Goal: Task Accomplishment & Management: Manage account settings

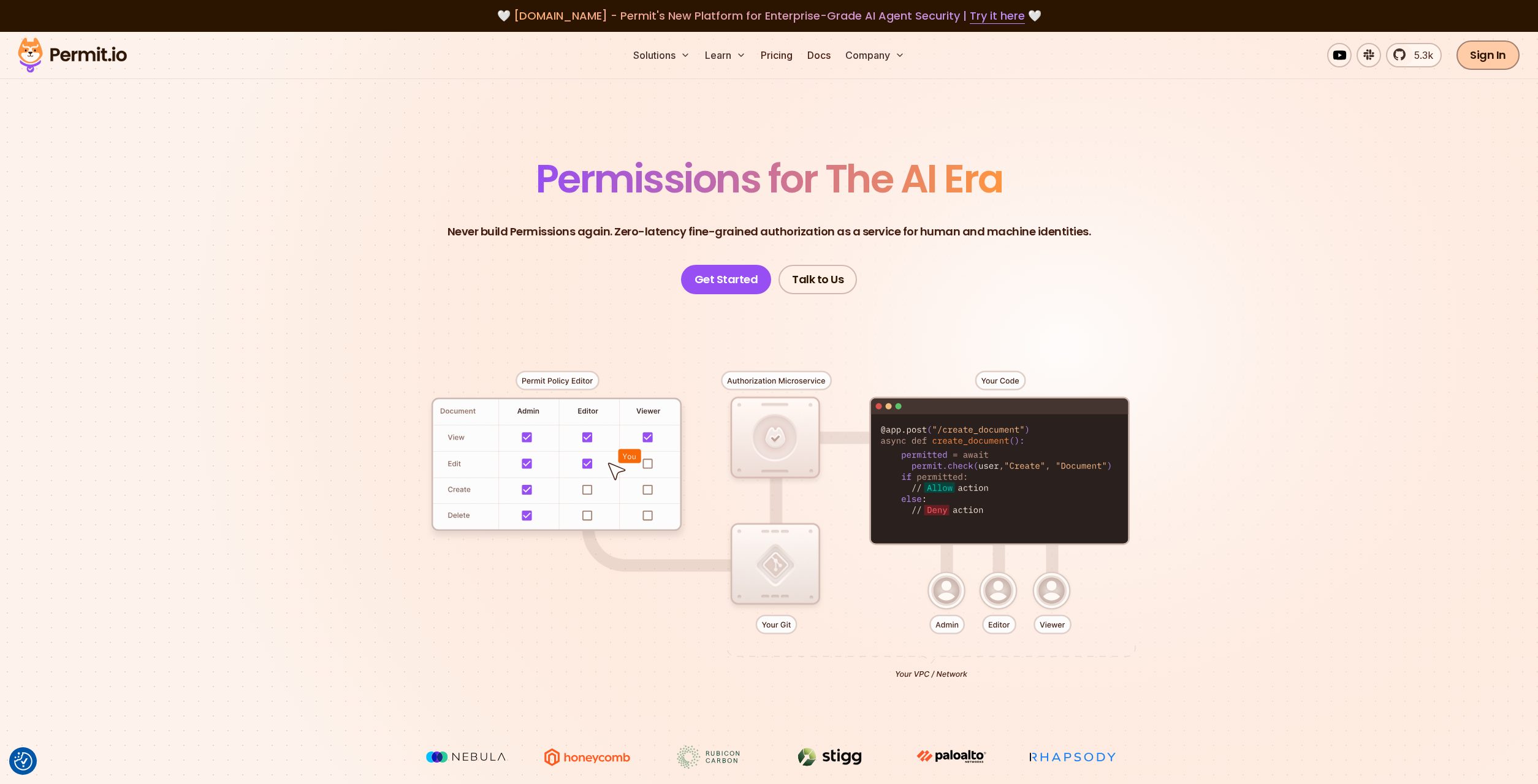
click at [1481, 63] on link "Sign In" at bounding box center [1488, 55] width 63 height 29
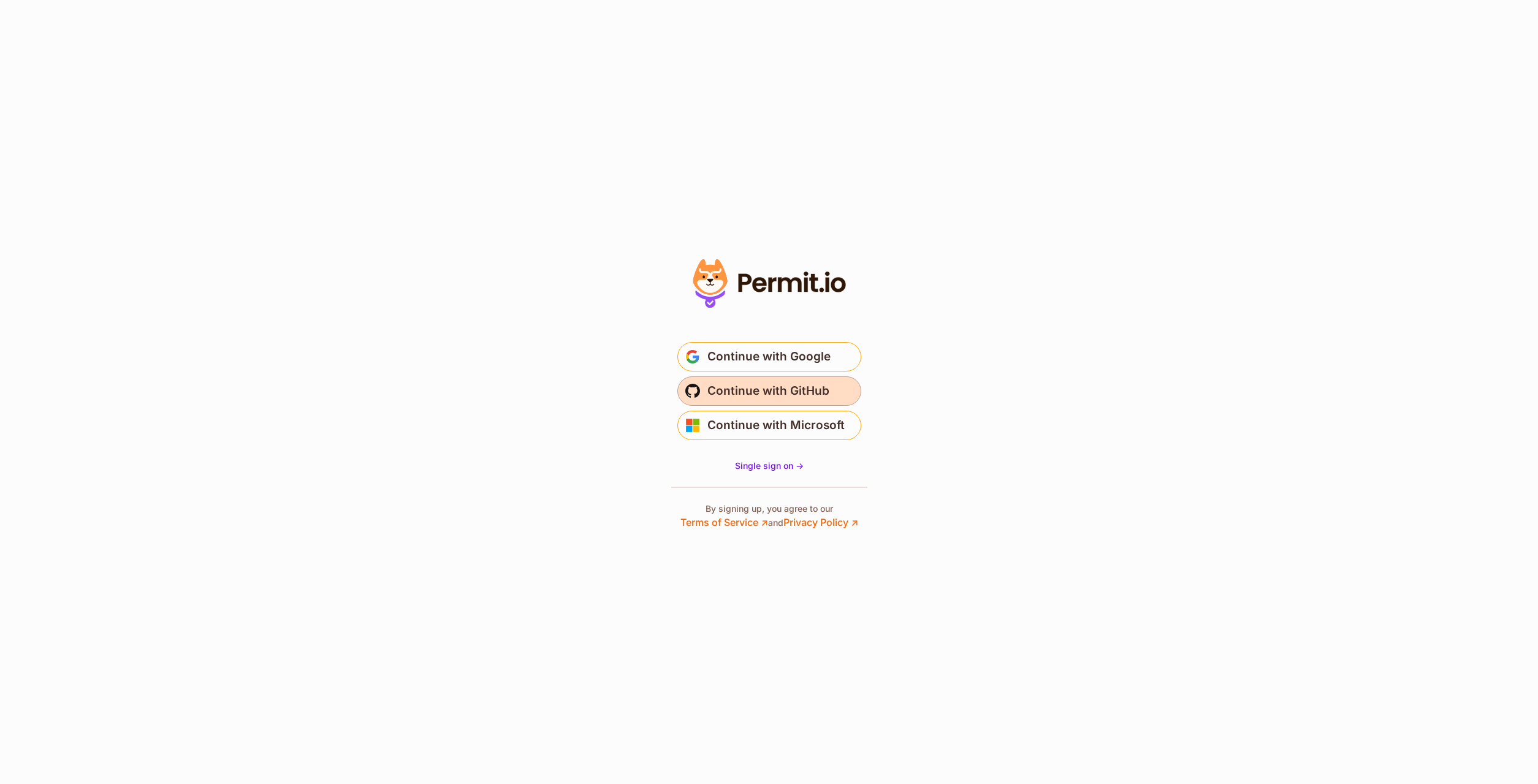
click at [708, 401] on button "Continue with GitHub" at bounding box center [769, 390] width 184 height 29
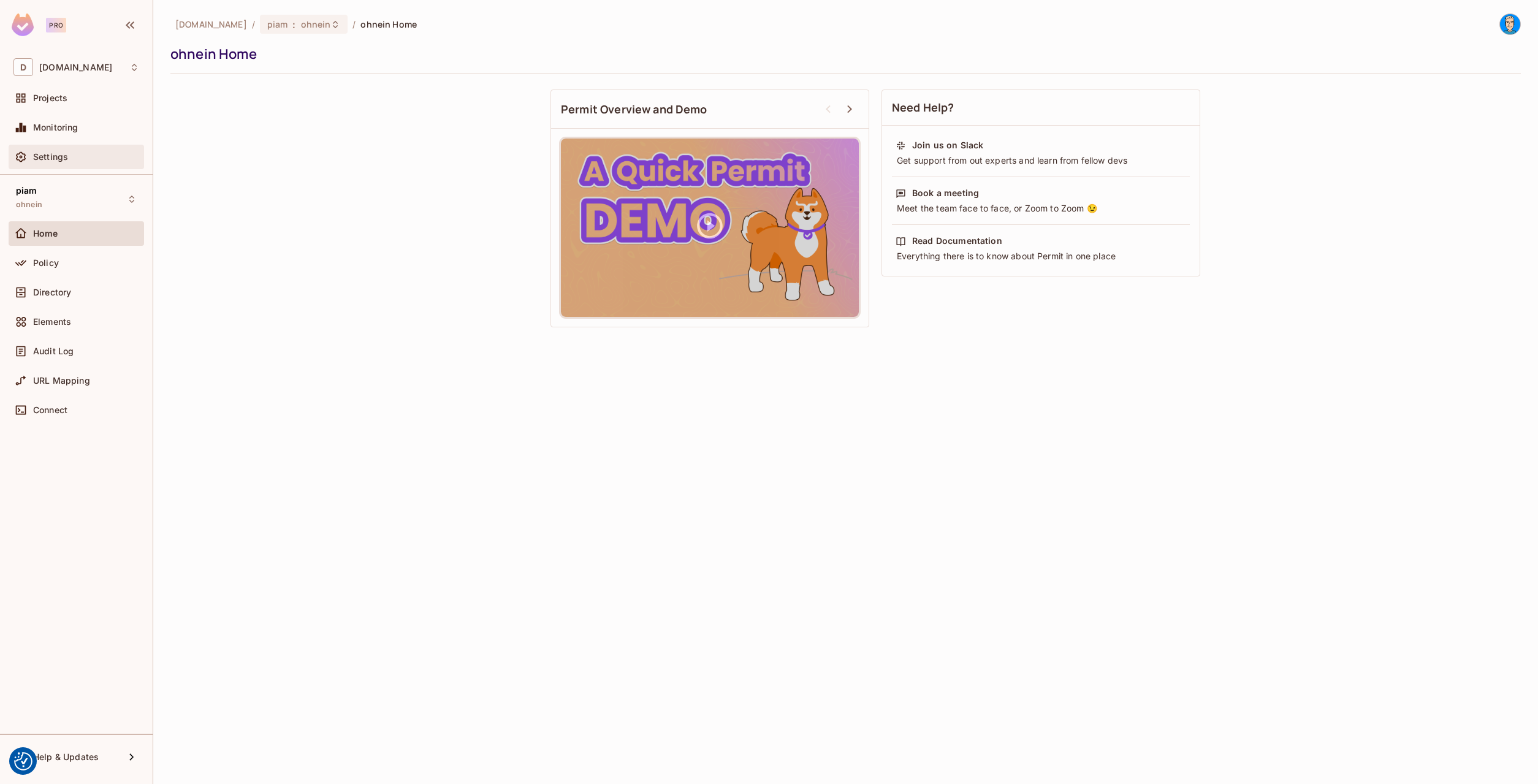
click at [52, 155] on span "Settings" at bounding box center [51, 157] width 35 height 10
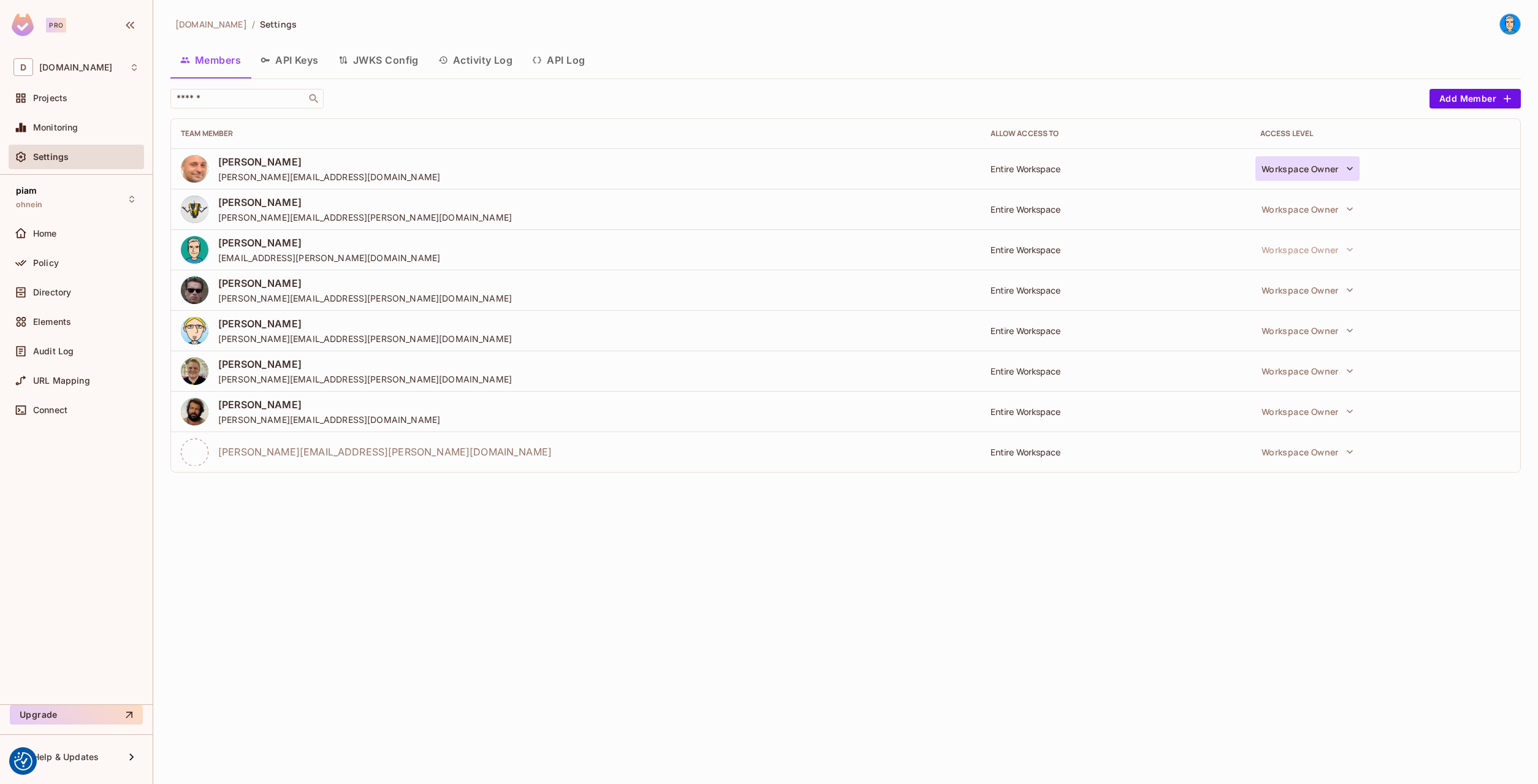
click at [1290, 173] on button "Workspace Owner" at bounding box center [1307, 168] width 104 height 25
click at [301, 62] on div at bounding box center [769, 392] width 1538 height 784
click at [286, 61] on div "Owner Can create new roles, resources and policies. Can change workspace settin…" at bounding box center [769, 392] width 1538 height 784
click at [296, 62] on button "API Keys" at bounding box center [290, 60] width 78 height 30
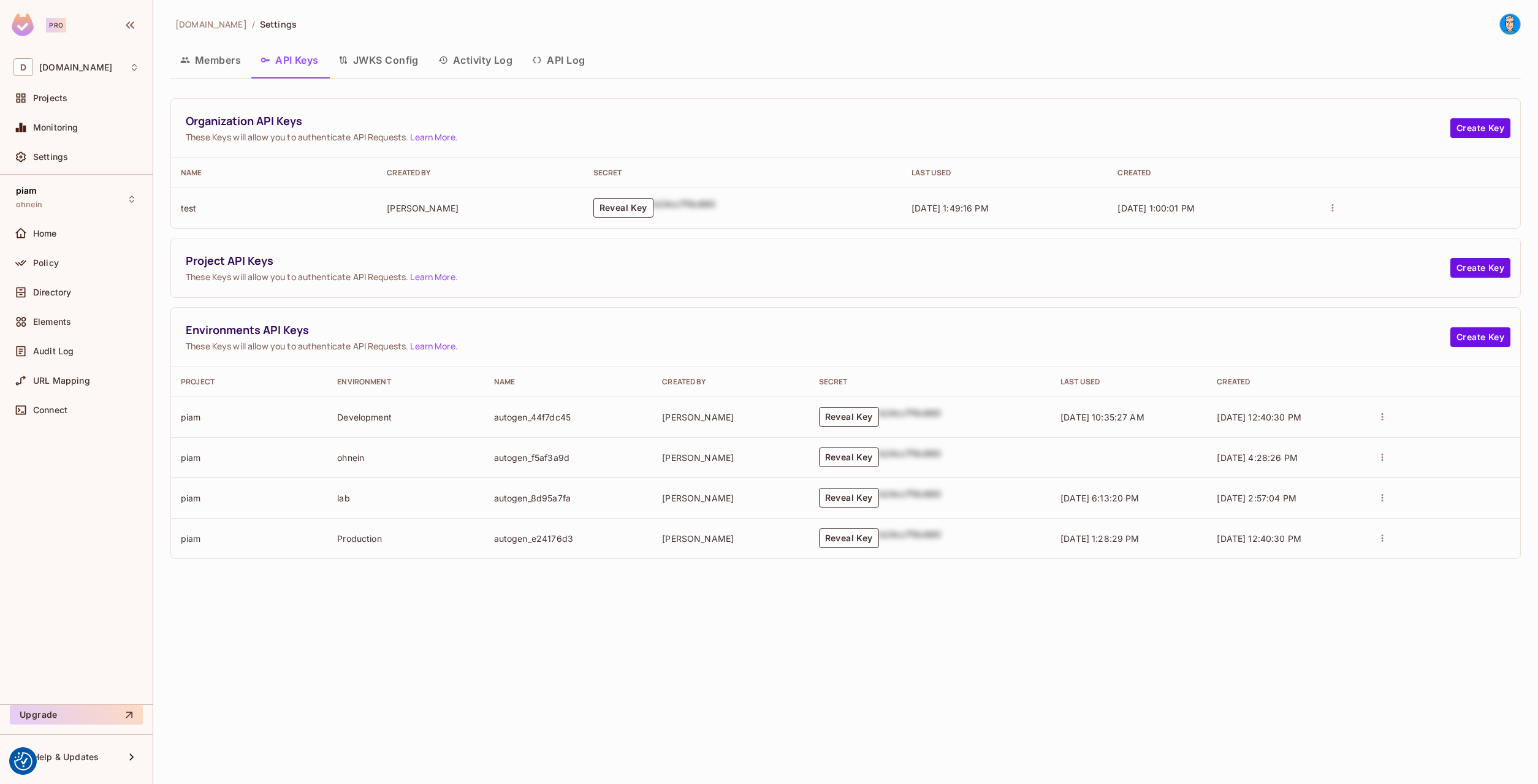
click at [189, 64] on icon "button" at bounding box center [185, 60] width 10 height 10
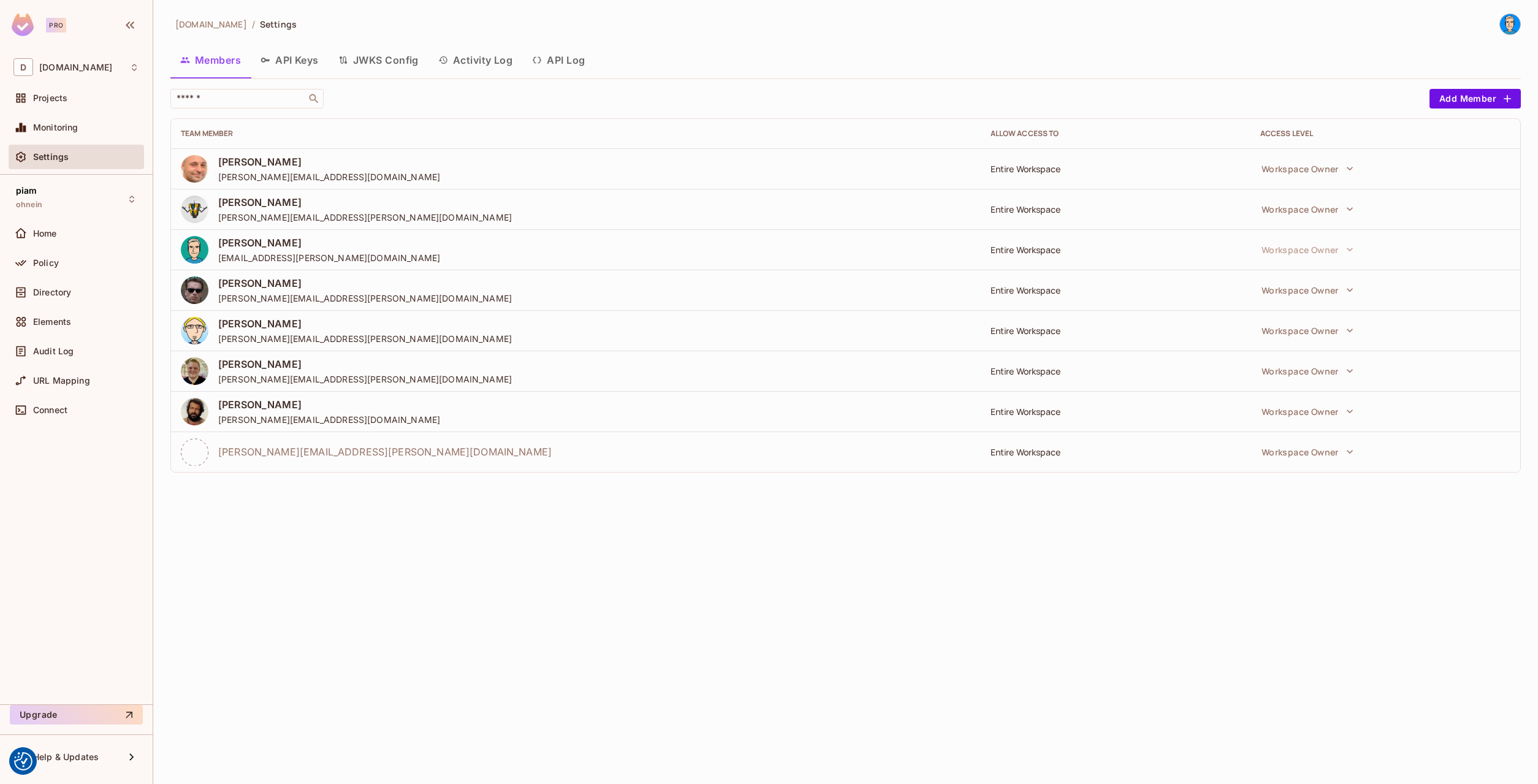
click at [354, 569] on div "datev.de / Settings Members API Keys JWKS Config Activity Log API Log ​ Add Mem…" at bounding box center [846, 392] width 1385 height 784
click at [285, 65] on button "API Keys" at bounding box center [290, 60] width 78 height 30
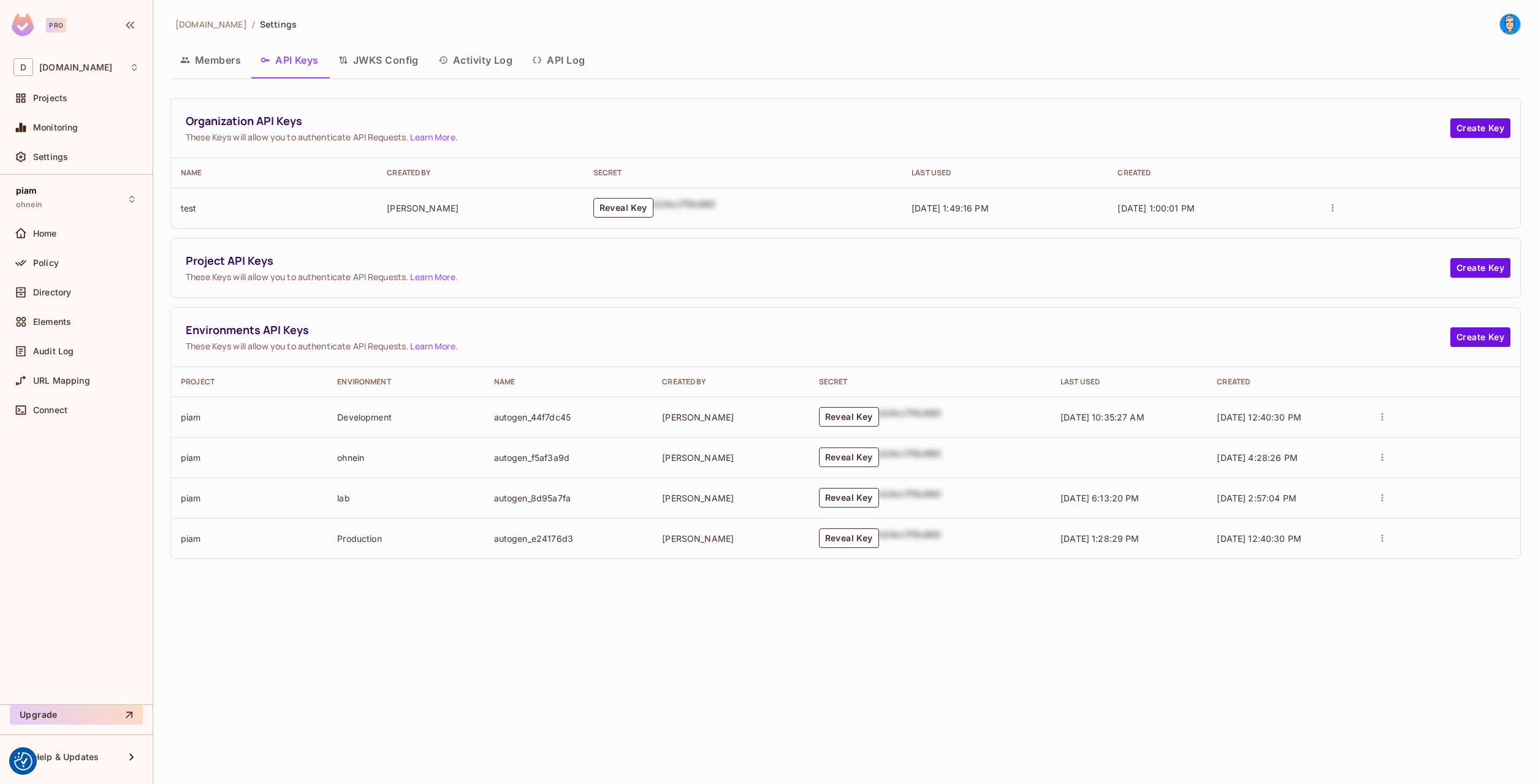
click at [730, 69] on div "Members API Keys JWKS Config Activity Log API Log" at bounding box center [846, 60] width 1351 height 30
click at [187, 63] on icon "button" at bounding box center [185, 60] width 10 height 10
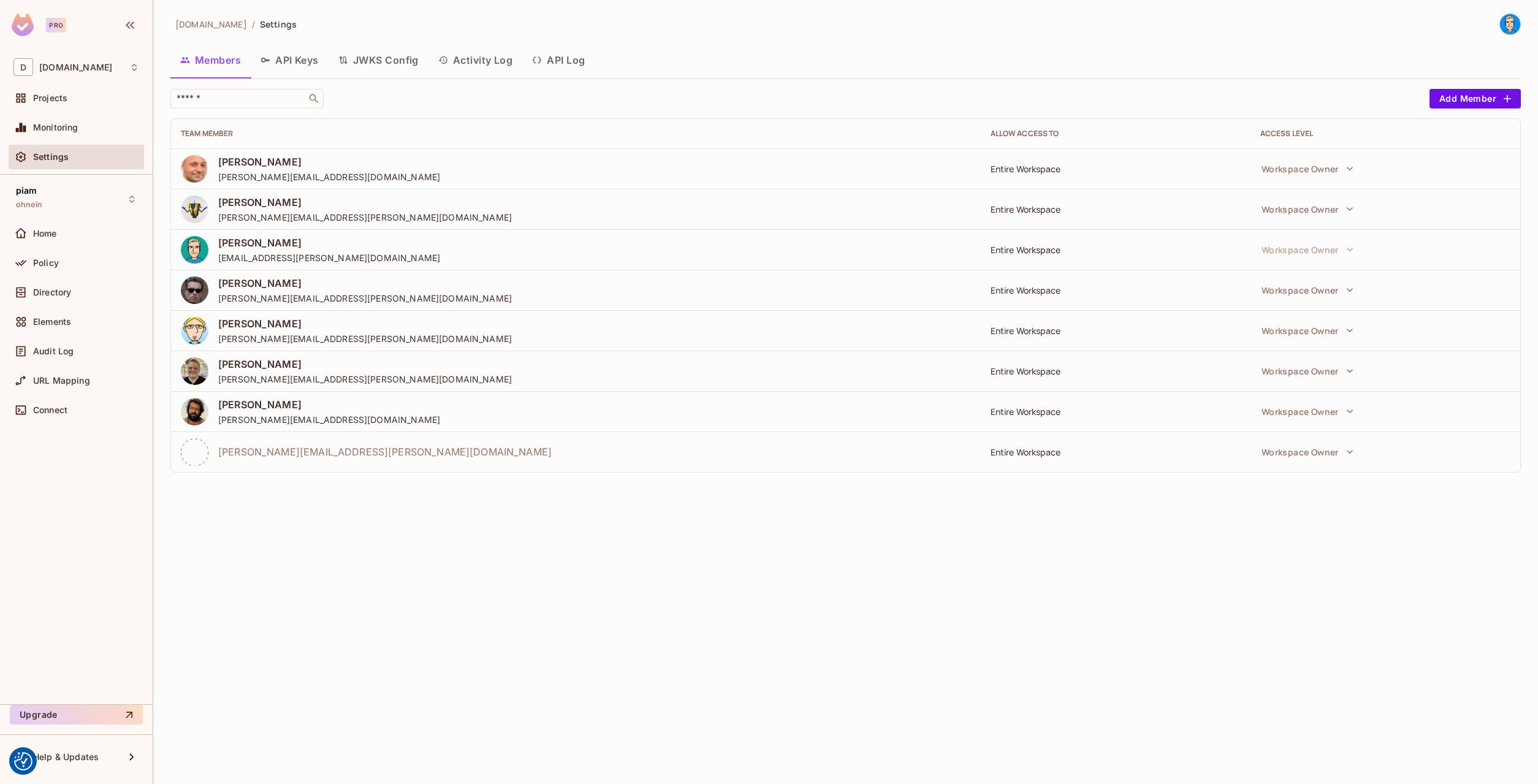
click at [291, 62] on button "API Keys" at bounding box center [290, 60] width 78 height 30
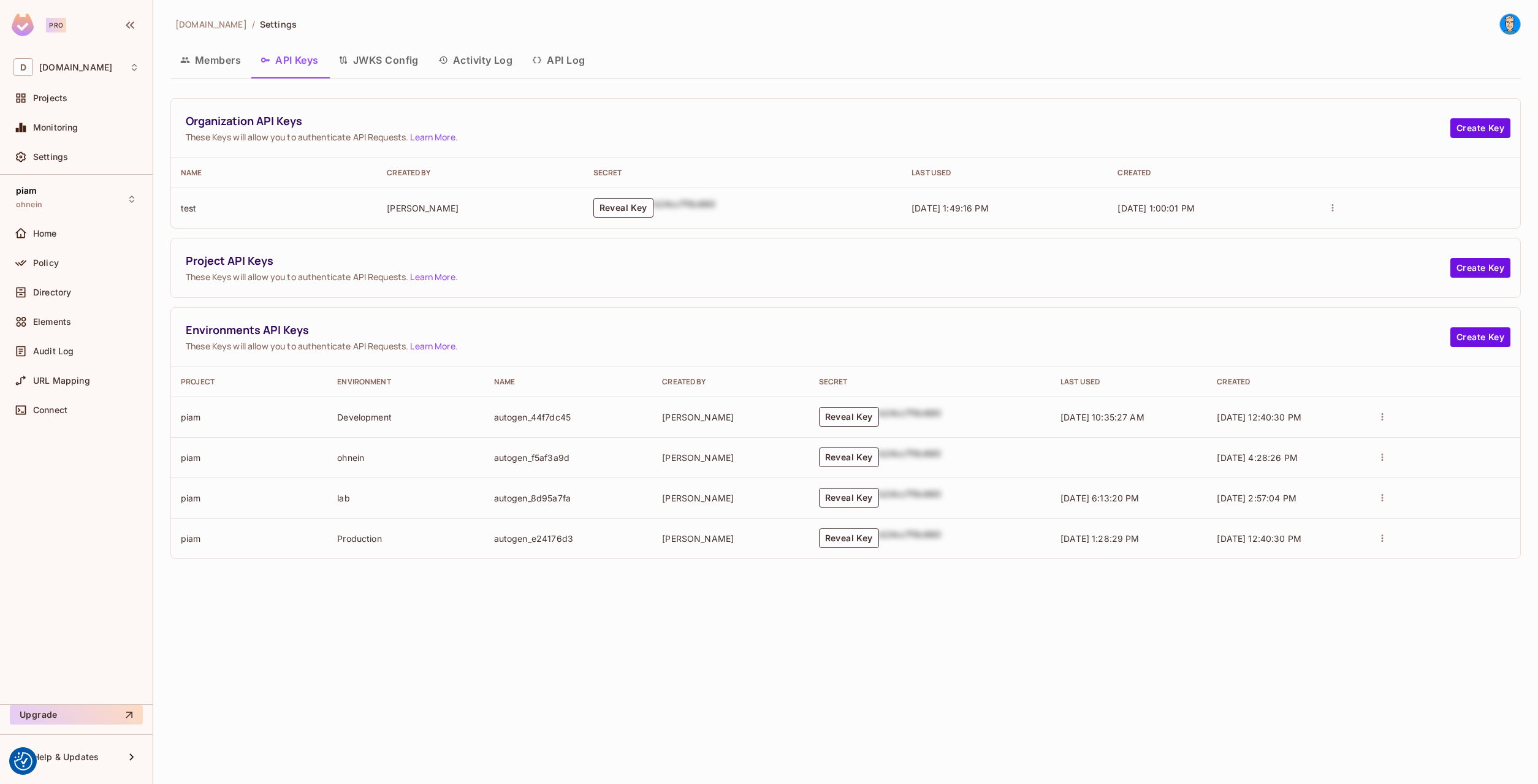
click at [241, 64] on button "Members" at bounding box center [210, 60] width 80 height 30
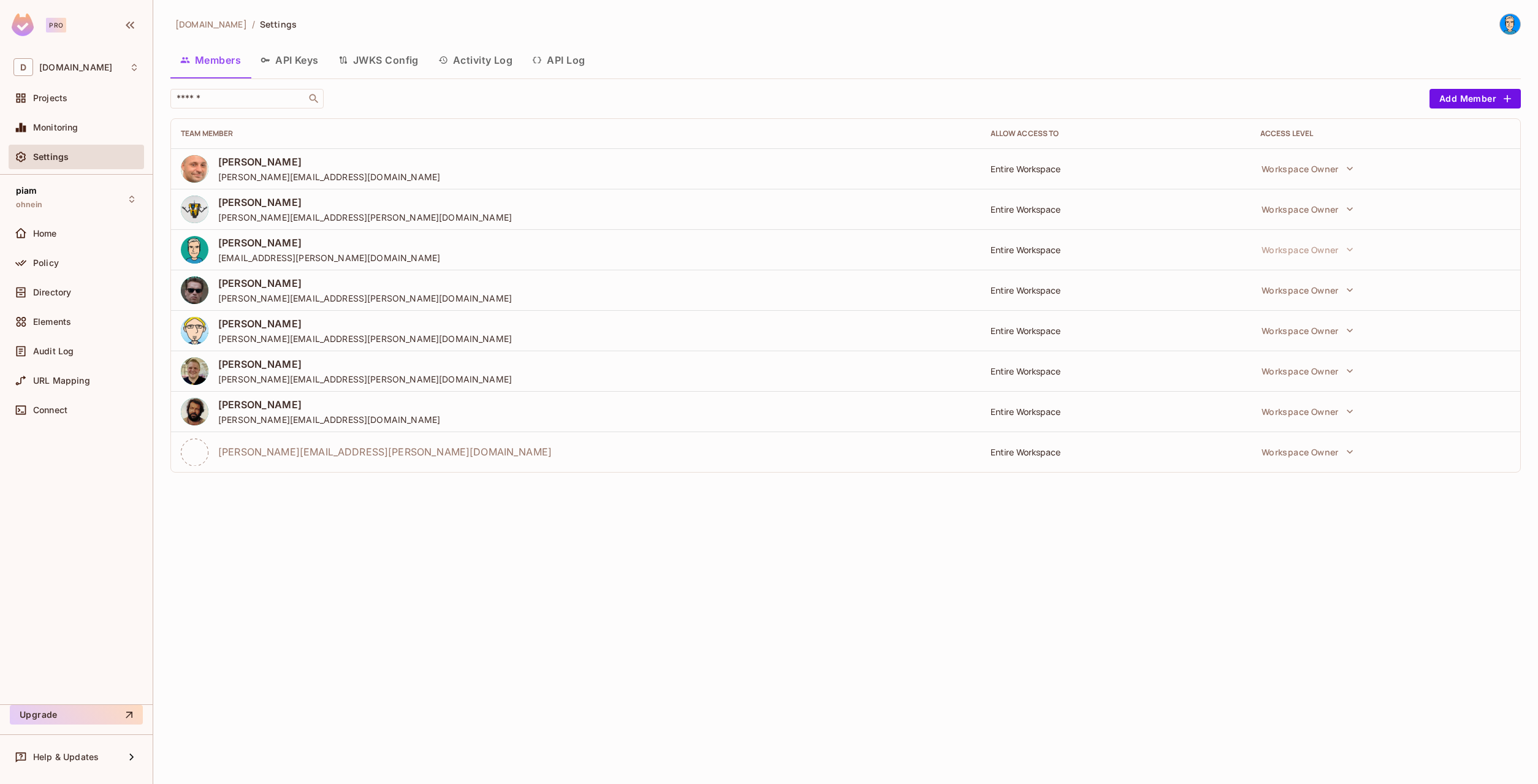
click at [288, 62] on button "API Keys" at bounding box center [290, 60] width 78 height 30
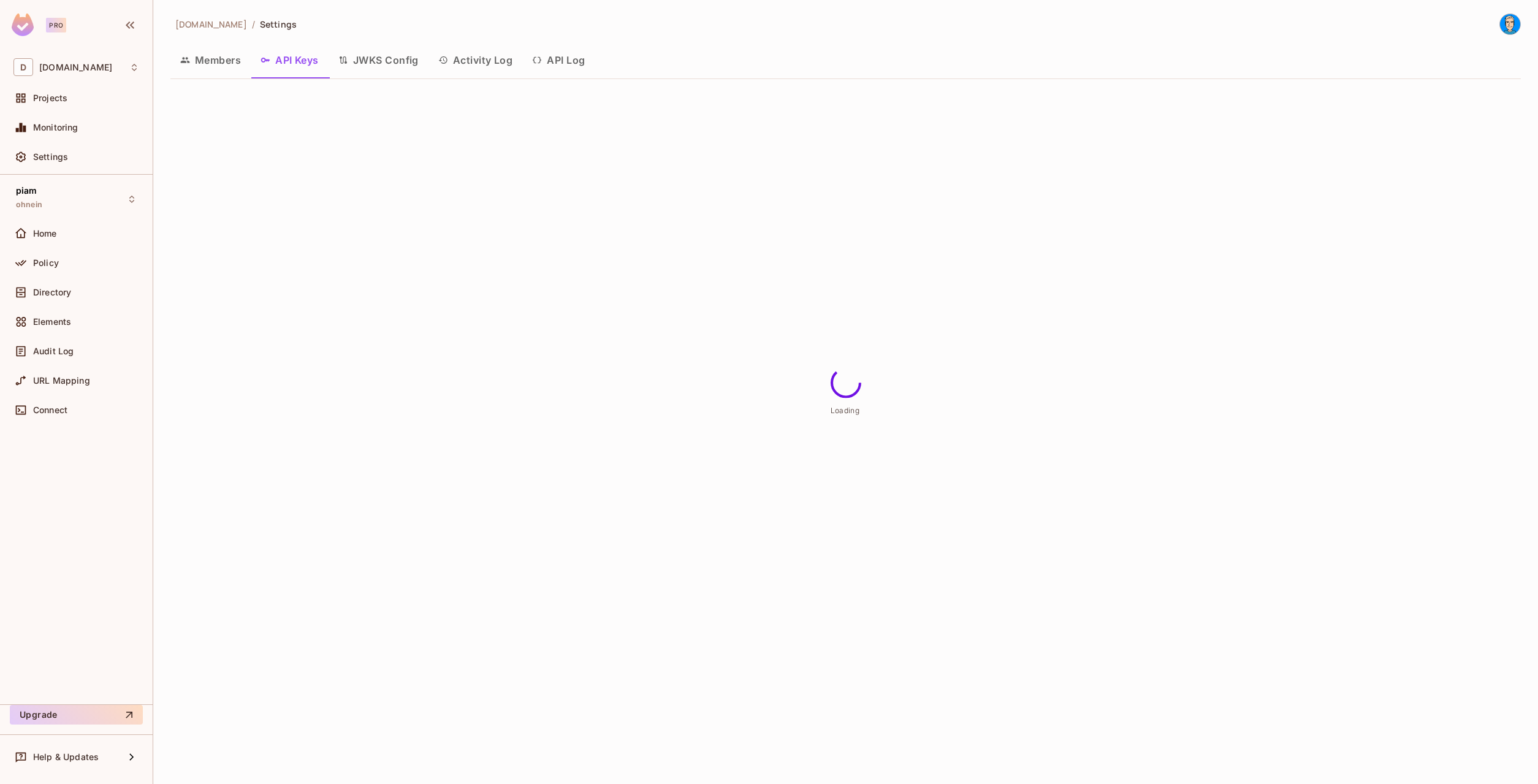
click at [217, 57] on button "Members" at bounding box center [210, 60] width 80 height 30
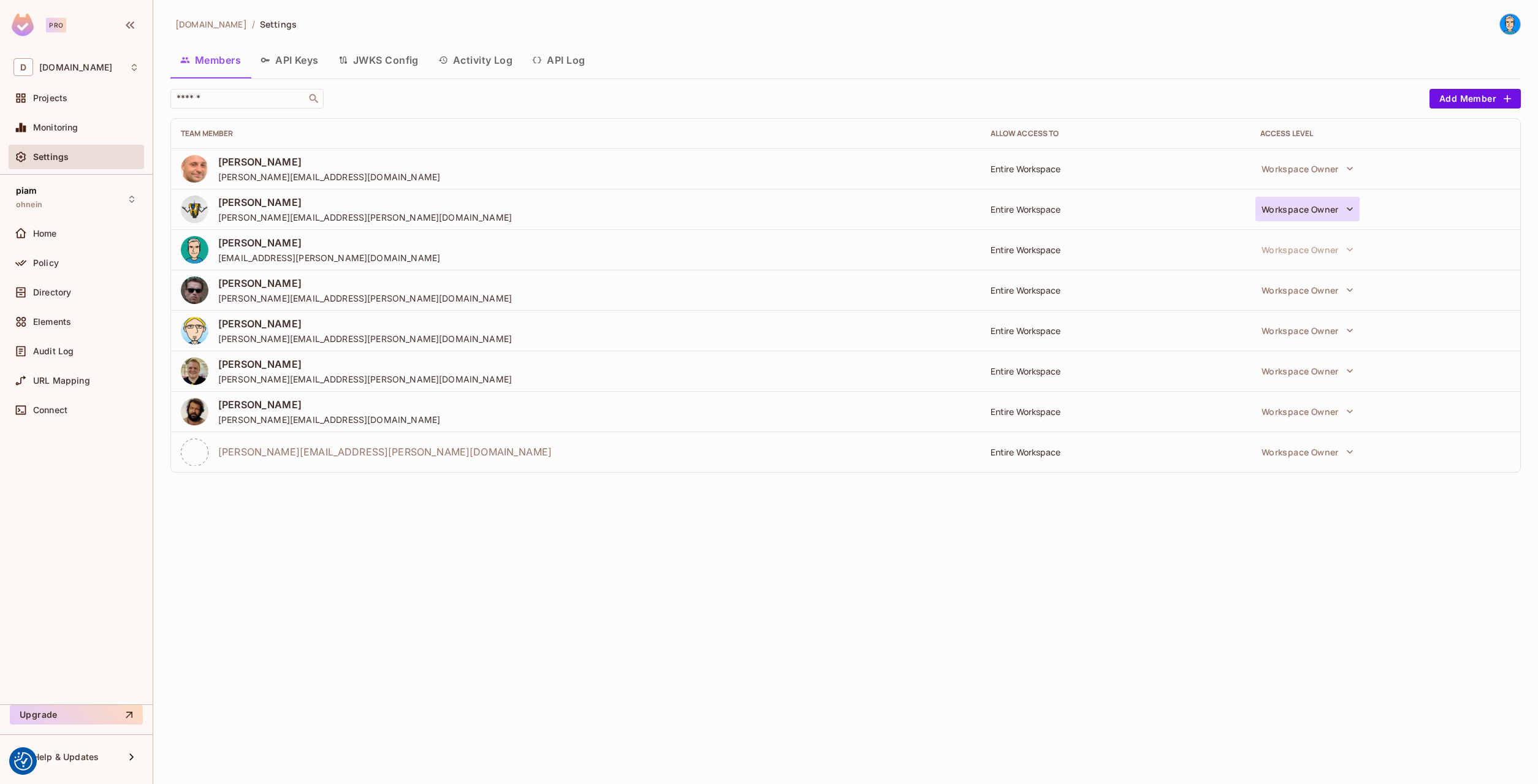
click at [1292, 210] on button "Workspace Owner" at bounding box center [1307, 209] width 104 height 25
click at [1292, 210] on div at bounding box center [769, 392] width 1538 height 784
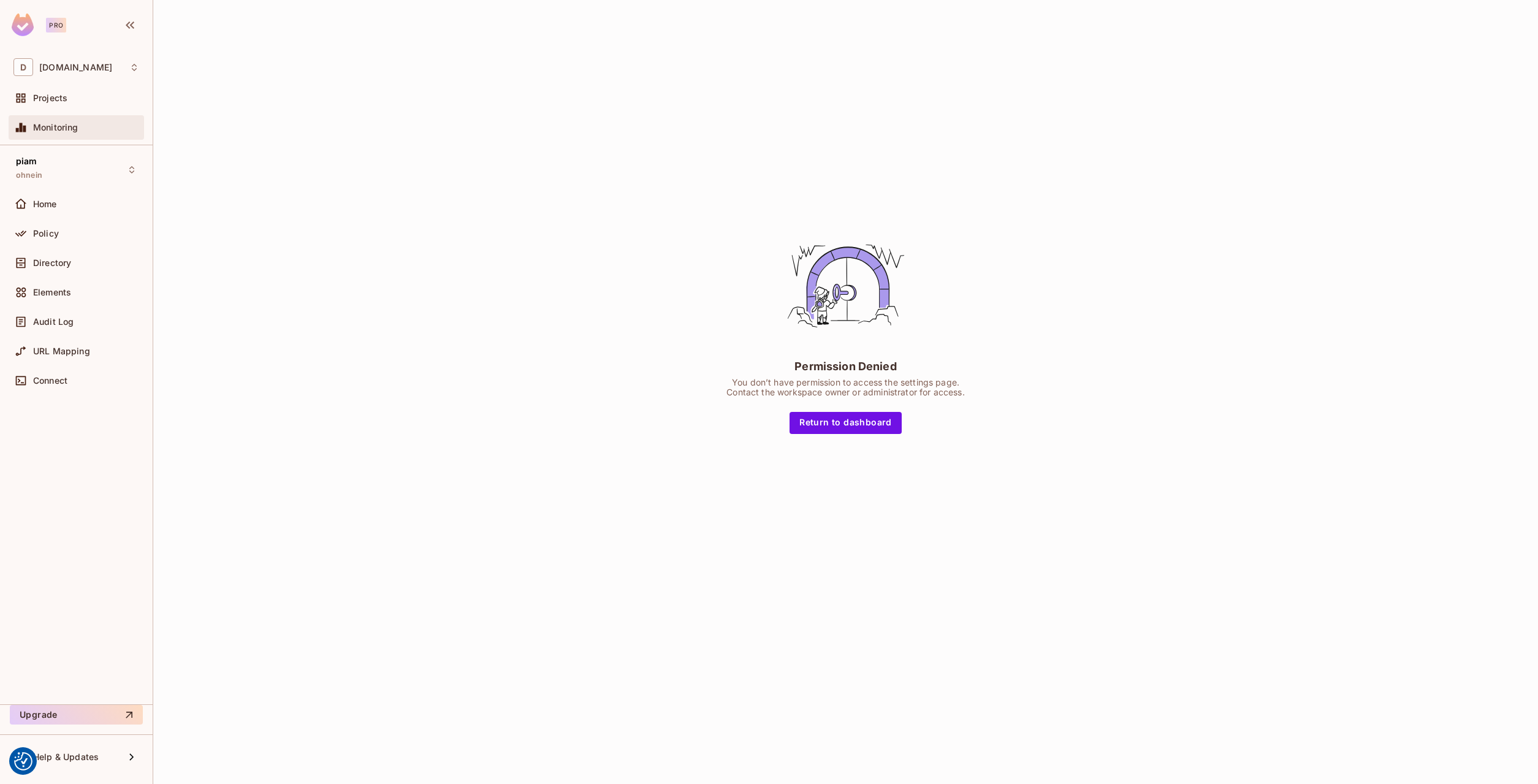
click at [41, 127] on span "Monitoring" at bounding box center [56, 127] width 45 height 10
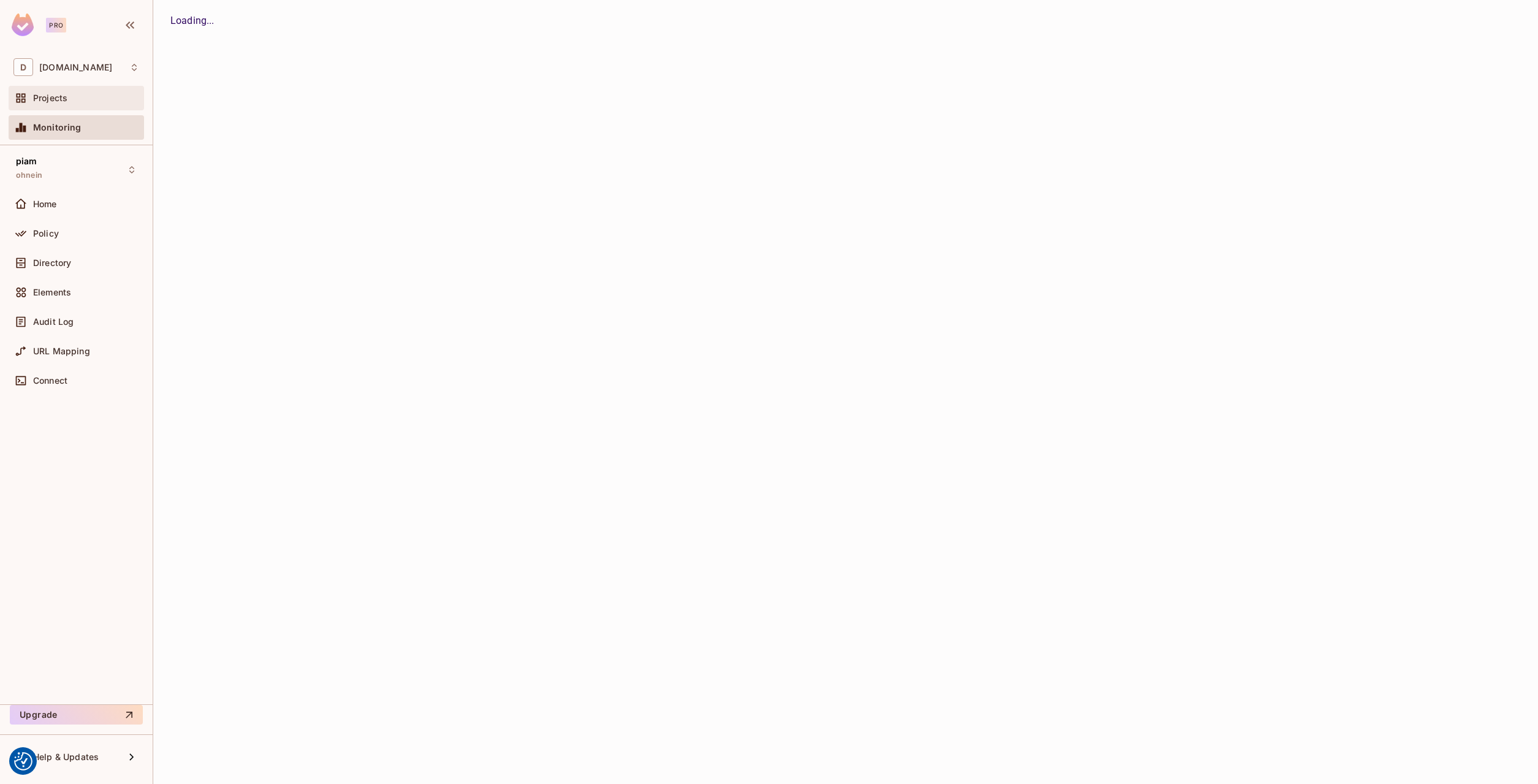
click at [38, 103] on span "Projects" at bounding box center [50, 98] width 34 height 10
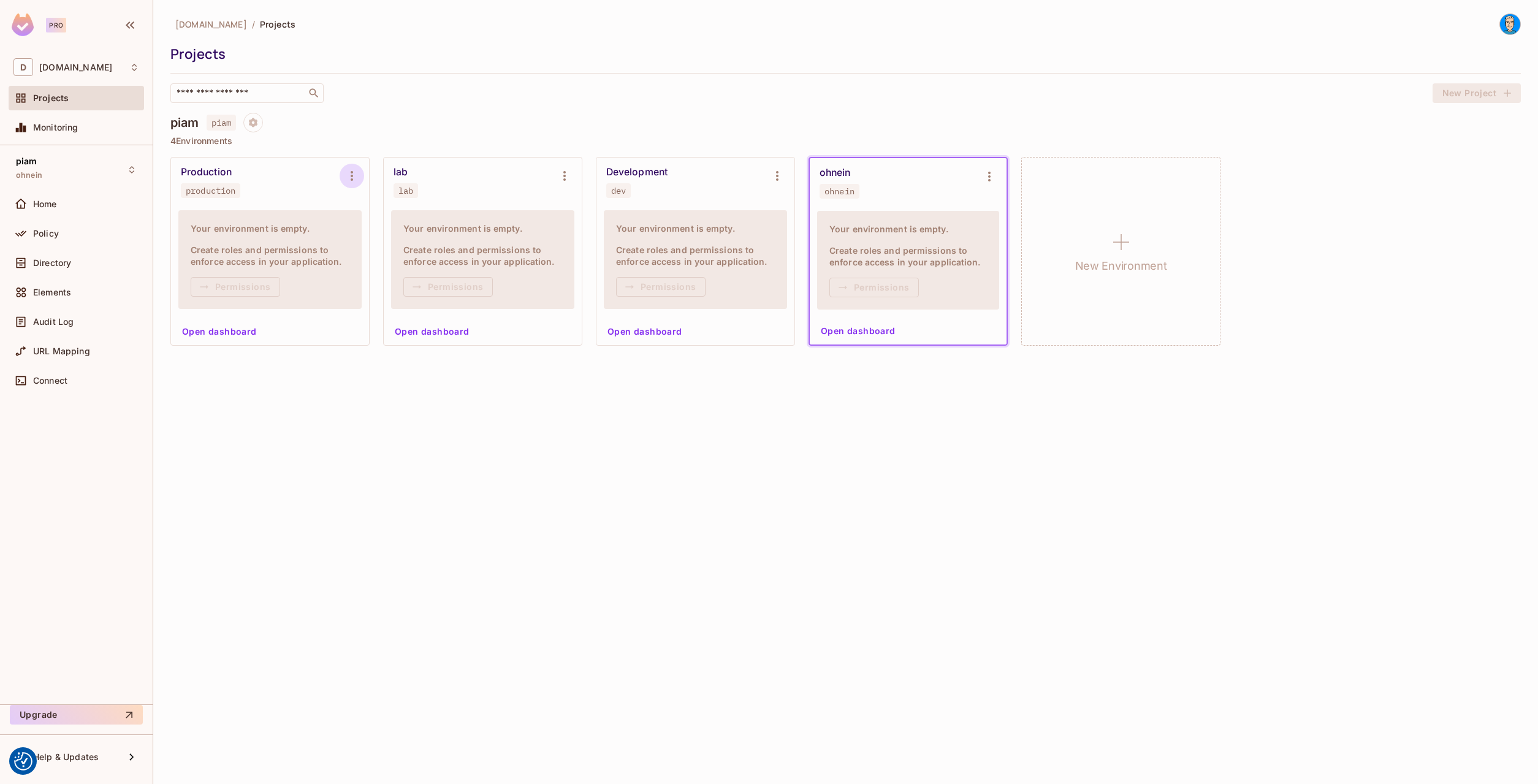
click at [351, 174] on icon "Environment settings" at bounding box center [351, 176] width 14 height 14
click at [405, 257] on ul "production Copy API Key Rotate API Key Edit Environment Delete Environment" at bounding box center [416, 257] width 128 height 138
click at [396, 227] on ul "production Copy API Key Rotate API Key Edit Environment Delete Environment" at bounding box center [416, 257] width 128 height 138
click at [398, 269] on ul "production Copy API Key Rotate API Key Edit Environment Delete Environment" at bounding box center [416, 257] width 128 height 138
click at [393, 278] on ul "production Copy API Key Rotate API Key Edit Environment Delete Environment" at bounding box center [416, 257] width 128 height 138
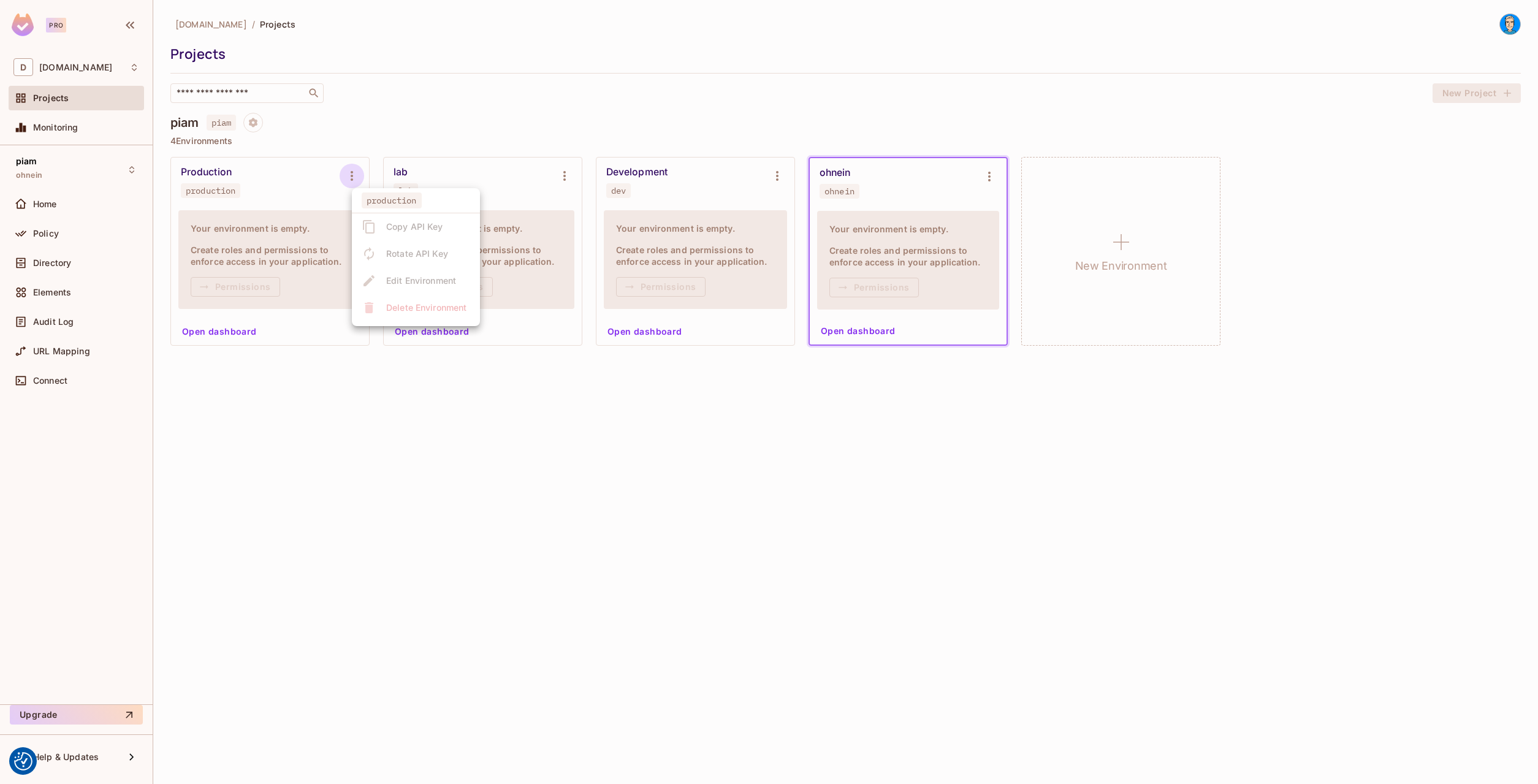
click at [394, 258] on ul "production Copy API Key Rotate API Key Edit Environment Delete Environment" at bounding box center [416, 257] width 128 height 138
click at [390, 235] on ul "production Copy API Key Rotate API Key Edit Environment Delete Environment" at bounding box center [416, 257] width 128 height 138
drag, startPoint x: 402, startPoint y: 219, endPoint x: 633, endPoint y: 191, distance: 232.7
click at [414, 220] on ul "production Copy API Key Rotate API Key Edit Environment Delete Environment" at bounding box center [416, 257] width 128 height 138
click at [563, 174] on div at bounding box center [769, 392] width 1538 height 784
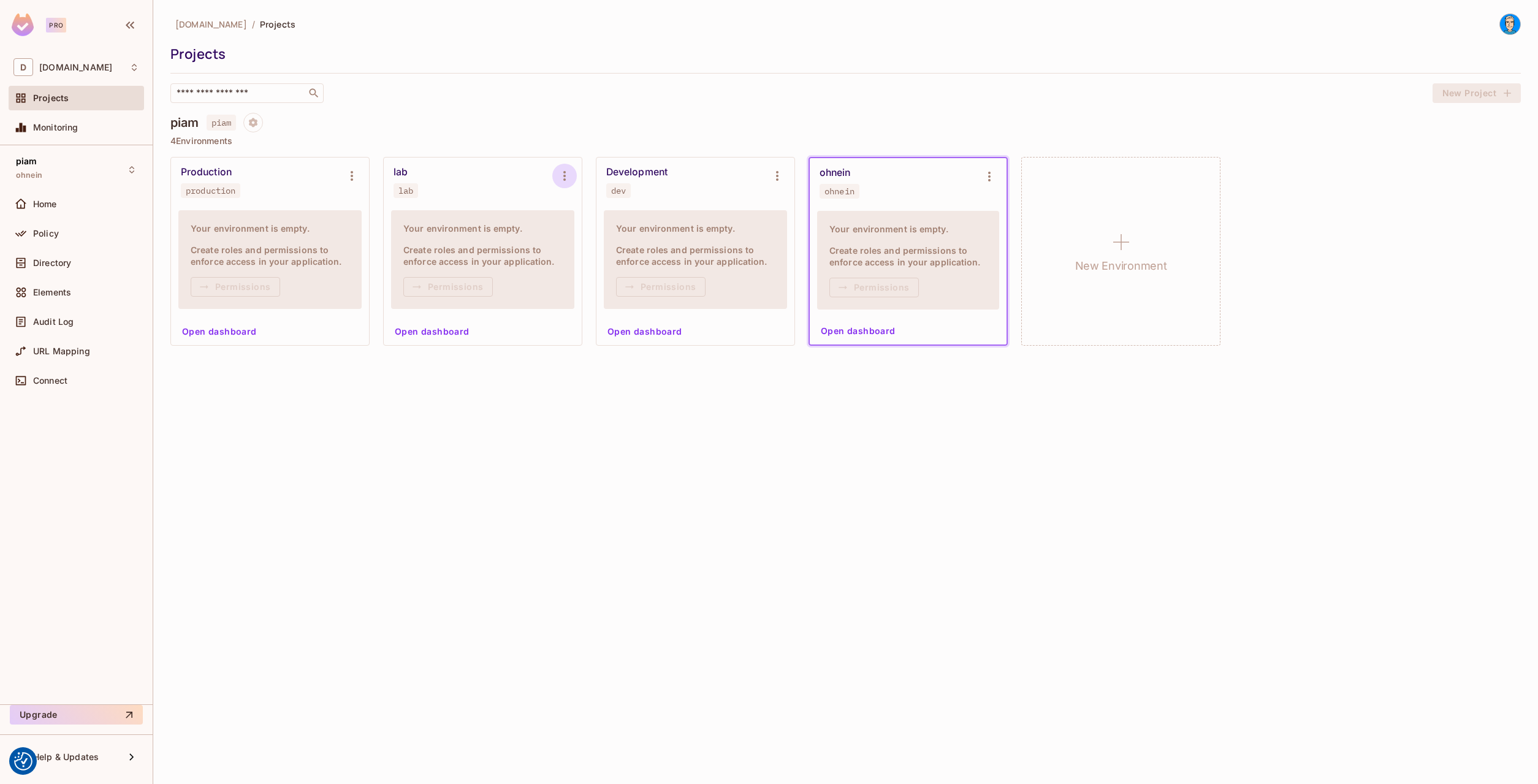
click at [568, 177] on div "production Copy API Key Rotate API Key Edit Environment Delete Environment" at bounding box center [769, 392] width 1538 height 784
click at [564, 177] on icon "Environment settings" at bounding box center [564, 176] width 2 height 10
click at [987, 173] on div at bounding box center [769, 392] width 1538 height 784
click at [991, 176] on icon "Environment settings" at bounding box center [989, 176] width 14 height 14
click at [1009, 251] on ul "ohnein Copy API Key Rotate API Key Edit Environment Delete Environment" at bounding box center [1053, 257] width 128 height 138
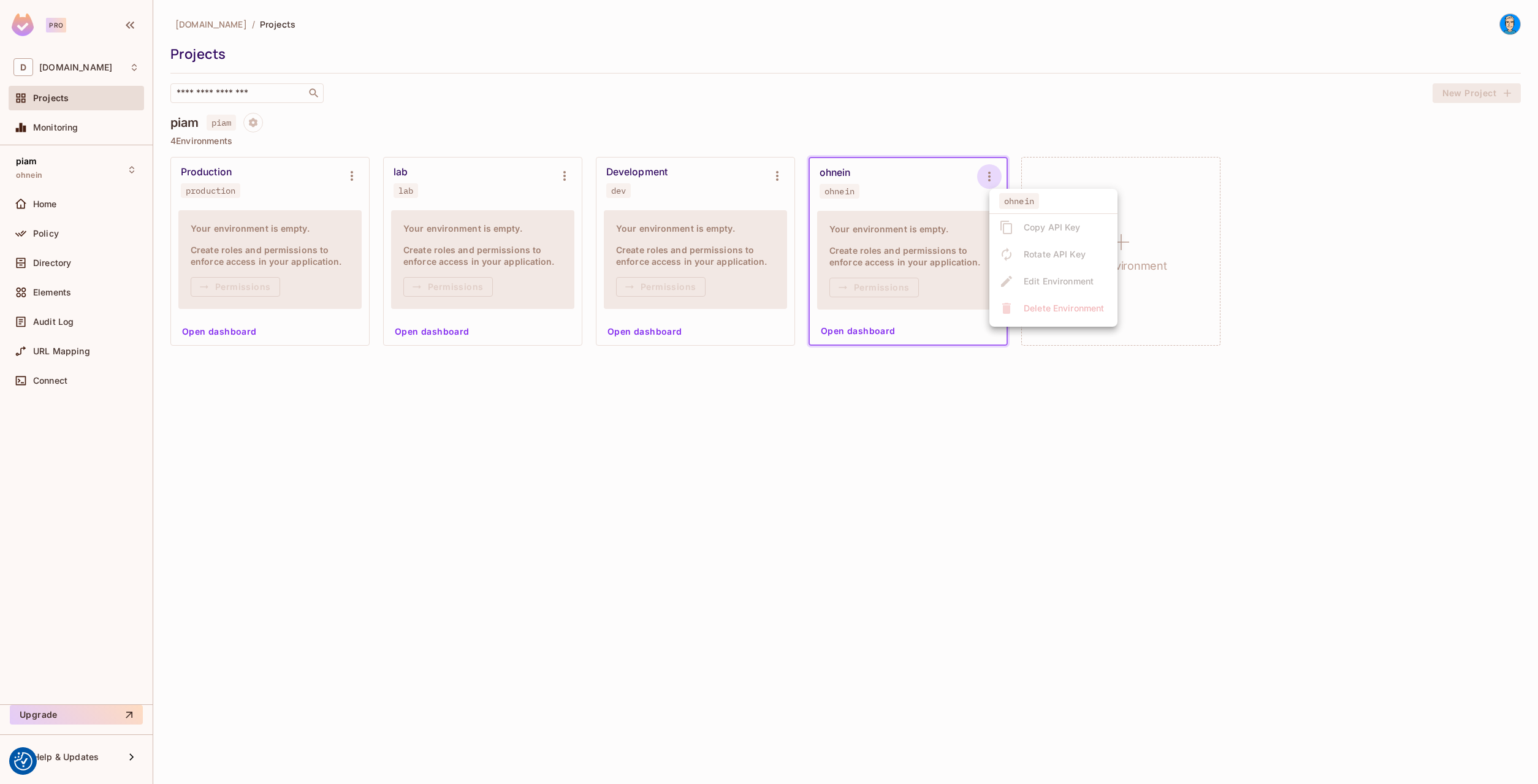
click at [954, 134] on div at bounding box center [769, 392] width 1538 height 784
click at [781, 175] on icon "Environment settings" at bounding box center [777, 176] width 14 height 14
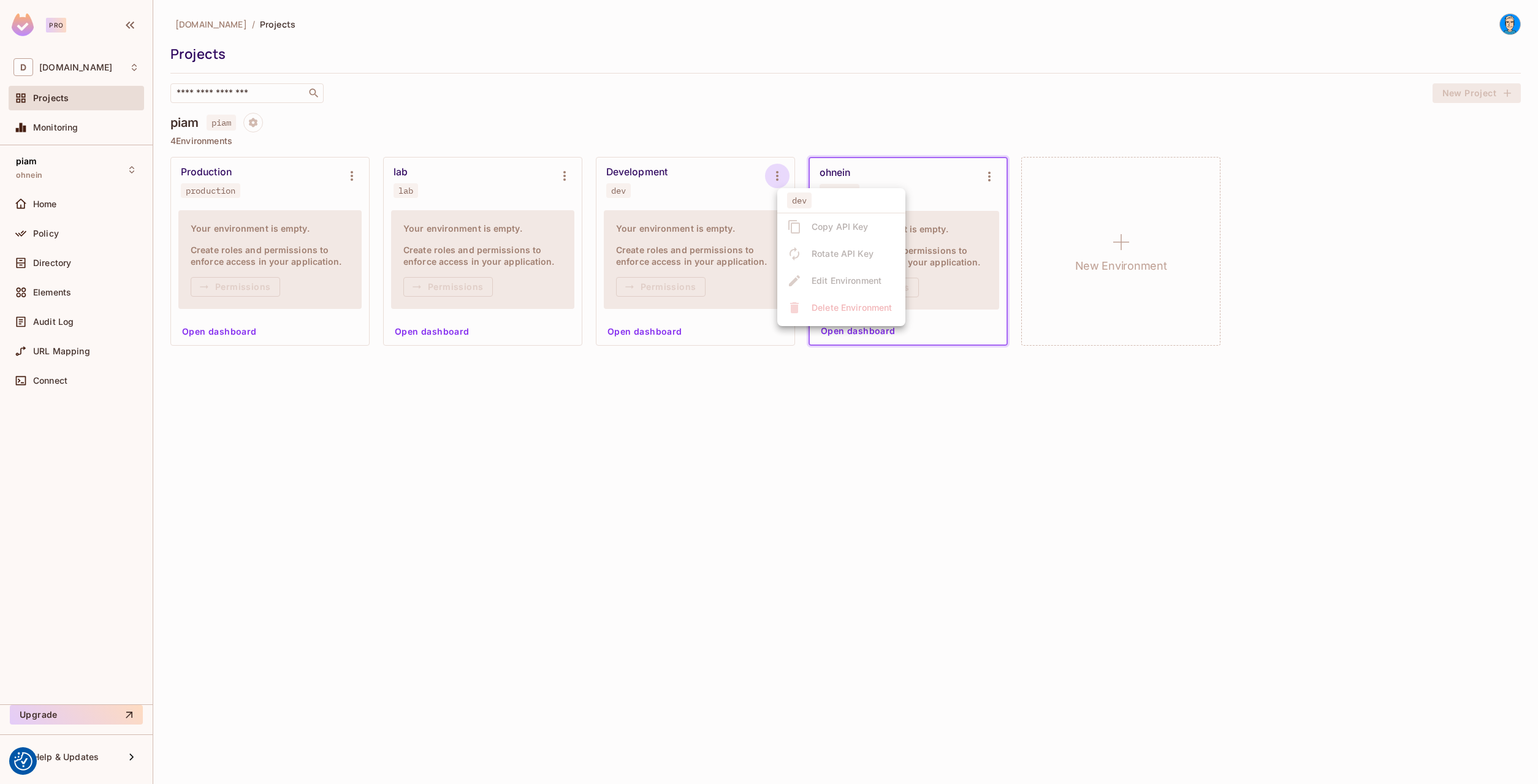
click at [754, 107] on div at bounding box center [769, 392] width 1538 height 784
click at [776, 170] on icon "Environment settings" at bounding box center [777, 176] width 14 height 14
click at [570, 174] on div at bounding box center [769, 392] width 1538 height 784
click at [559, 179] on icon "Environment settings" at bounding box center [564, 176] width 14 height 14
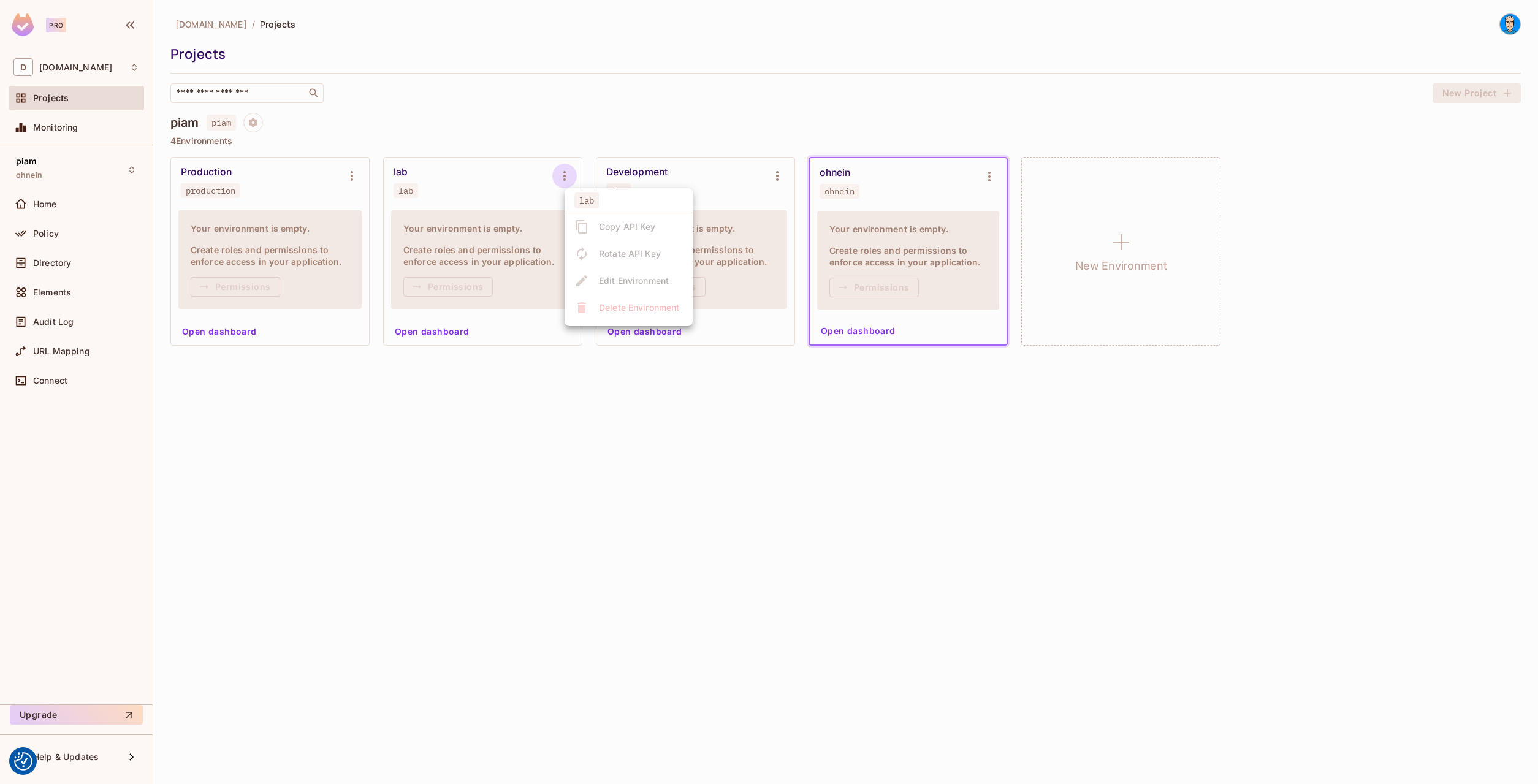
click at [540, 126] on div at bounding box center [769, 392] width 1538 height 784
click at [70, 97] on div "Projects" at bounding box center [86, 98] width 106 height 10
click at [60, 73] on div "D datev.de" at bounding box center [77, 67] width 126 height 18
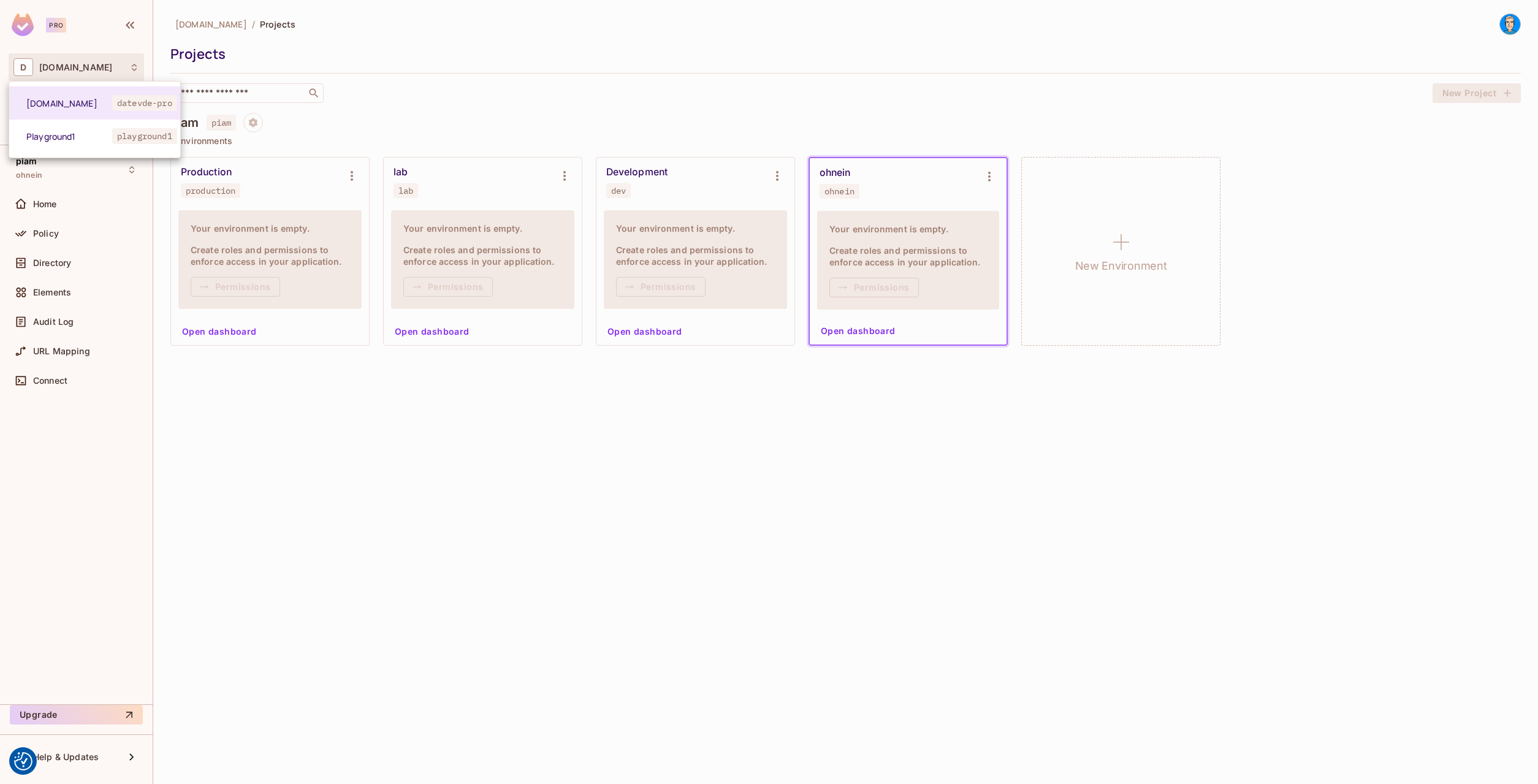
click at [59, 70] on div at bounding box center [769, 392] width 1538 height 784
click at [49, 106] on div "Projects" at bounding box center [77, 98] width 135 height 25
click at [50, 127] on span "Monitoring" at bounding box center [56, 127] width 45 height 10
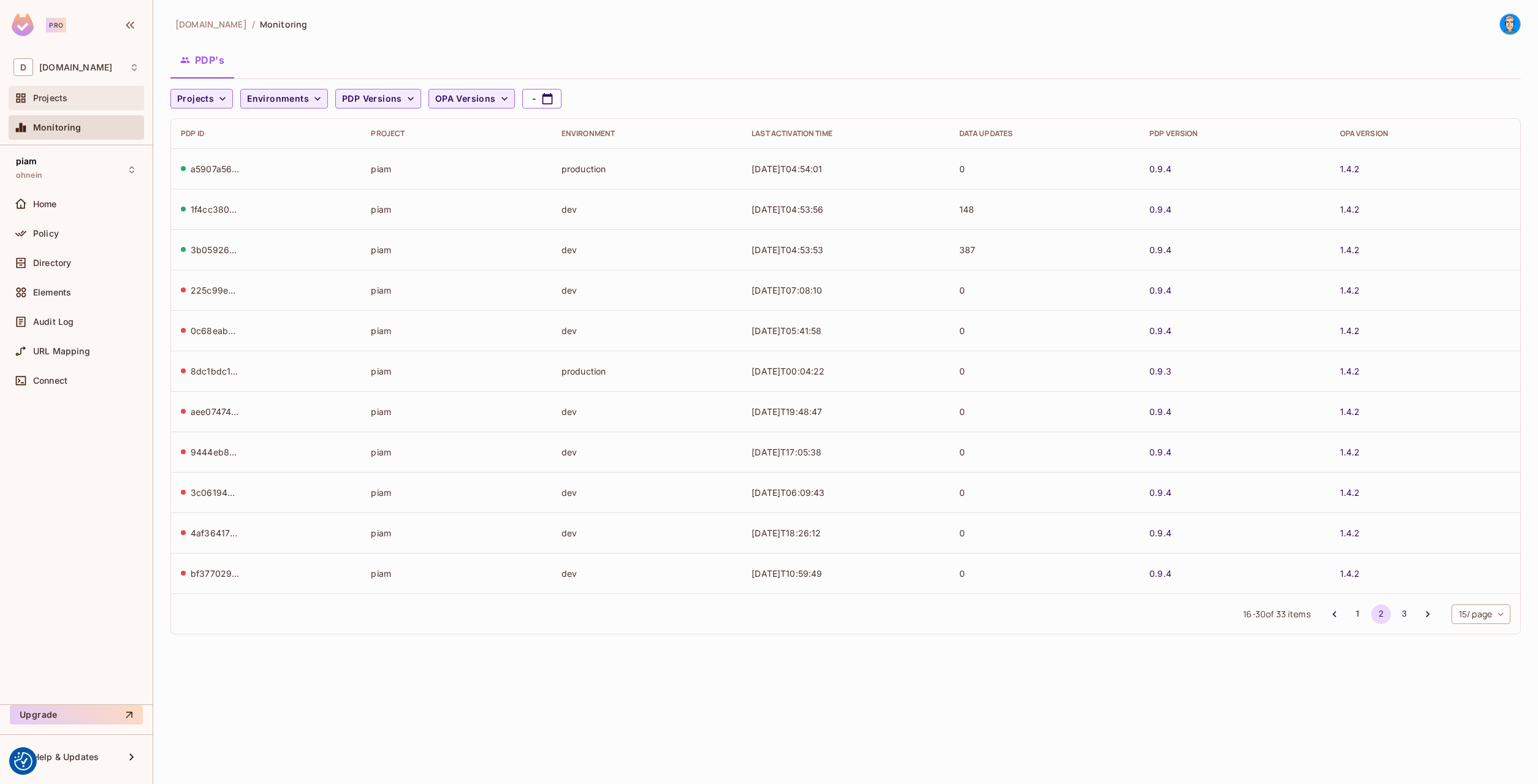
click at [61, 103] on span "Projects" at bounding box center [50, 98] width 34 height 10
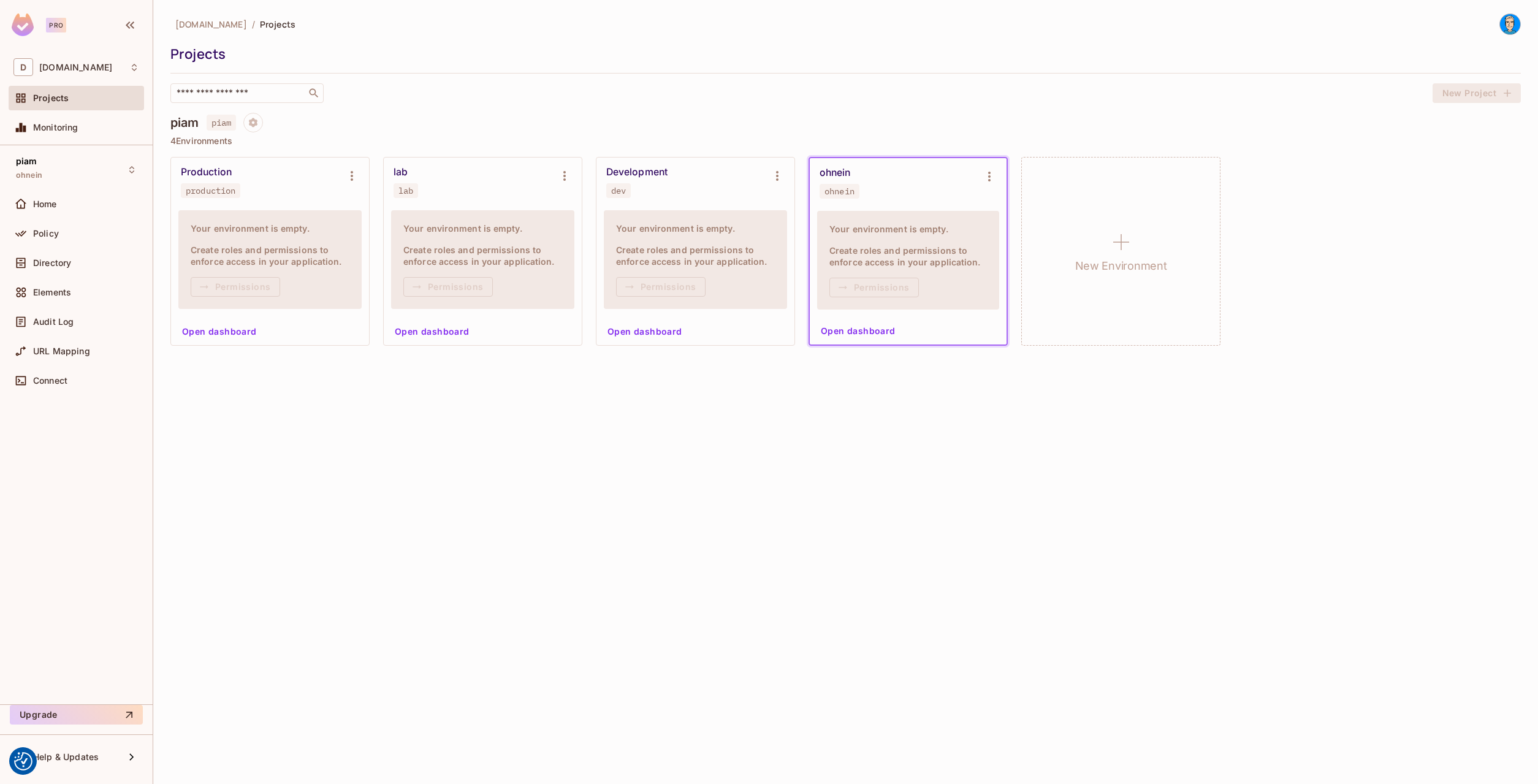
click at [64, 126] on span "Monitoring" at bounding box center [56, 127] width 45 height 10
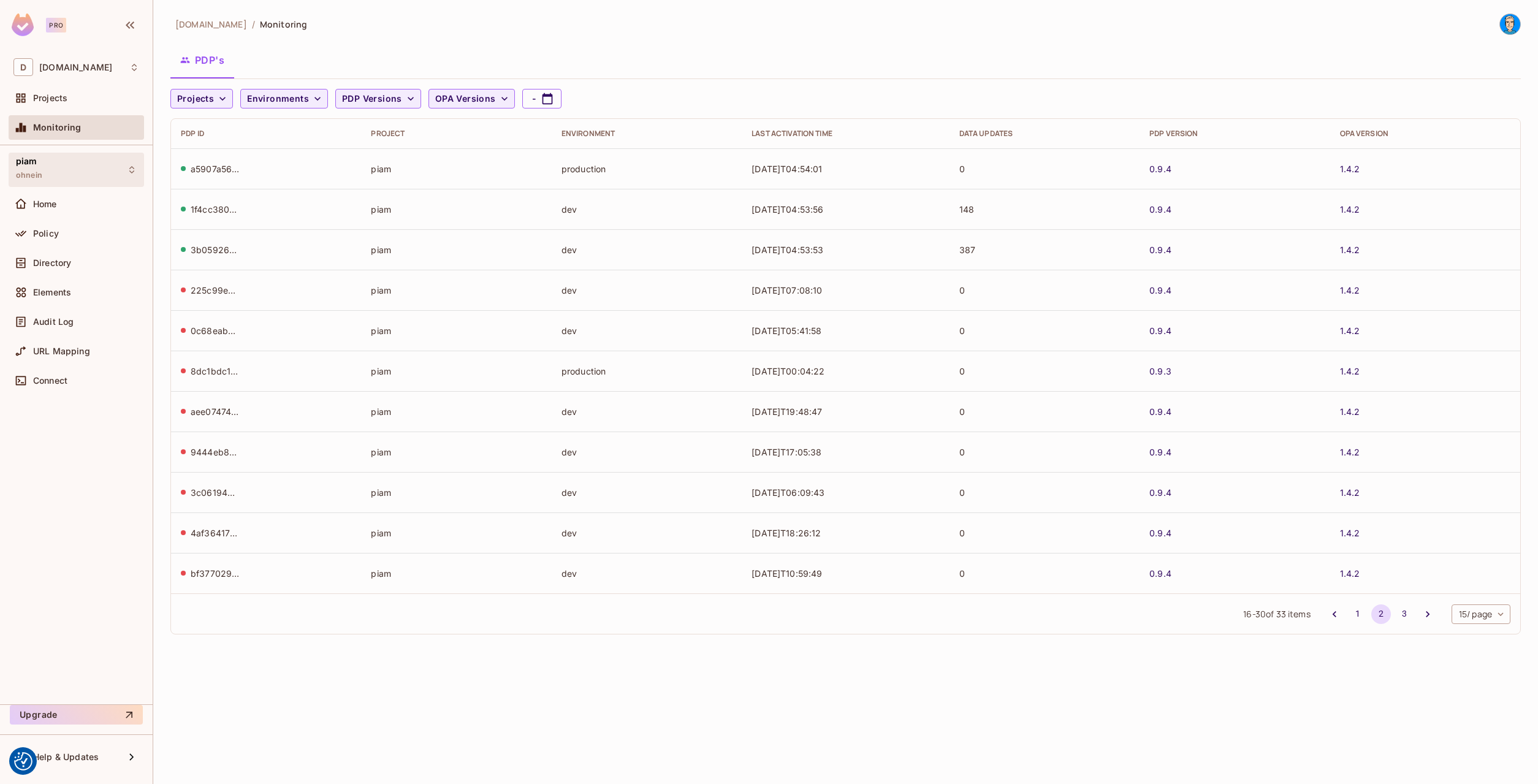
click at [62, 179] on div "piam ohnein" at bounding box center [77, 170] width 135 height 33
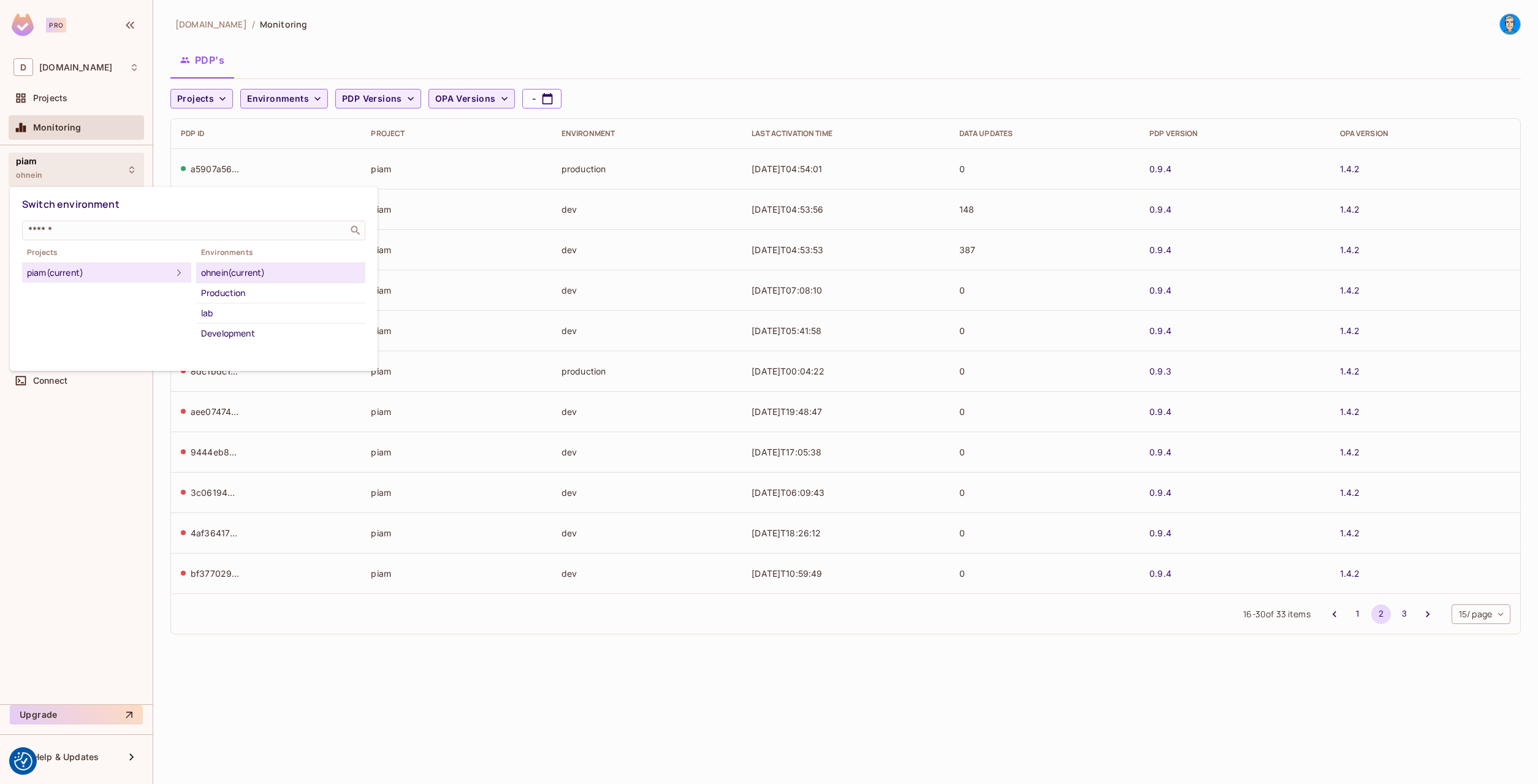
click at [62, 179] on div at bounding box center [769, 392] width 1538 height 784
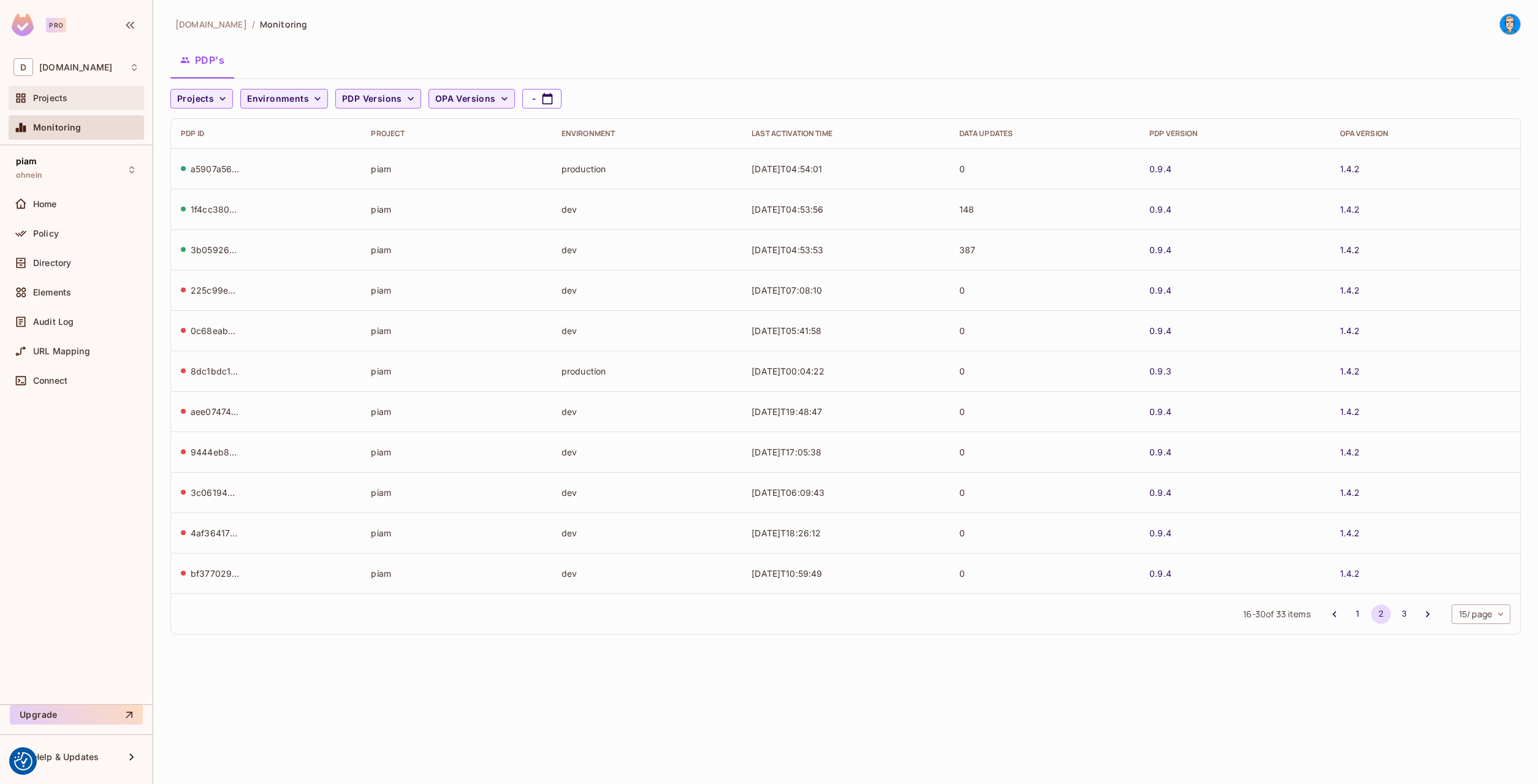
click at [54, 98] on span "Projects" at bounding box center [50, 98] width 34 height 10
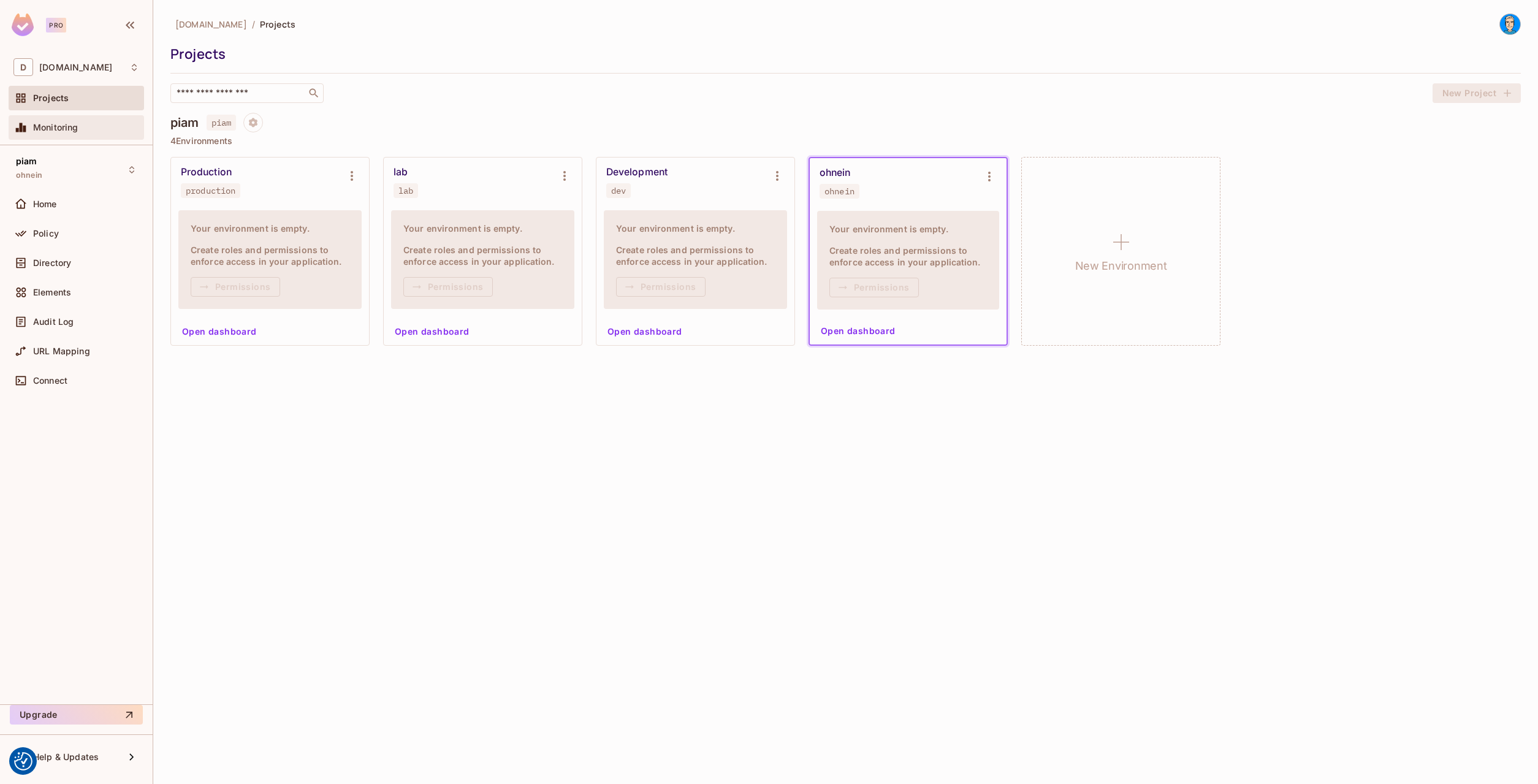
click at [70, 116] on div "Monitoring" at bounding box center [77, 127] width 135 height 25
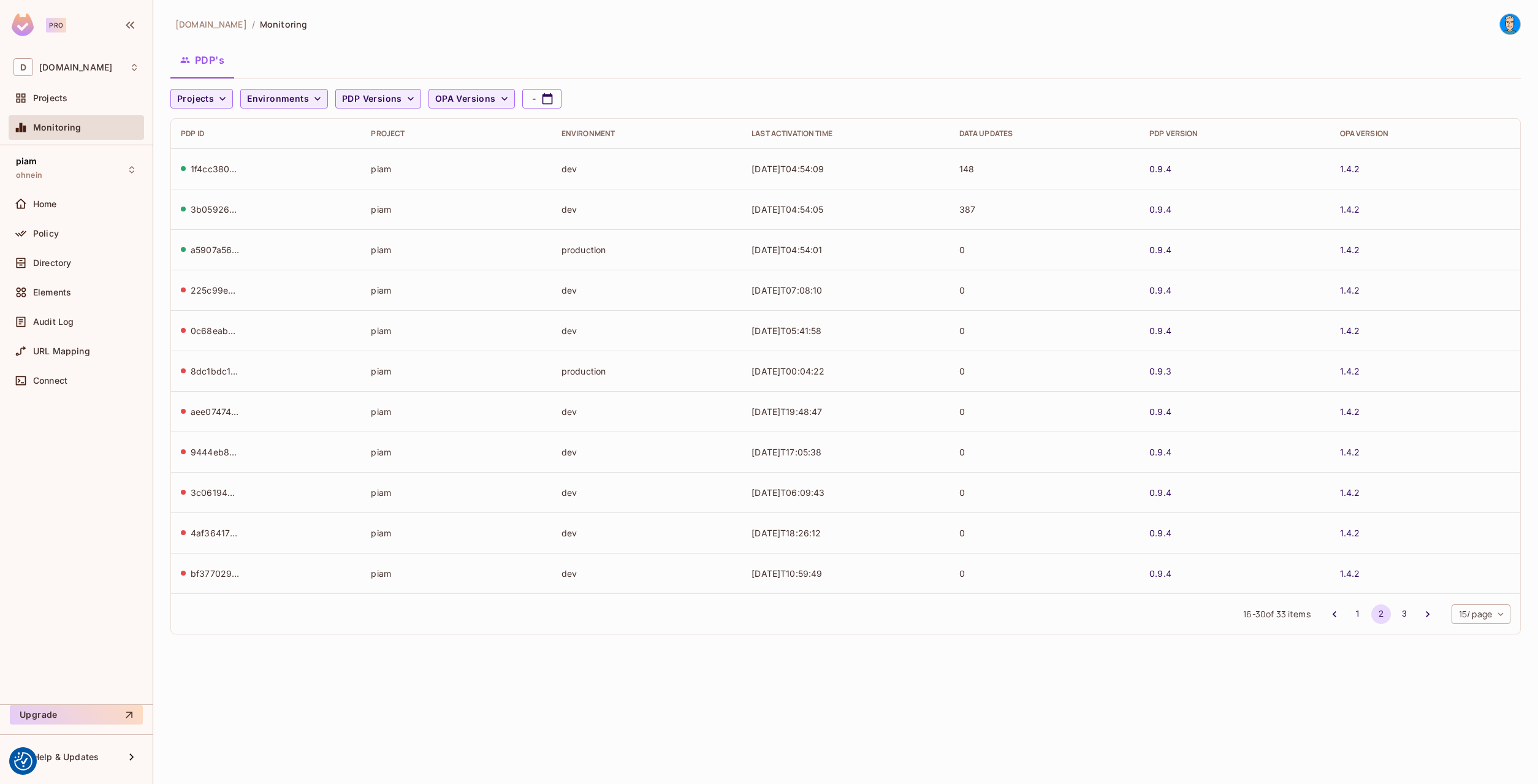
drag, startPoint x: 340, startPoint y: 169, endPoint x: 894, endPoint y: 177, distance: 554.1
click at [894, 177] on tr "1f4cc380-a366-49ee-b33e-51dce3964ea3 piam dev 2025-08-18T04:54:09 148 0.9.4 1.4…" at bounding box center [846, 168] width 1349 height 41
click at [891, 178] on td "2025-08-18T04:54:09" at bounding box center [846, 168] width 208 height 41
drag, startPoint x: 321, startPoint y: 177, endPoint x: 751, endPoint y: 171, distance: 430.0
click at [751, 171] on tr "1f4cc380-a366-49ee-b33e-51dce3964ea3 piam dev 2025-08-18T04:54:09 148 0.9.4 1.4…" at bounding box center [846, 168] width 1349 height 41
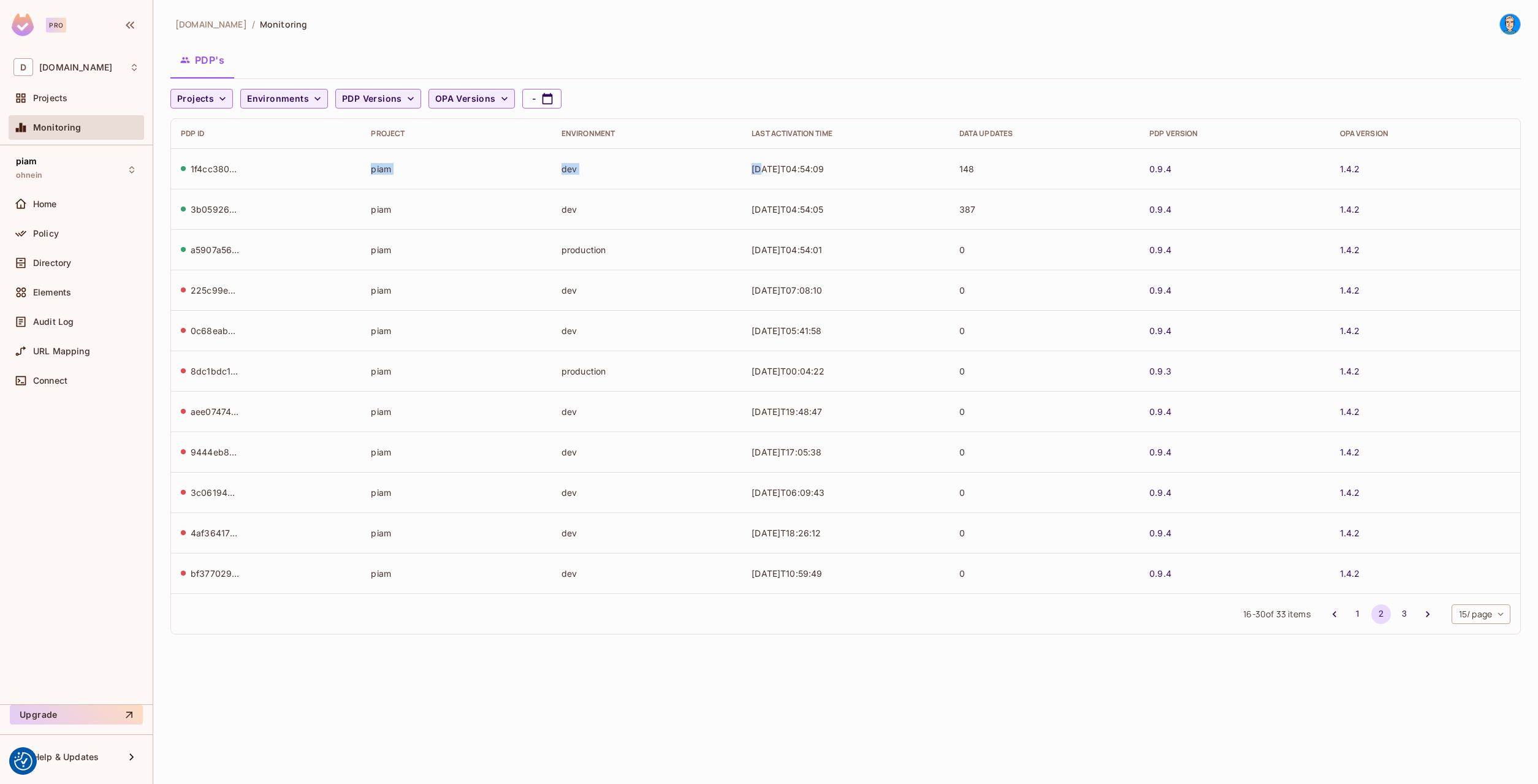
click at [751, 171] on td "2025-08-18T04:54:09" at bounding box center [846, 168] width 208 height 41
drag, startPoint x: 751, startPoint y: 171, endPoint x: 1120, endPoint y: 171, distance: 369.0
click at [1023, 173] on tr "1f4cc380-a366-49ee-b33e-51dce3964ea3 piam dev 2025-08-18T04:54:09 148 0.9.4 1.4…" at bounding box center [846, 168] width 1349 height 41
drag, startPoint x: 1344, startPoint y: 171, endPoint x: 1399, endPoint y: 174, distance: 55.1
click at [1399, 174] on td "1.4.2" at bounding box center [1425, 168] width 190 height 41
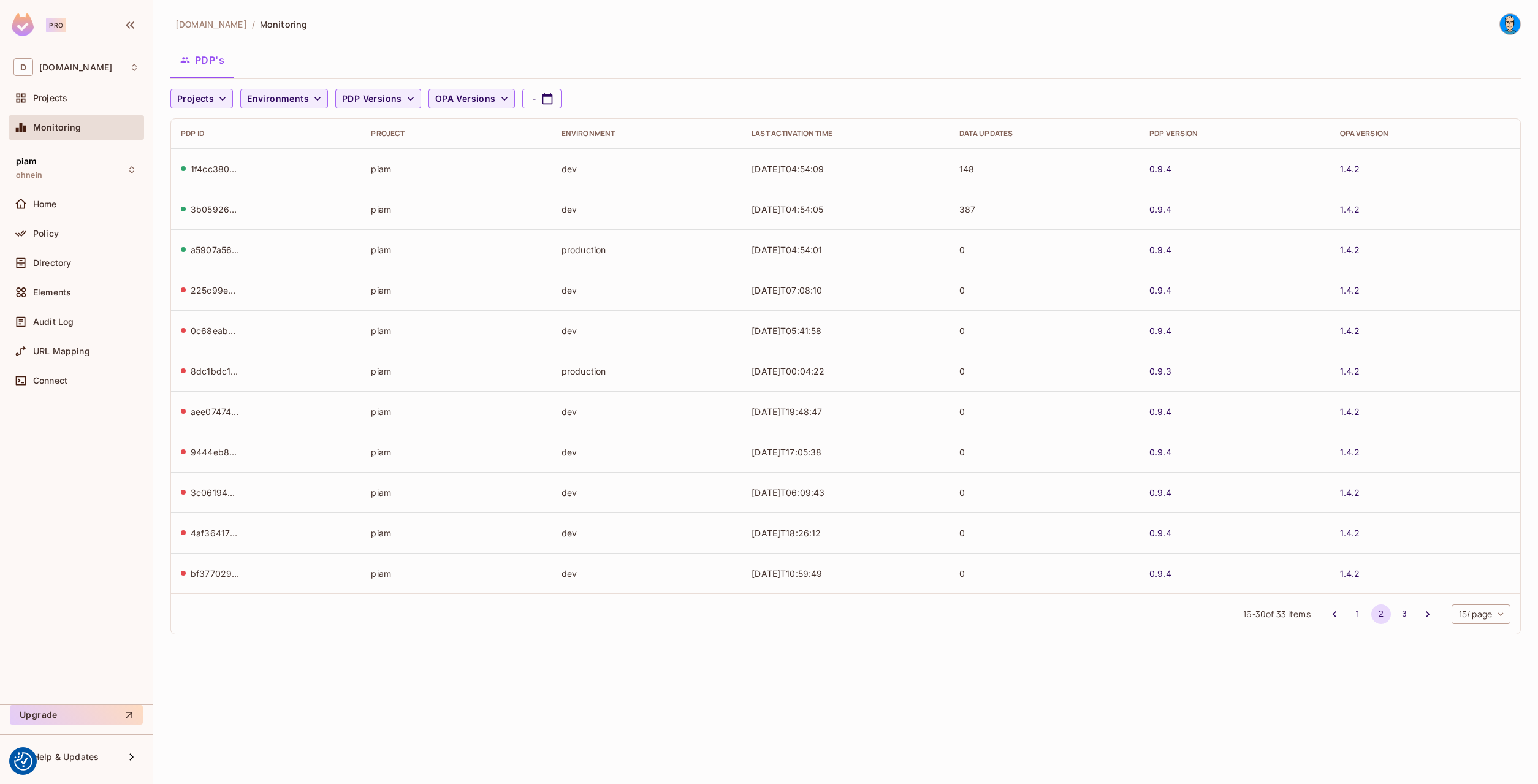
drag, startPoint x: 1399, startPoint y: 174, endPoint x: 1392, endPoint y: 194, distance: 21.2
click at [1399, 174] on td "1.4.2" at bounding box center [1425, 168] width 190 height 41
click at [41, 203] on span "Home" at bounding box center [45, 204] width 24 height 10
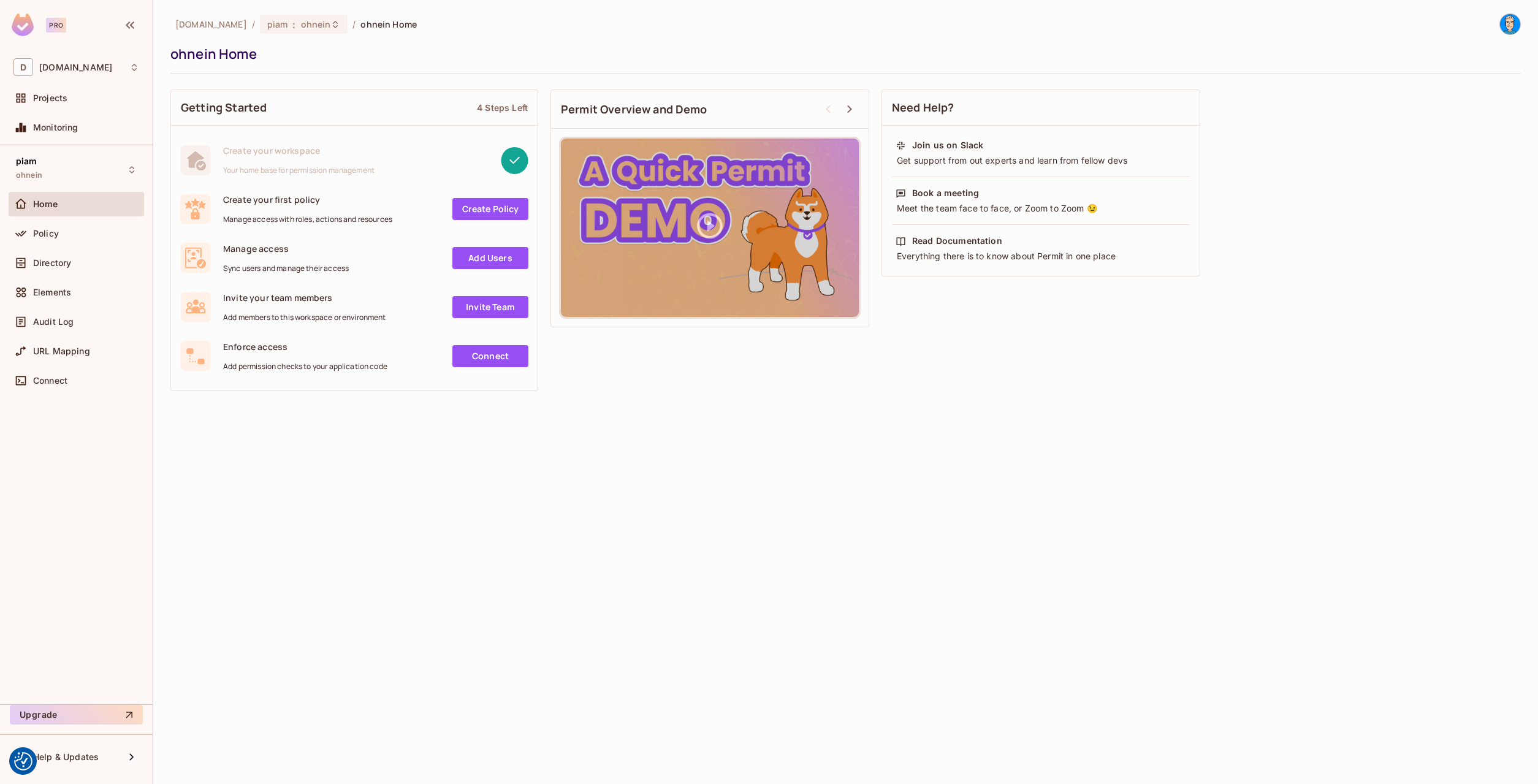
click at [39, 231] on span "Policy" at bounding box center [46, 233] width 26 height 10
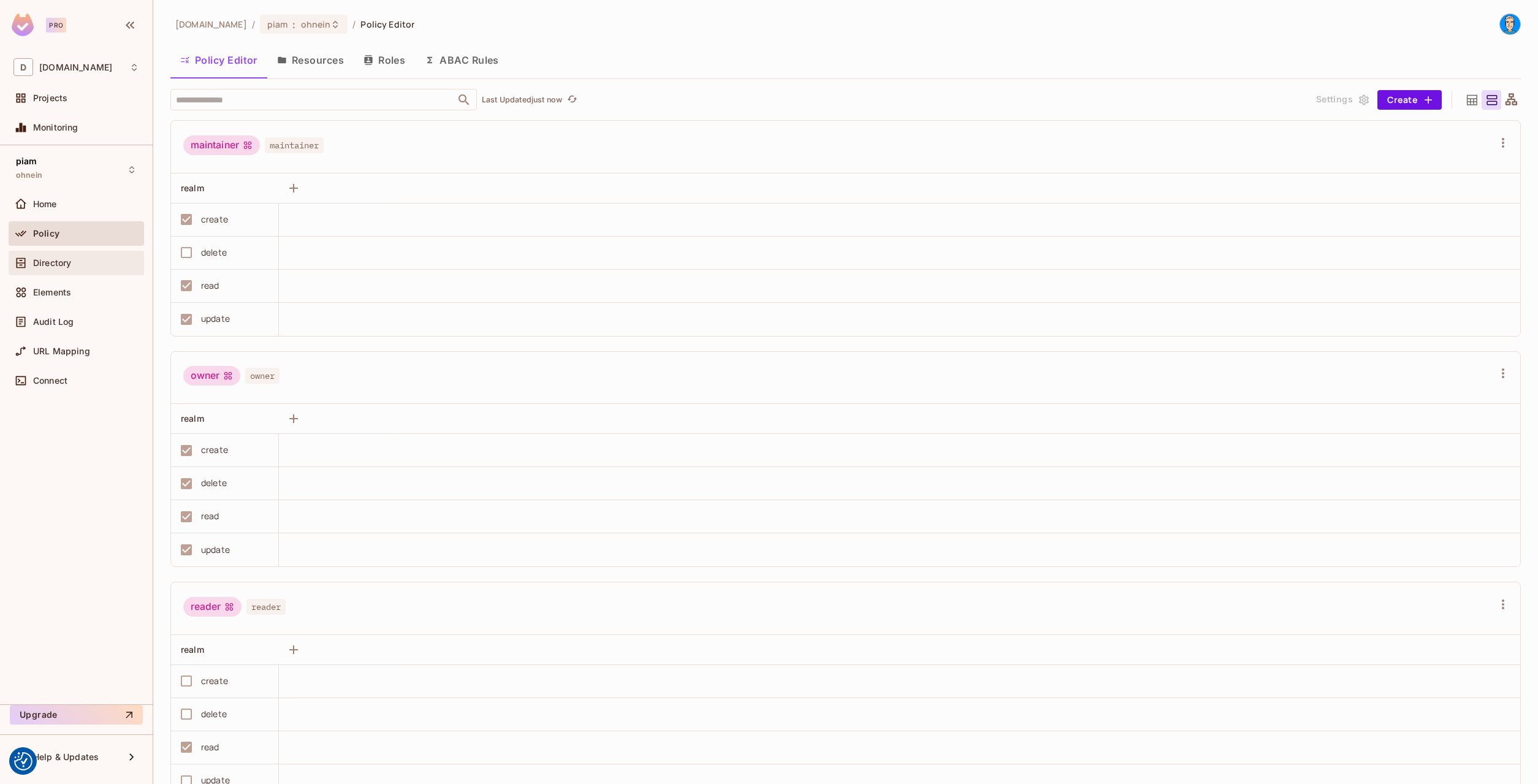
click at [42, 261] on span "Directory" at bounding box center [53, 263] width 38 height 10
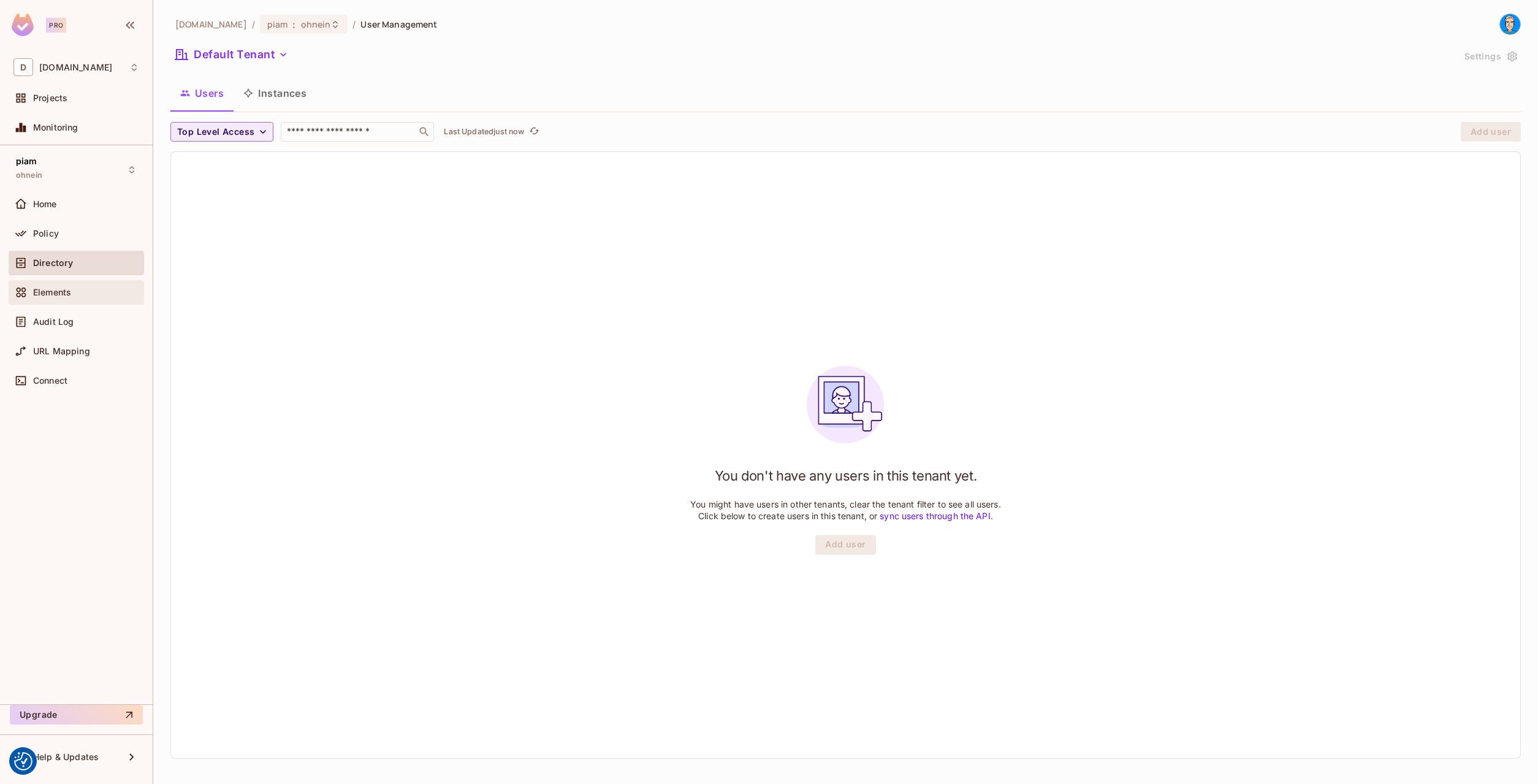
click at [46, 285] on div "Elements" at bounding box center [77, 292] width 126 height 14
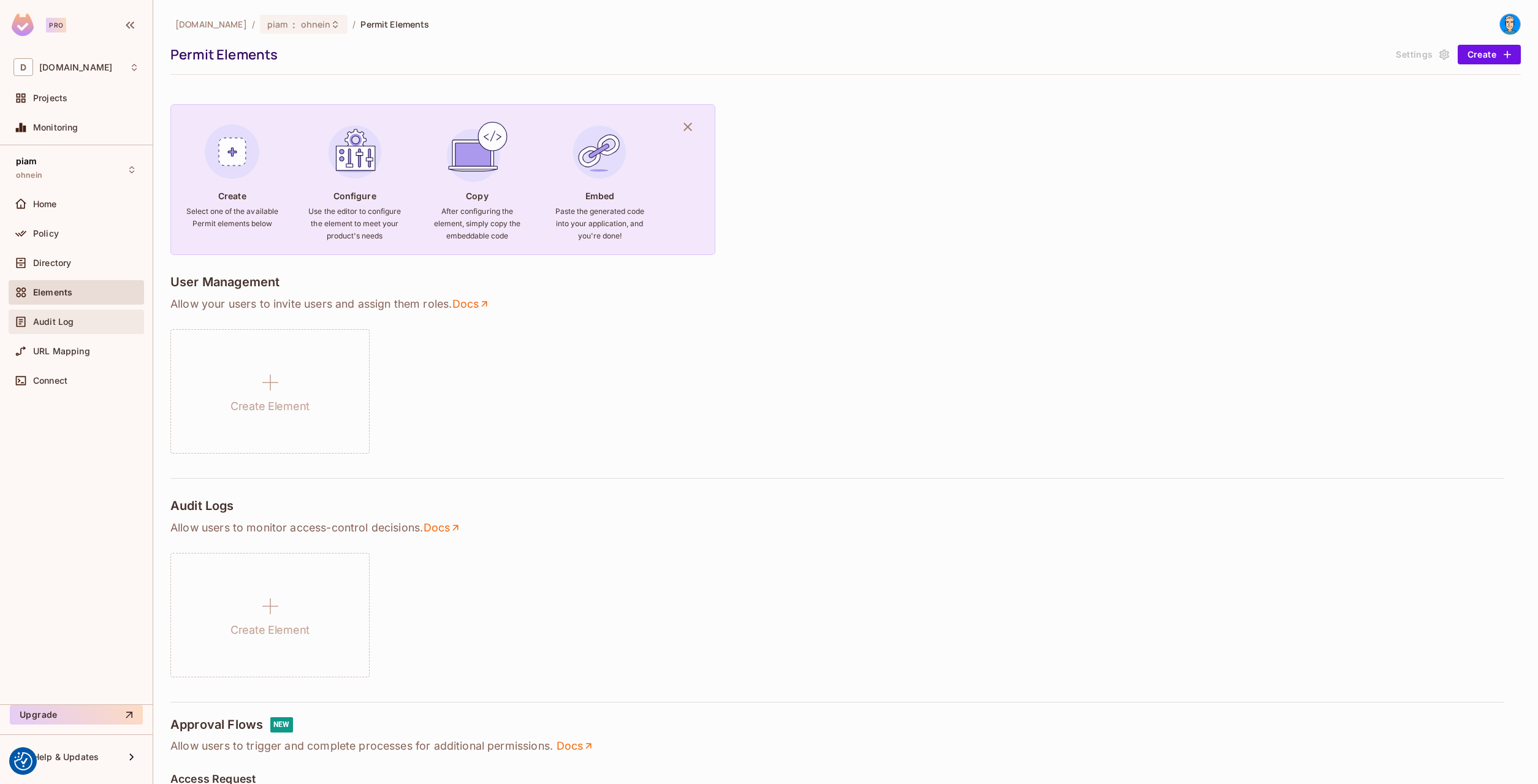
click at [49, 312] on div "Audit Log" at bounding box center [77, 321] width 135 height 25
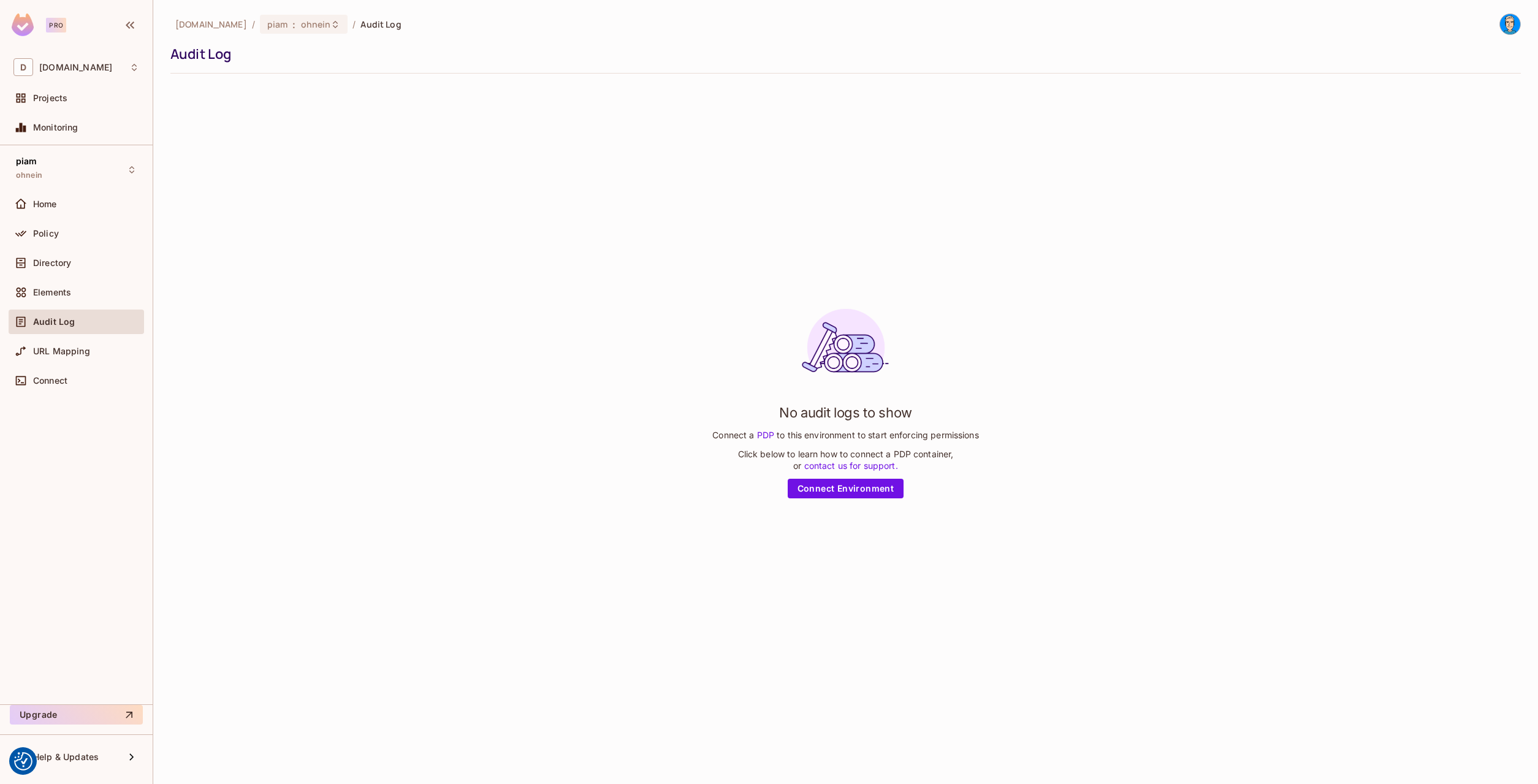
click at [321, 172] on div "No audit logs to show Connect a PDP to this environment to start enforcing perm…" at bounding box center [846, 399] width 1351 height 631
click at [41, 354] on span "URL Mapping" at bounding box center [62, 351] width 57 height 10
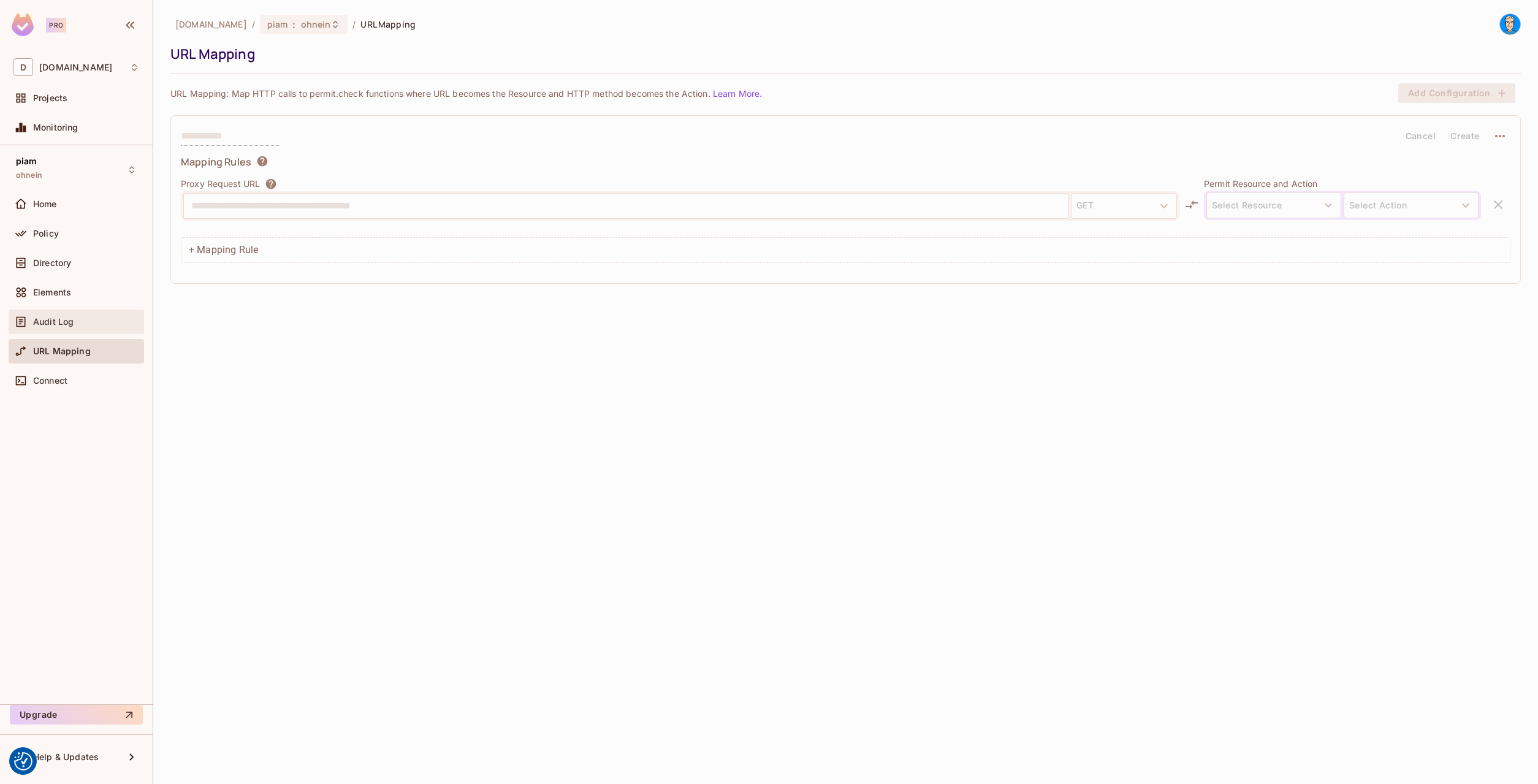
click at [38, 325] on span "Audit Log" at bounding box center [53, 322] width 41 height 10
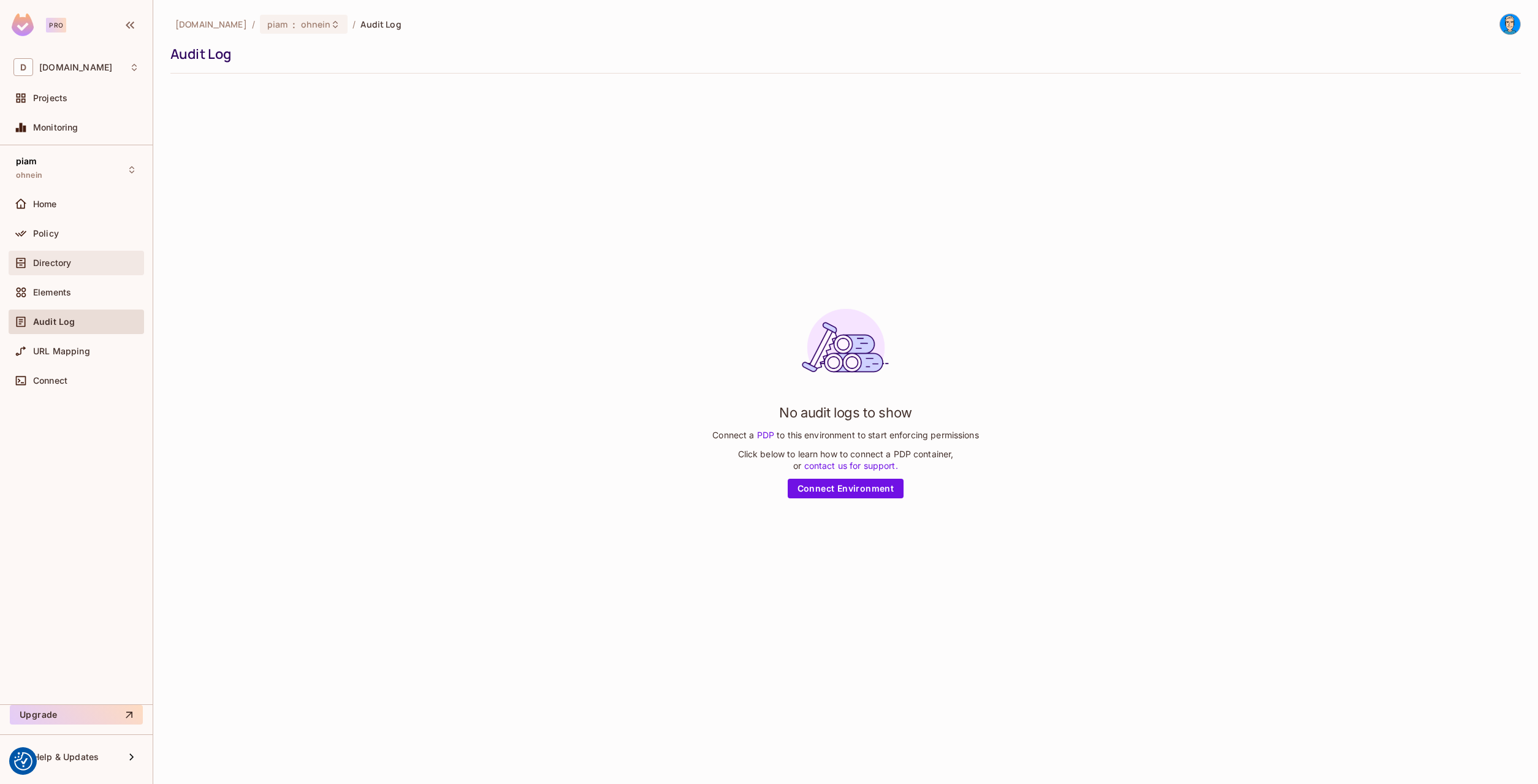
click at [45, 264] on span "Directory" at bounding box center [53, 263] width 38 height 10
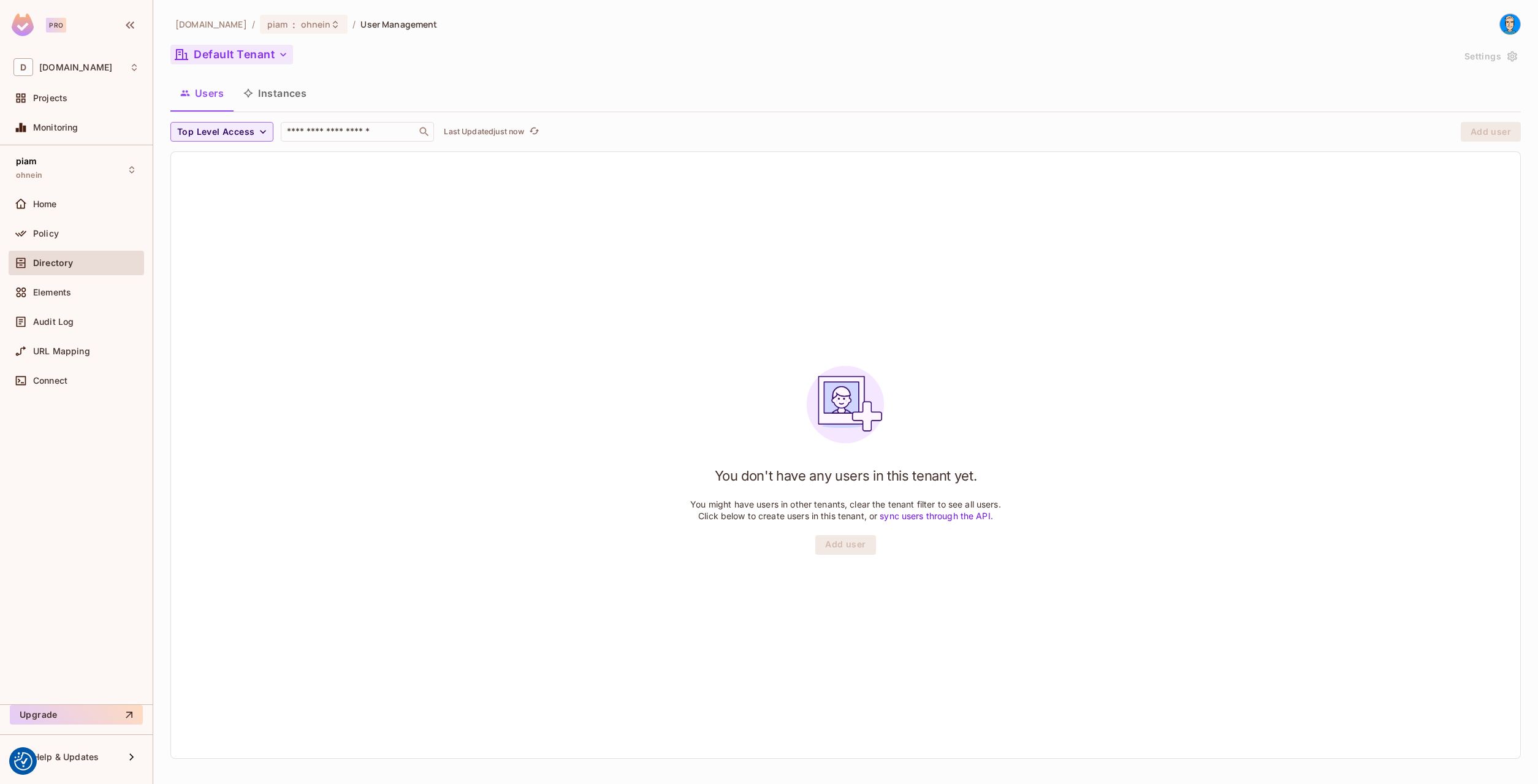
click at [259, 48] on button "Default Tenant" at bounding box center [232, 54] width 123 height 20
click at [214, 171] on span "mango" at bounding box center [238, 170] width 117 height 12
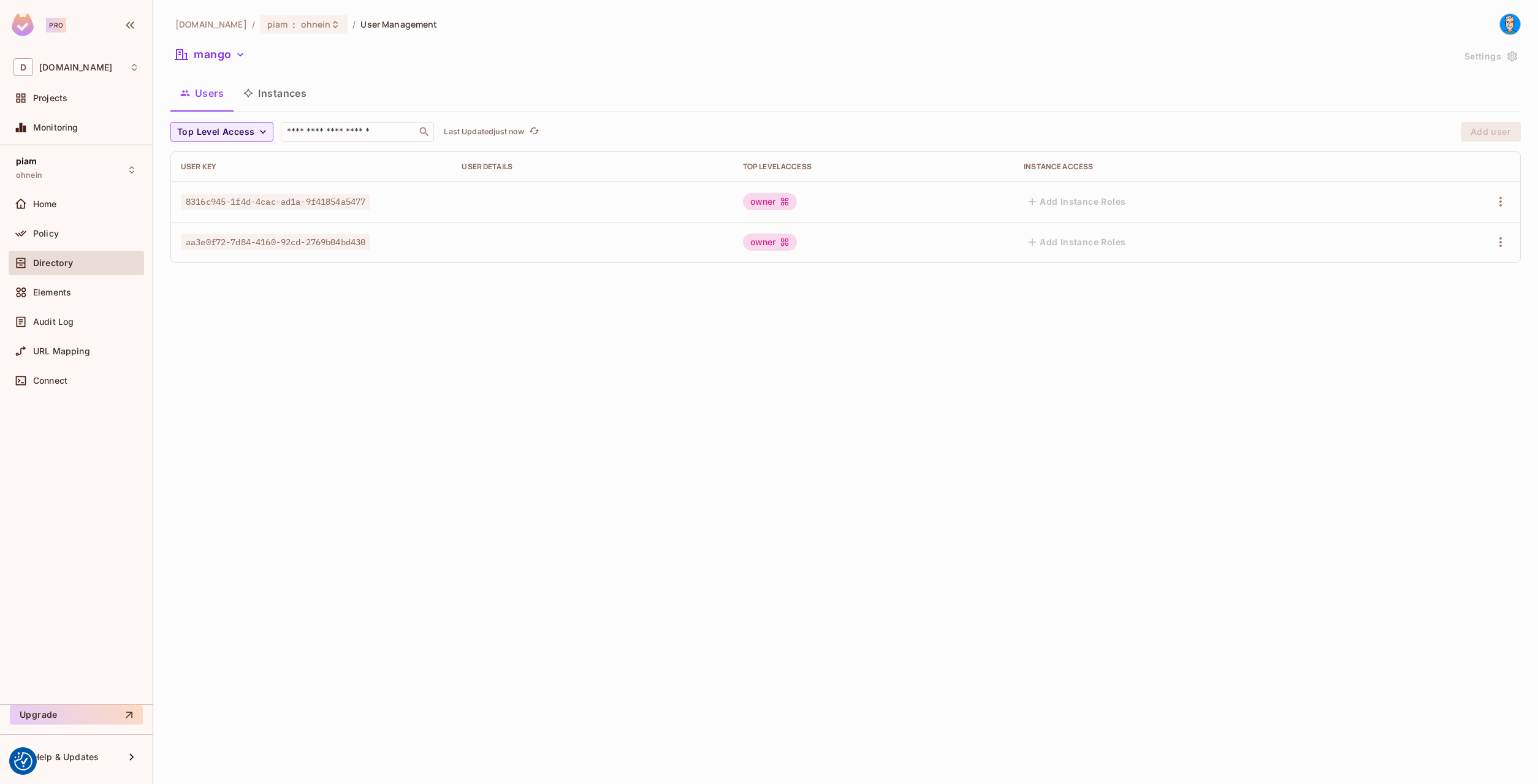
click at [264, 94] on button "Instances" at bounding box center [275, 93] width 83 height 30
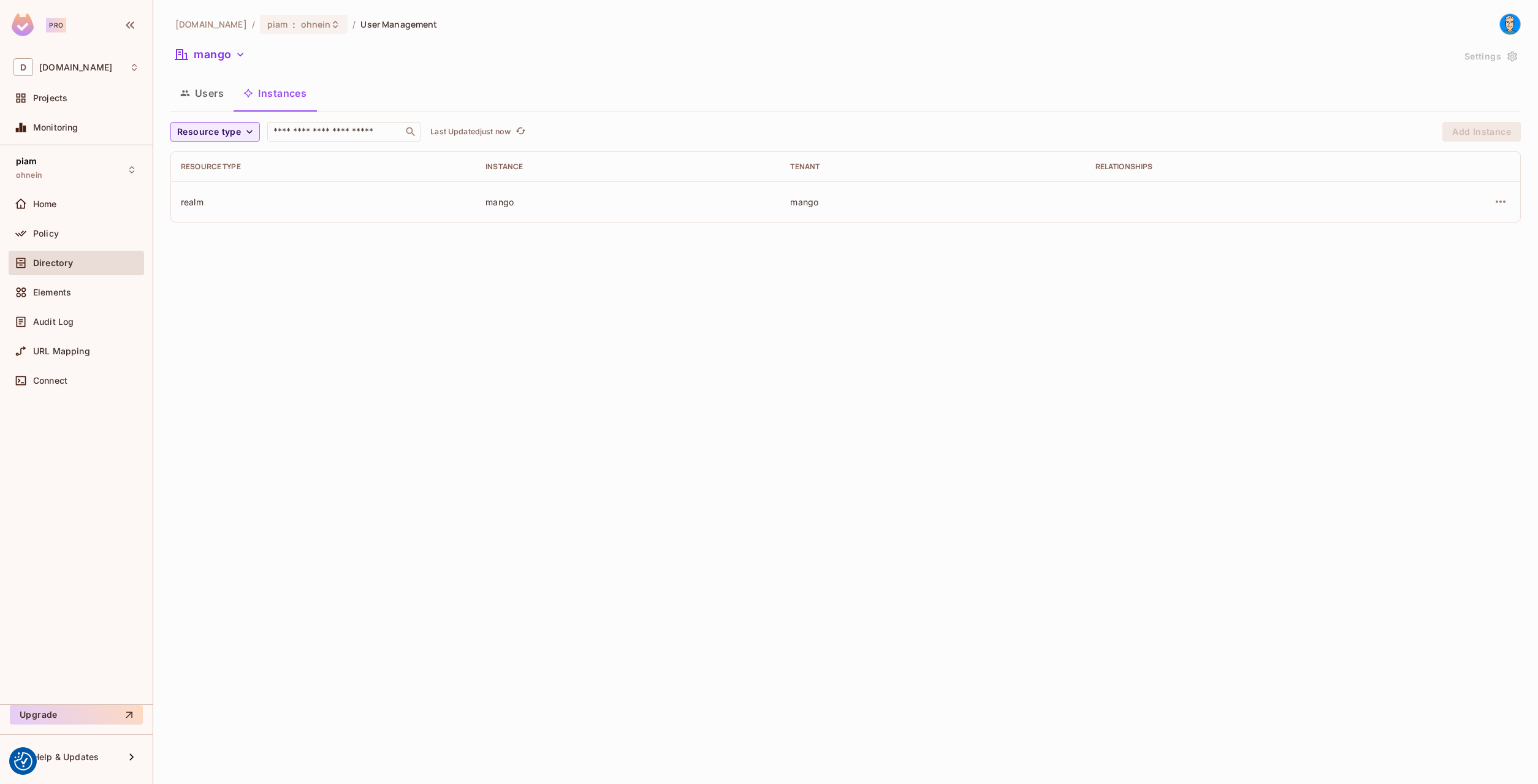
click at [209, 96] on button "Users" at bounding box center [202, 93] width 63 height 30
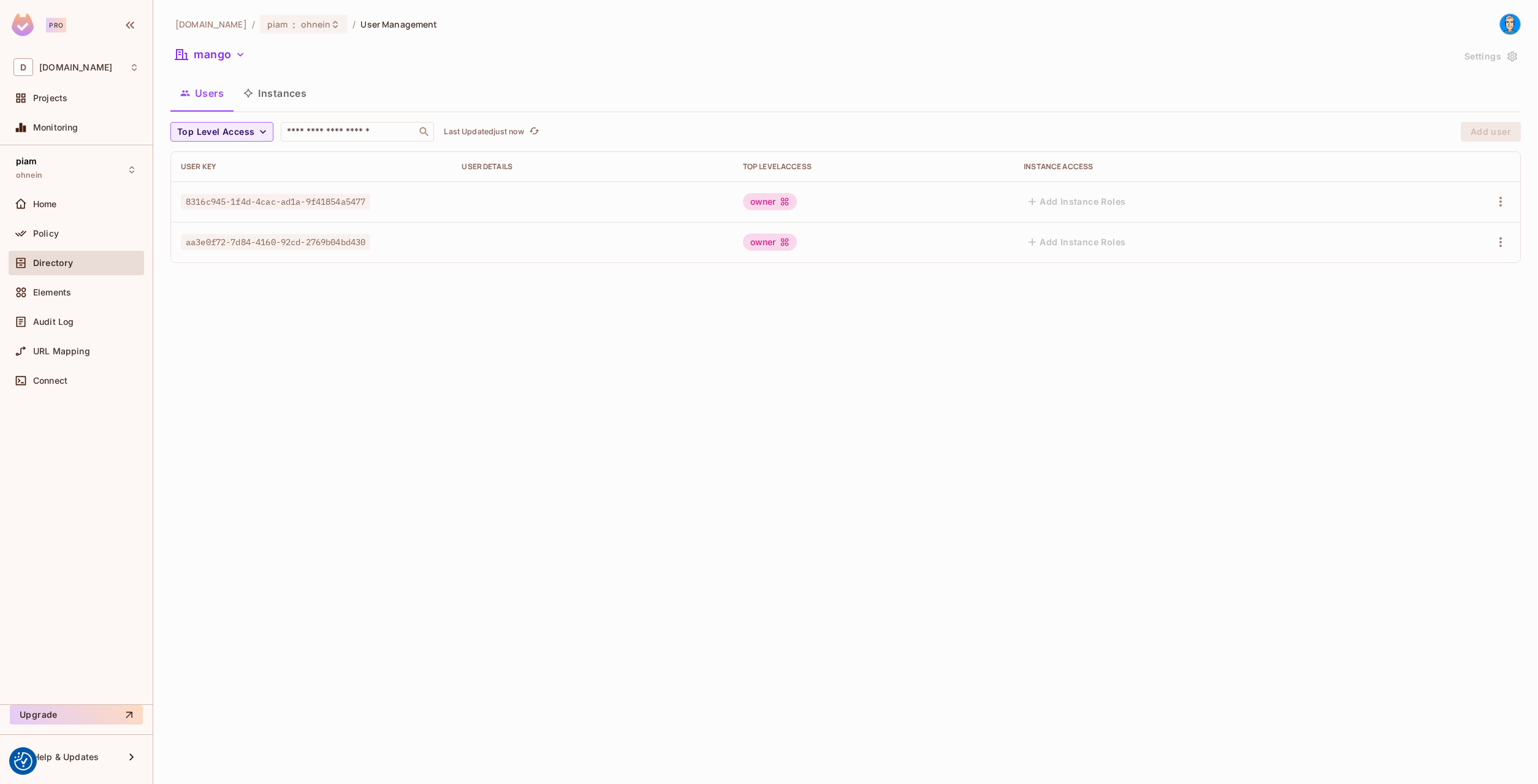
click at [797, 203] on div "owner" at bounding box center [770, 202] width 54 height 18
click at [1513, 201] on td at bounding box center [1460, 202] width 120 height 41
click at [219, 52] on div "the active workspace" at bounding box center [194, 45] width 77 height 15
click at [246, 51] on button "mango" at bounding box center [210, 54] width 80 height 20
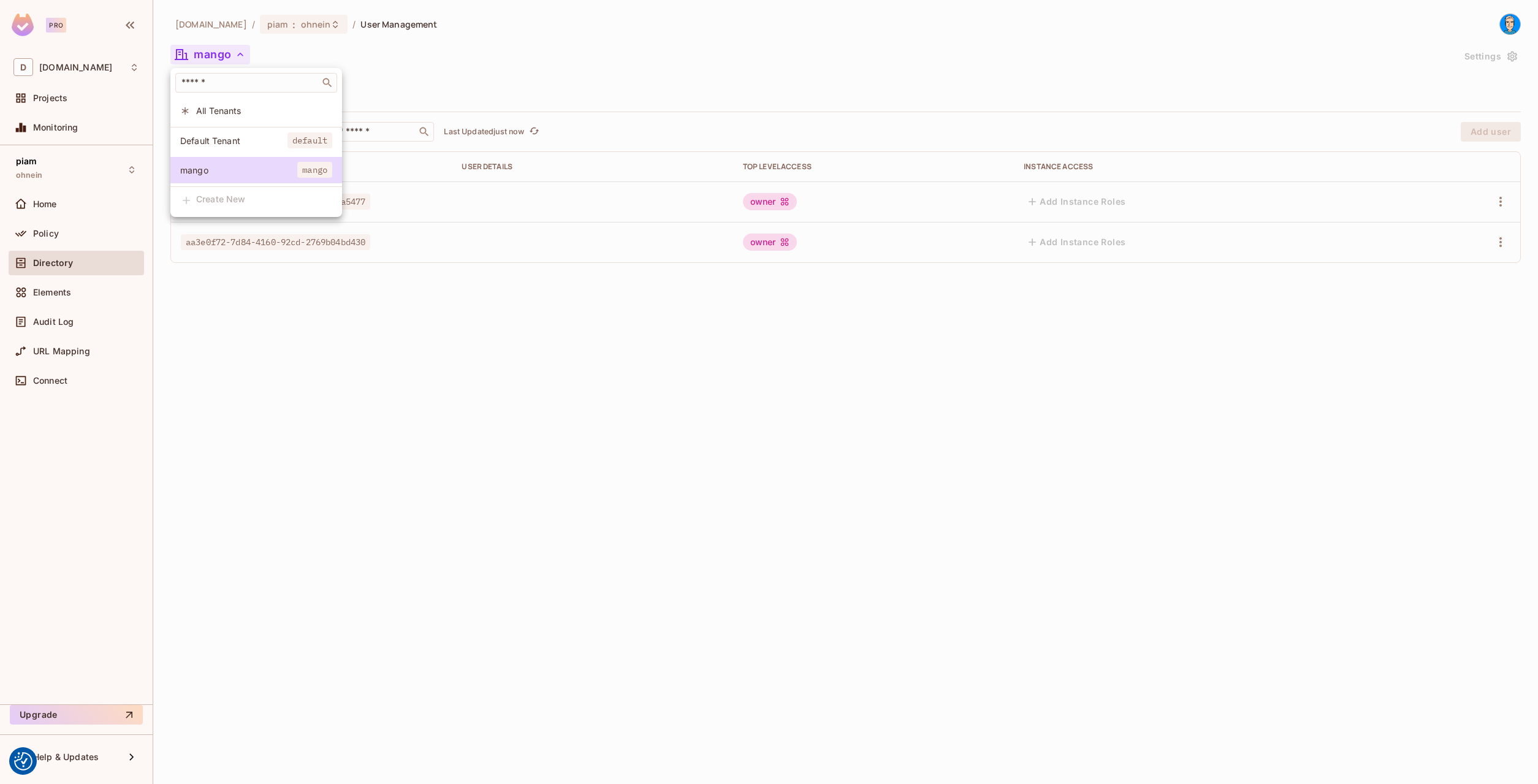
click at [256, 49] on div at bounding box center [769, 392] width 1538 height 784
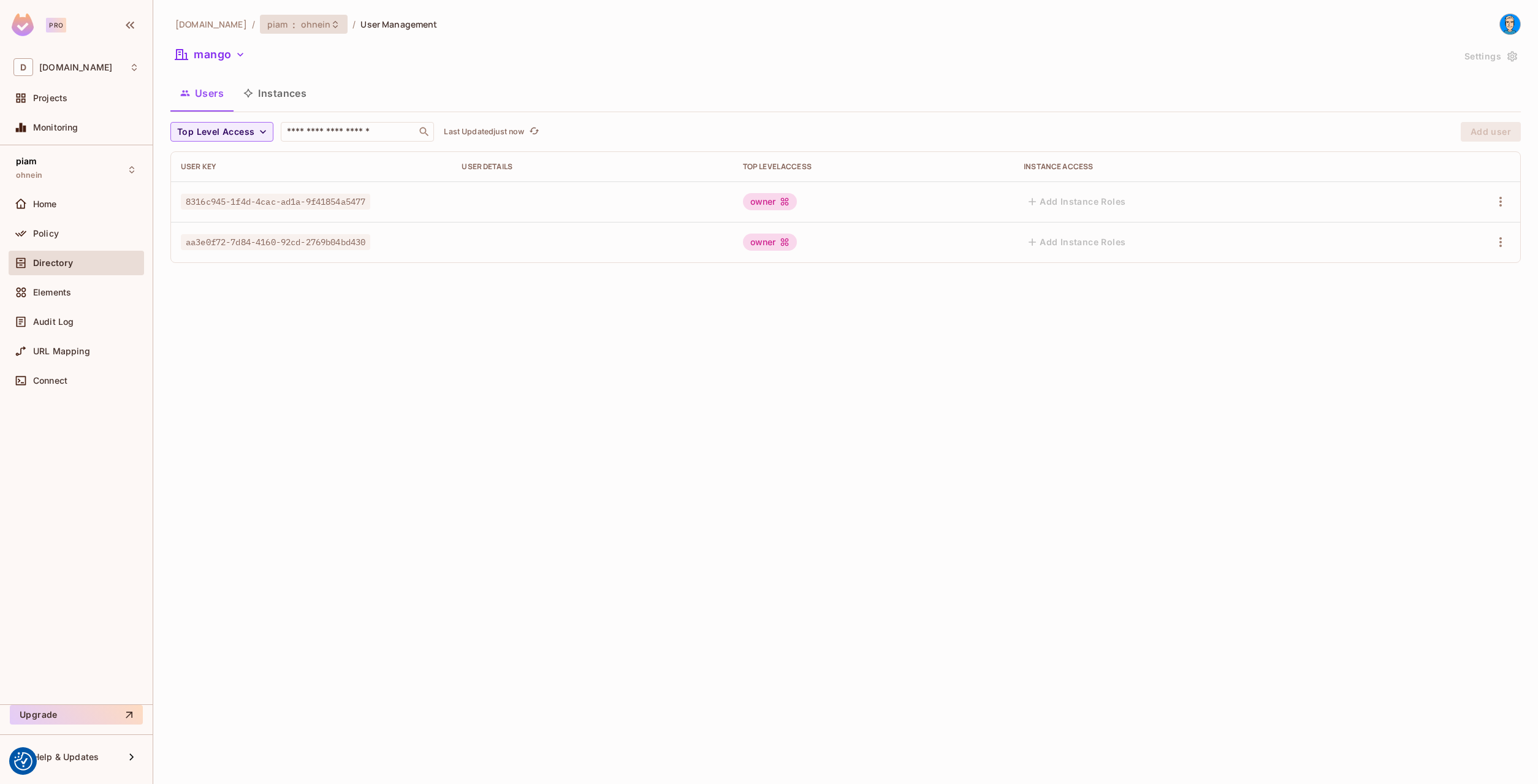
click at [301, 25] on span "ohnein" at bounding box center [316, 24] width 30 height 12
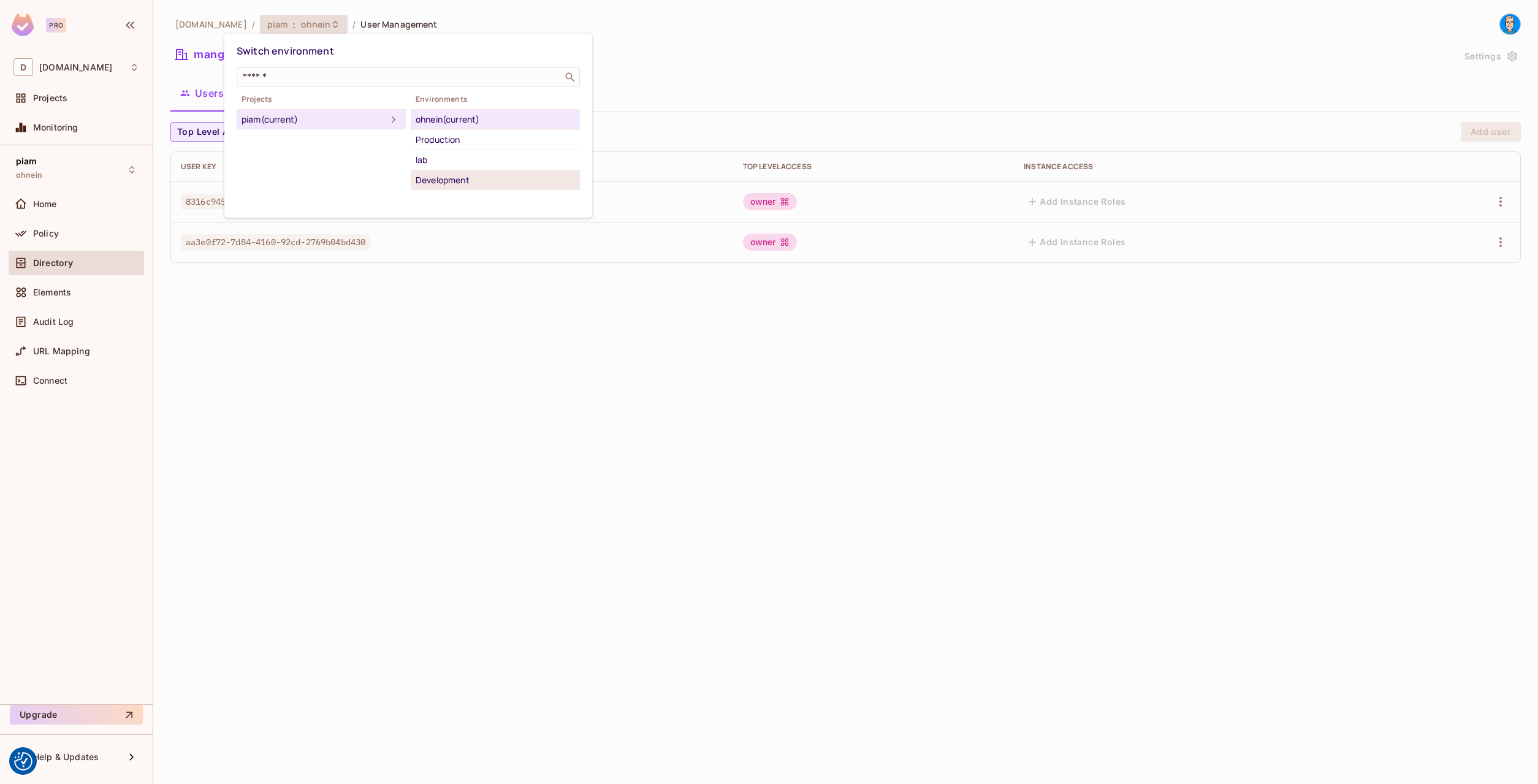
click at [440, 179] on div "Development" at bounding box center [496, 180] width 159 height 14
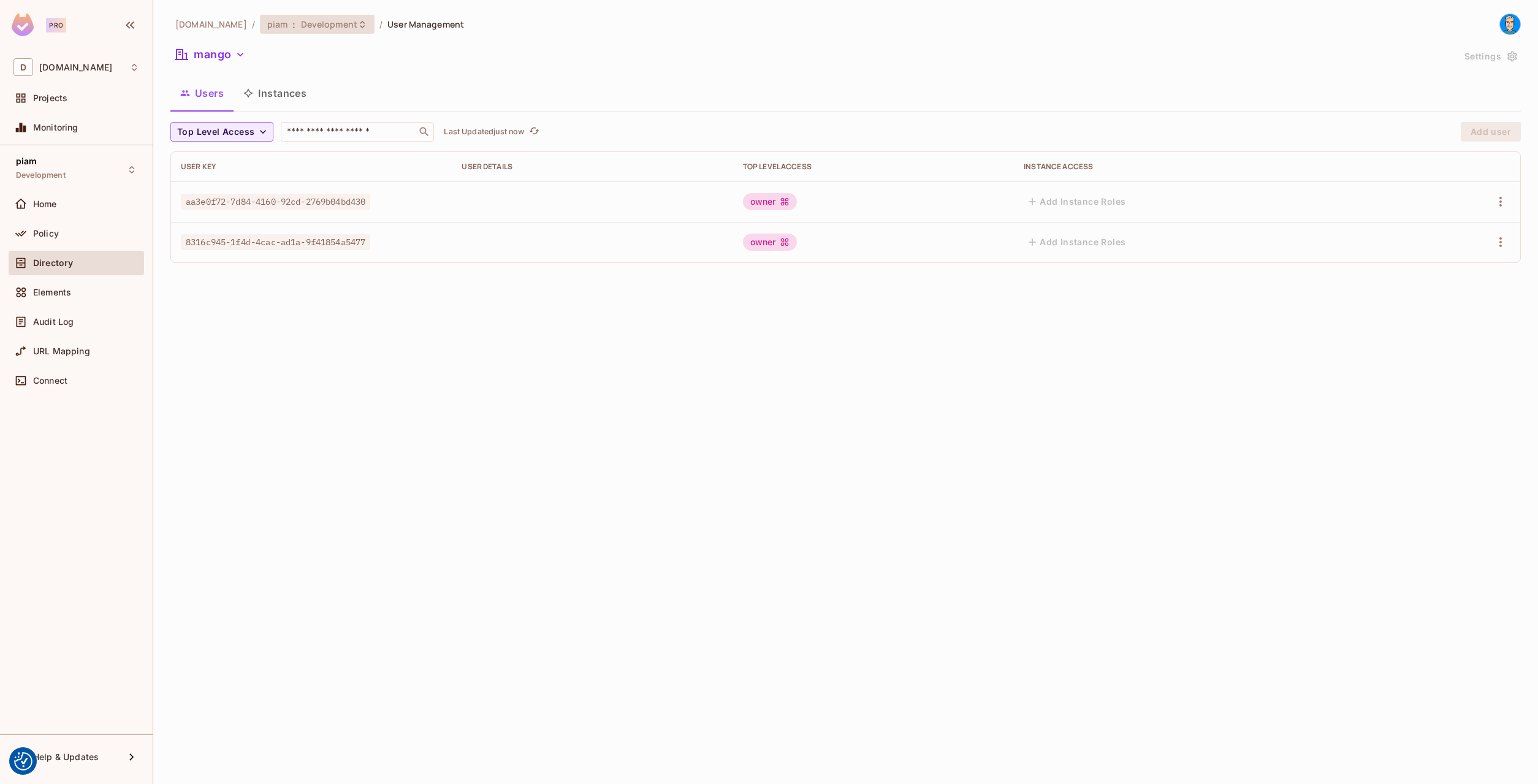
click at [292, 26] on span ":" at bounding box center [293, 25] width 4 height 10
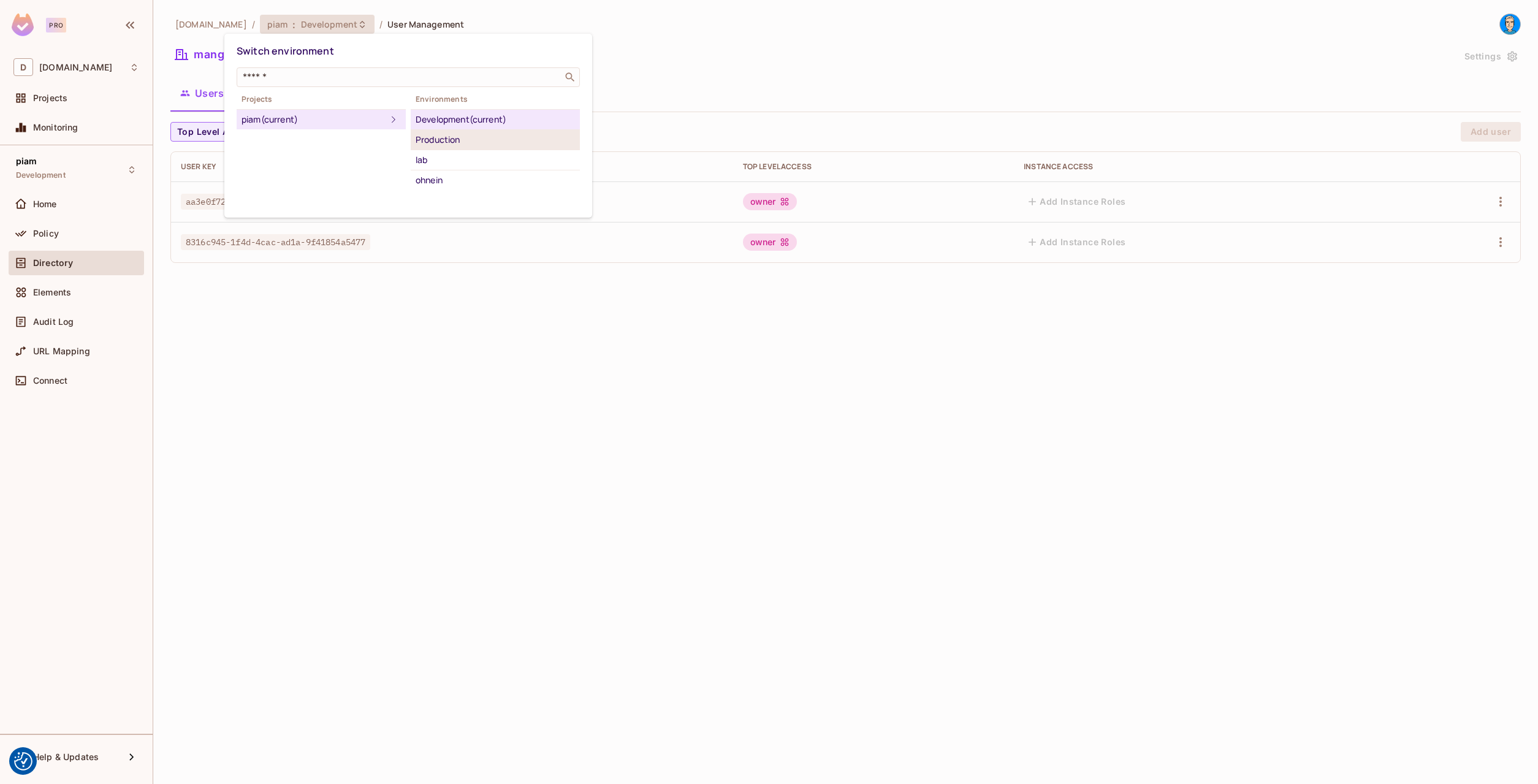
click at [430, 141] on div "Production" at bounding box center [496, 139] width 159 height 14
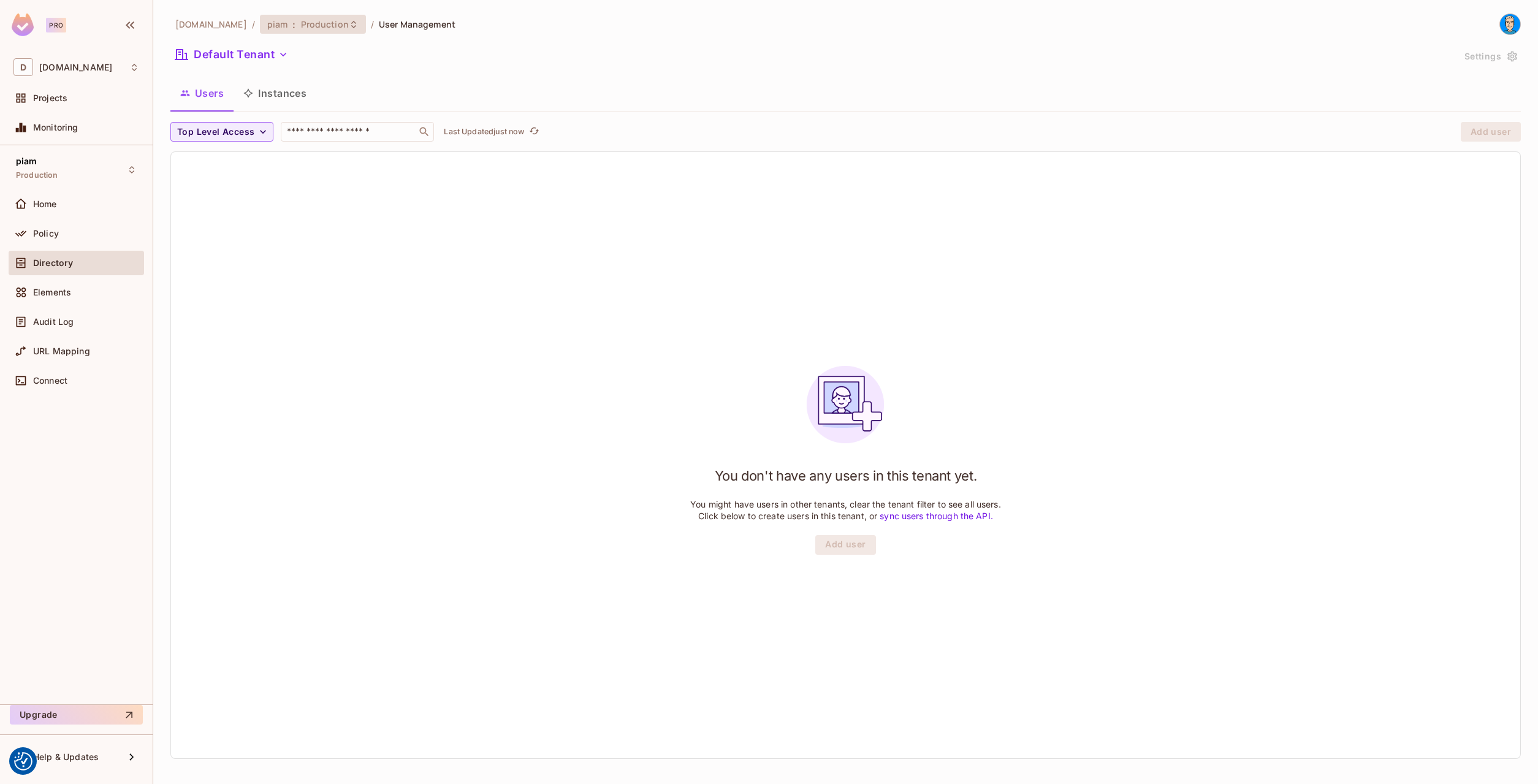
click at [301, 19] on span "Production" at bounding box center [325, 24] width 48 height 12
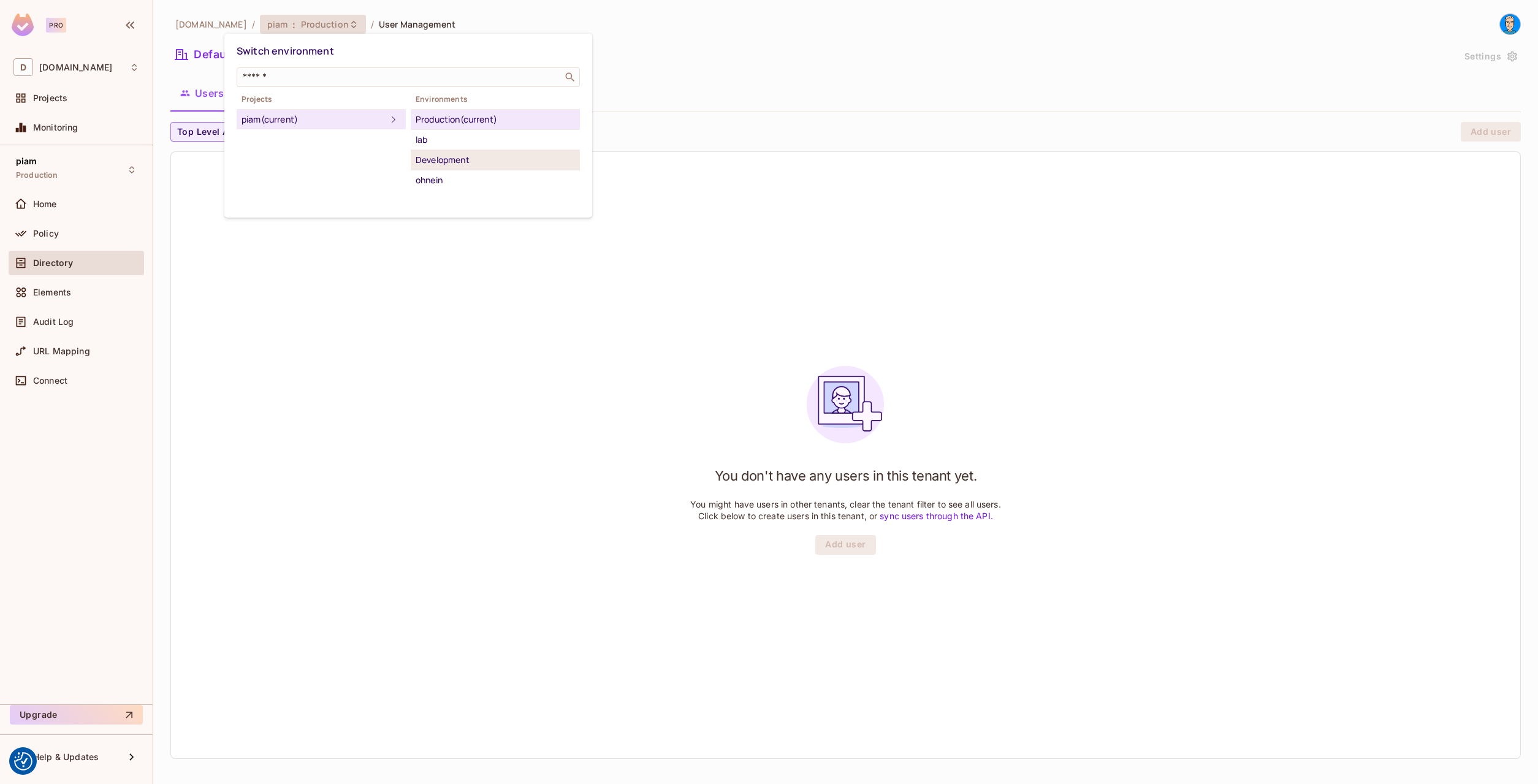
click at [438, 163] on div "Development" at bounding box center [496, 160] width 159 height 14
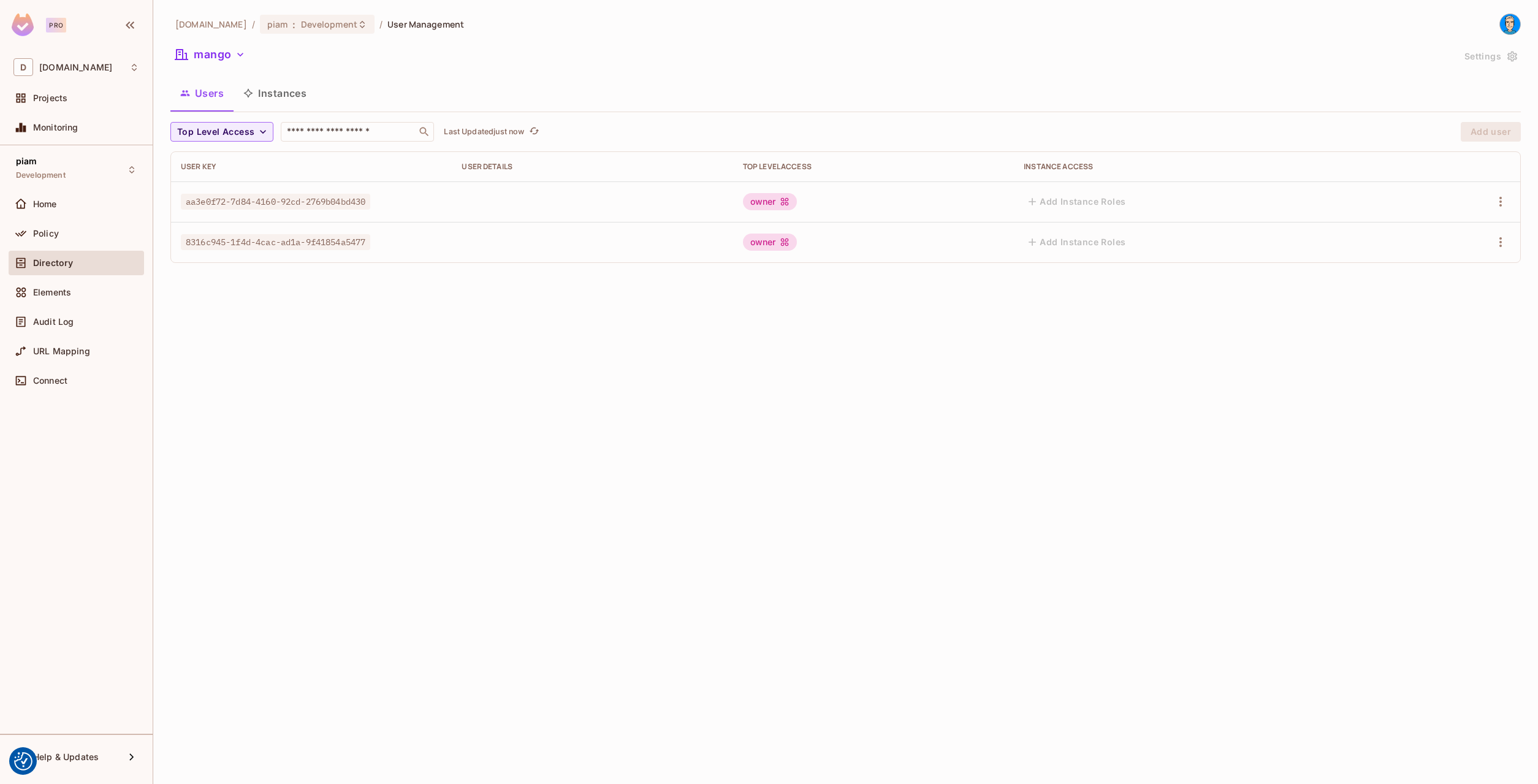
drag, startPoint x: 499, startPoint y: 198, endPoint x: 1305, endPoint y: 191, distance: 806.0
click at [1305, 192] on tr "aa3e0f72-7d84-4160-92cd-2769b04bd430 owner Add Instance Roles" at bounding box center [846, 202] width 1349 height 41
click at [1305, 191] on td "Add Instance Roles" at bounding box center [1206, 202] width 386 height 41
click at [797, 206] on div "owner" at bounding box center [770, 202] width 54 height 18
click at [1504, 206] on icon "button" at bounding box center [1501, 202] width 14 height 14
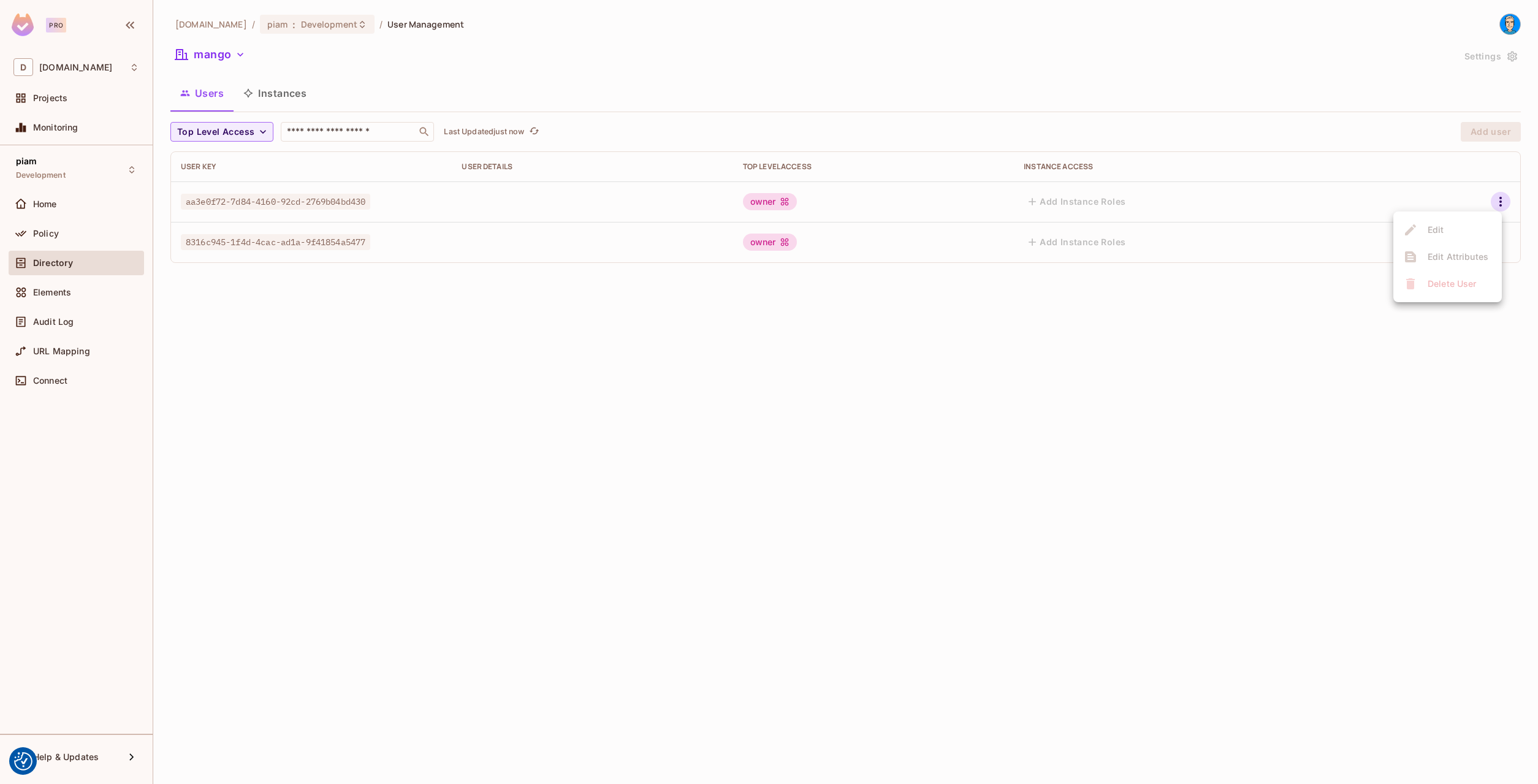
click at [1213, 221] on div at bounding box center [769, 392] width 1538 height 784
click at [293, 102] on button "Instances" at bounding box center [275, 93] width 83 height 30
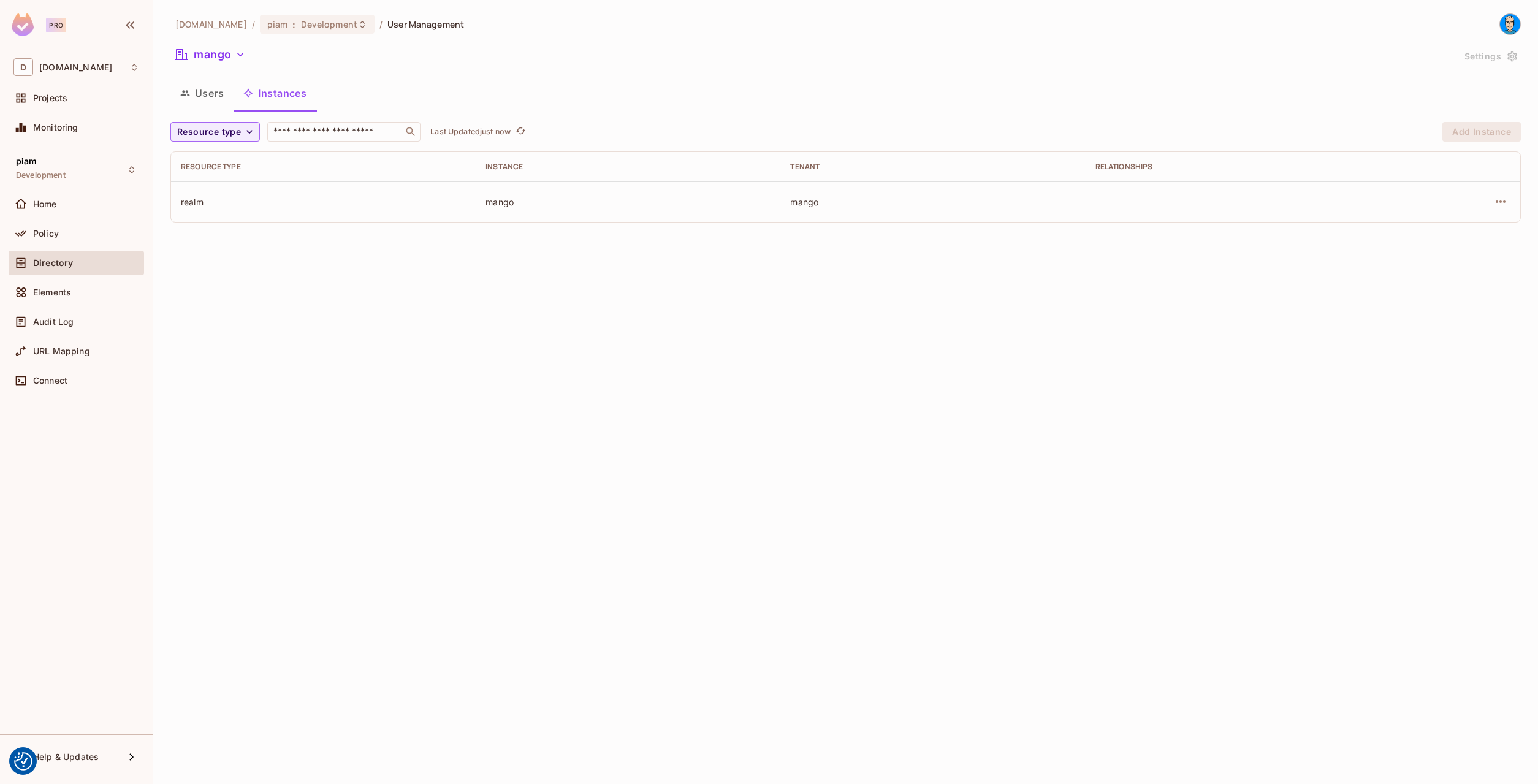
click at [210, 94] on button "Users" at bounding box center [202, 93] width 63 height 30
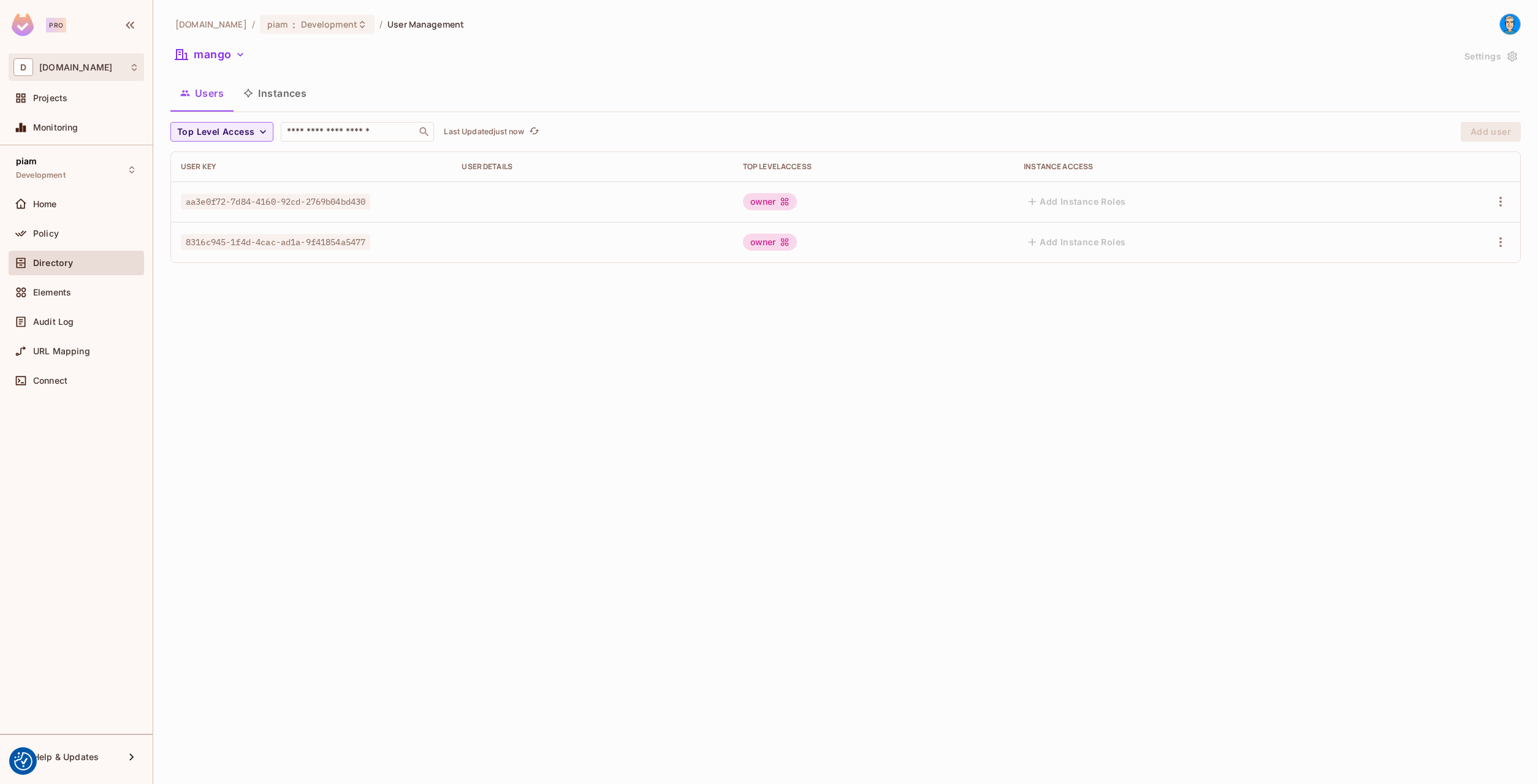
click at [97, 81] on div "D datev.de" at bounding box center [77, 67] width 135 height 28
click at [100, 68] on div at bounding box center [769, 392] width 1538 height 784
click at [99, 103] on div "Projects" at bounding box center [86, 98] width 106 height 10
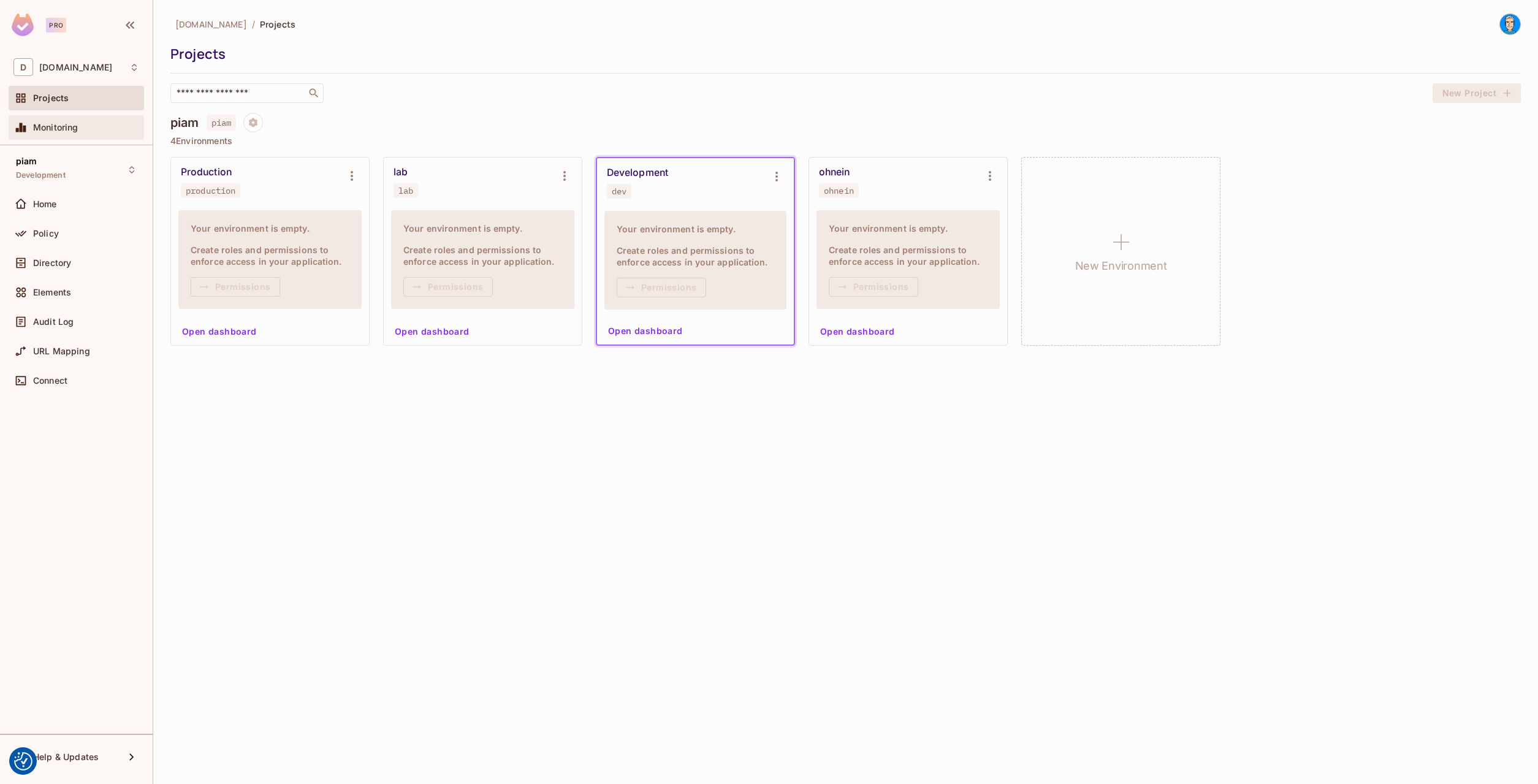
click at [92, 117] on div "Monitoring" at bounding box center [77, 127] width 135 height 25
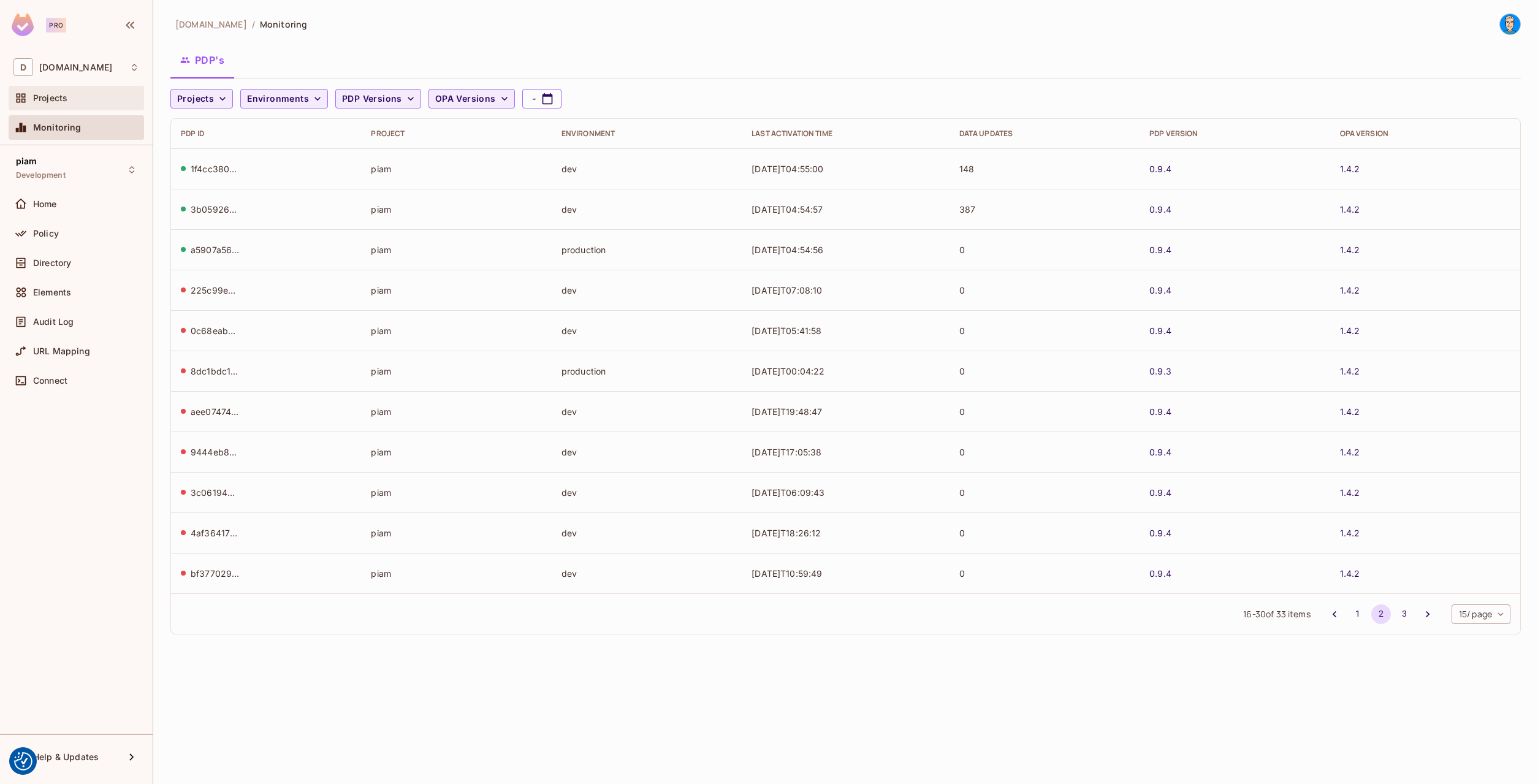
click at [92, 102] on div "Projects" at bounding box center [86, 98] width 106 height 10
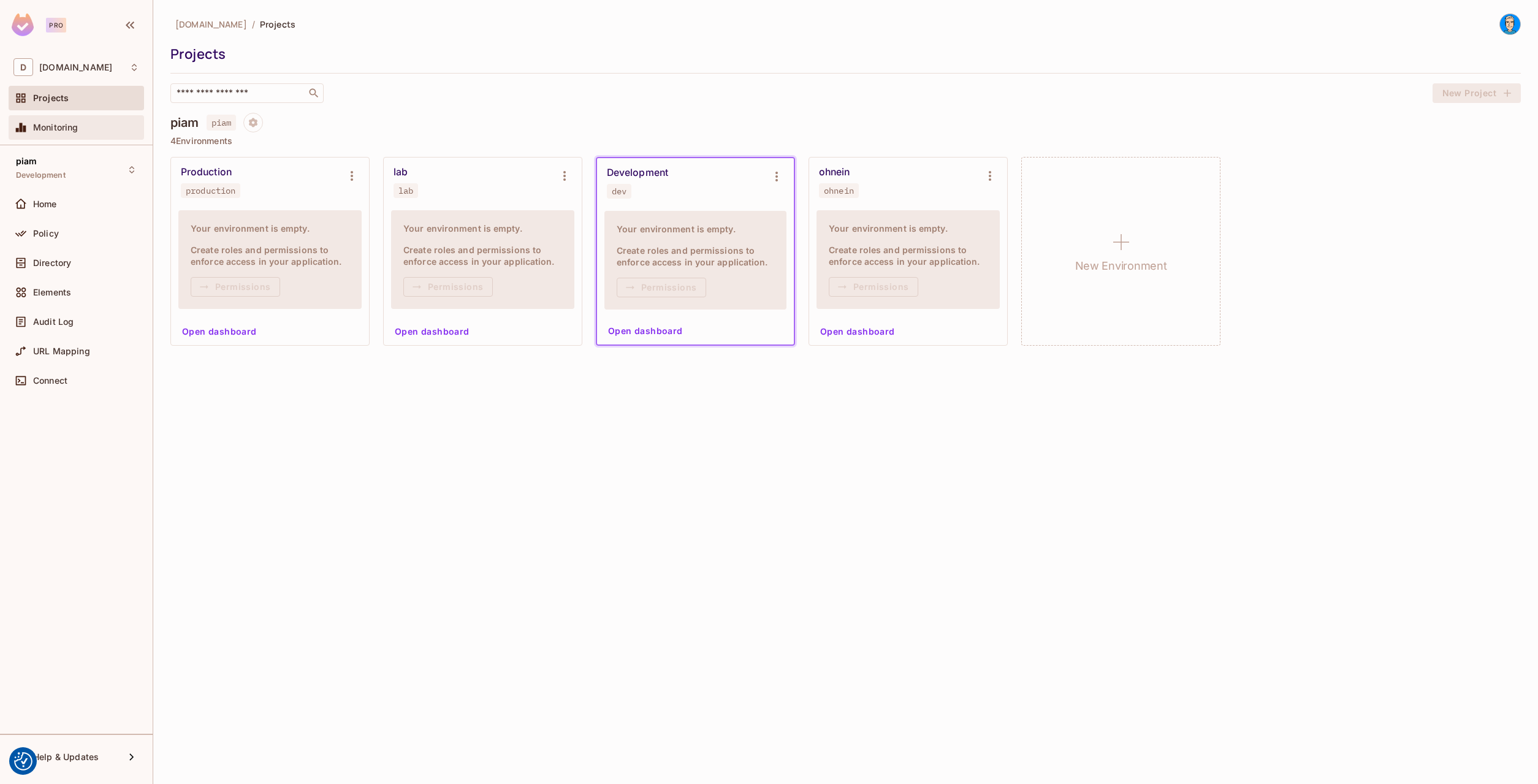
click at [91, 124] on div "Monitoring" at bounding box center [86, 127] width 106 height 10
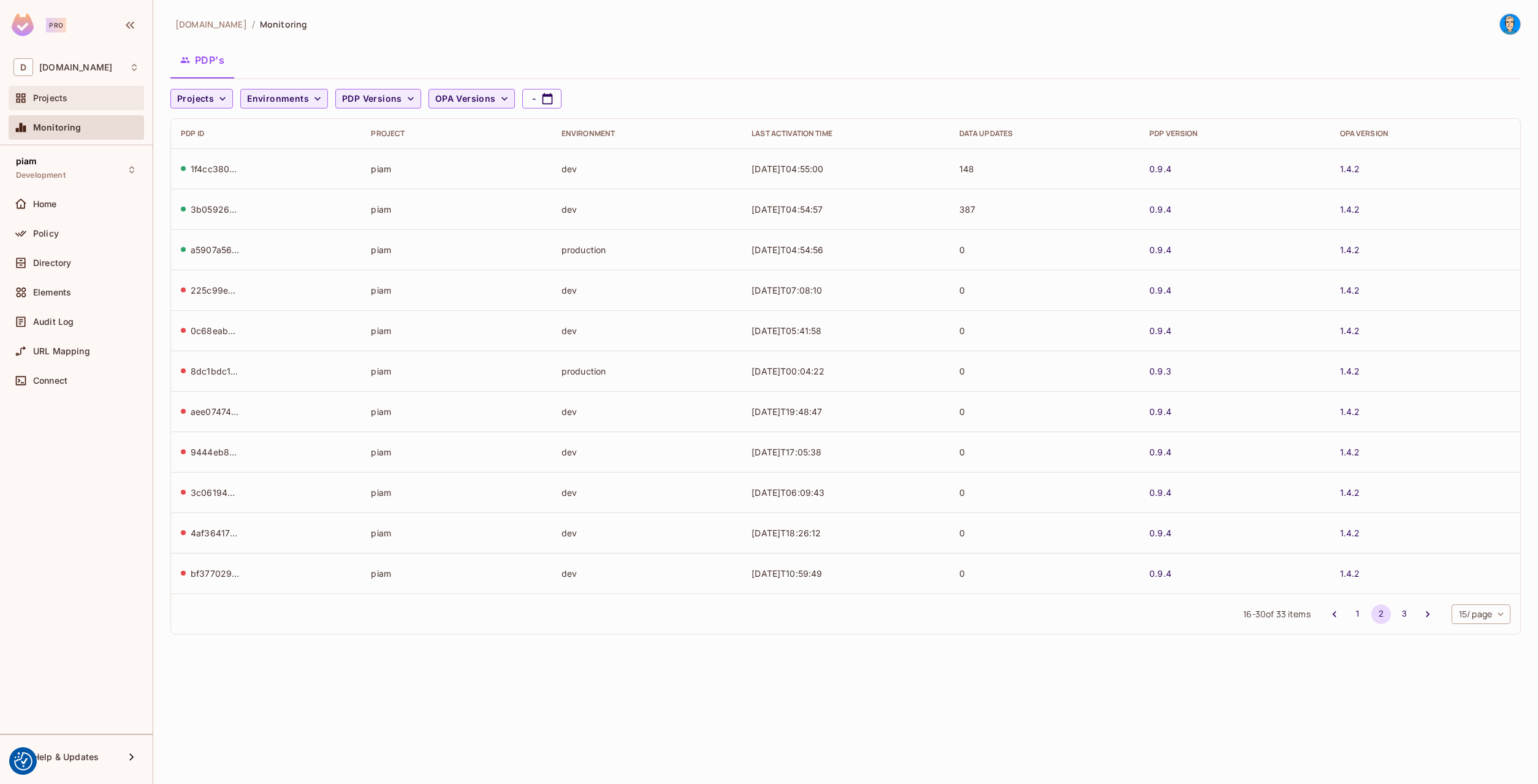
click at [92, 102] on div "Projects" at bounding box center [86, 98] width 106 height 10
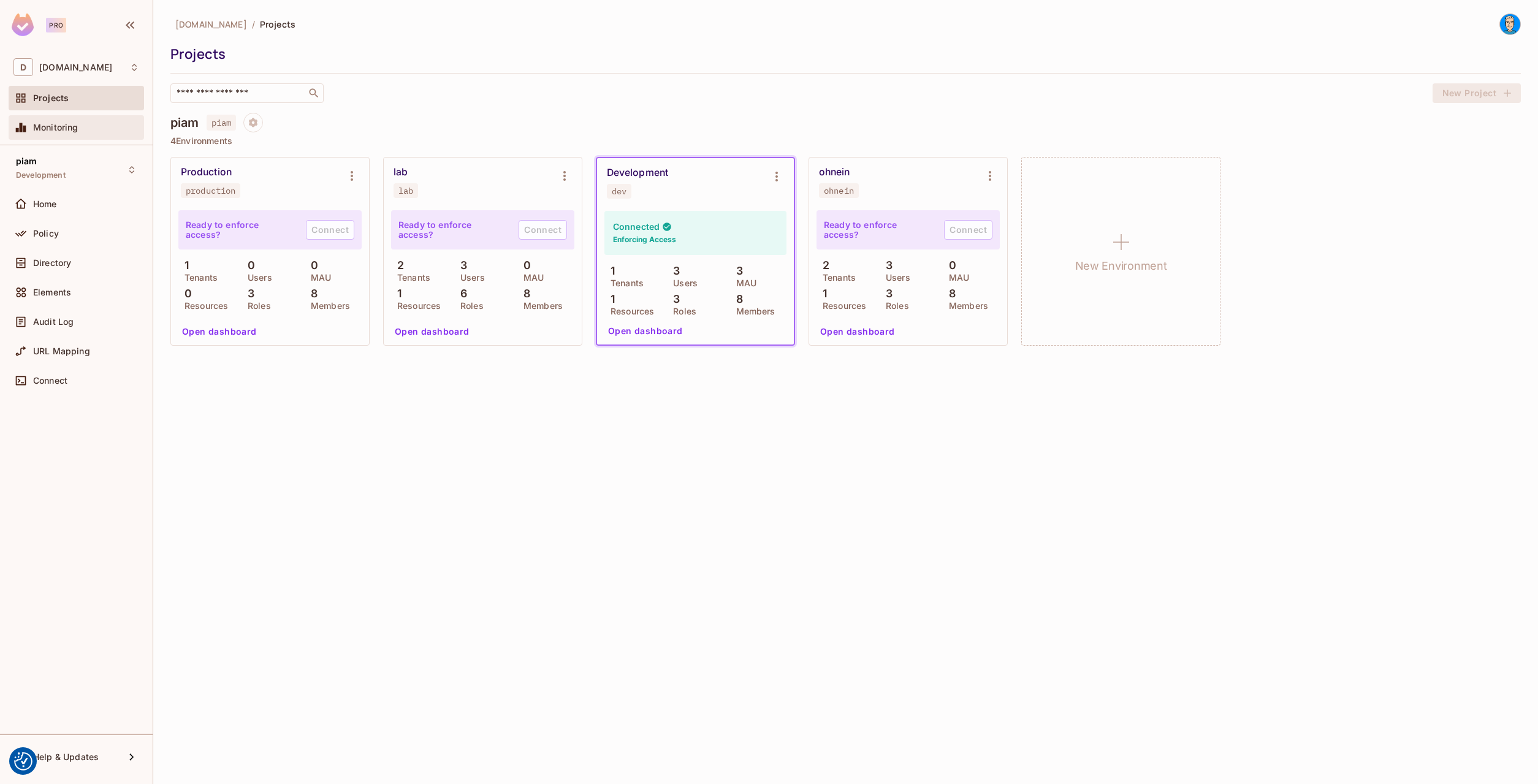
click at [88, 129] on div "Monitoring" at bounding box center [86, 127] width 106 height 10
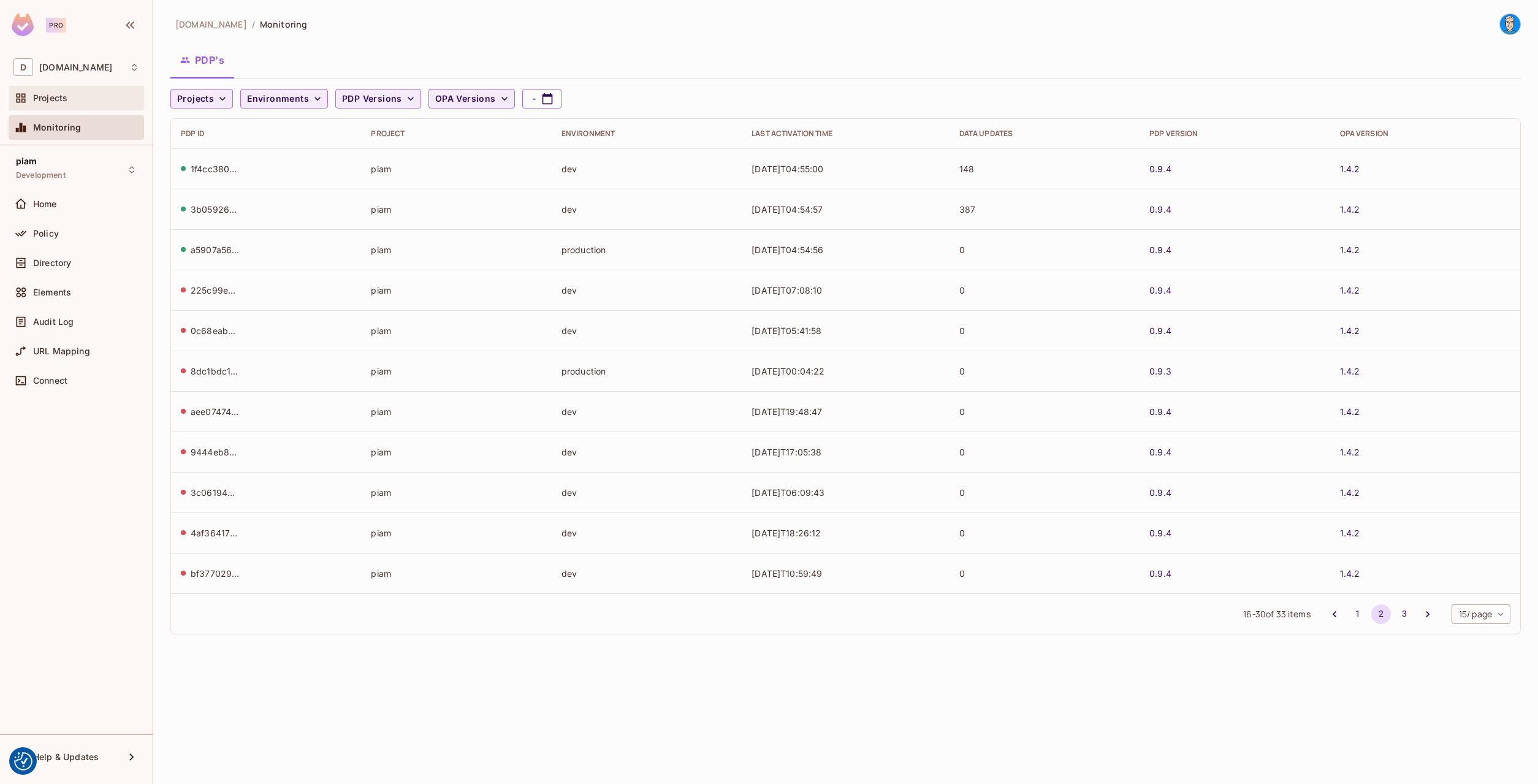
click at [87, 108] on div "Projects" at bounding box center [77, 98] width 135 height 25
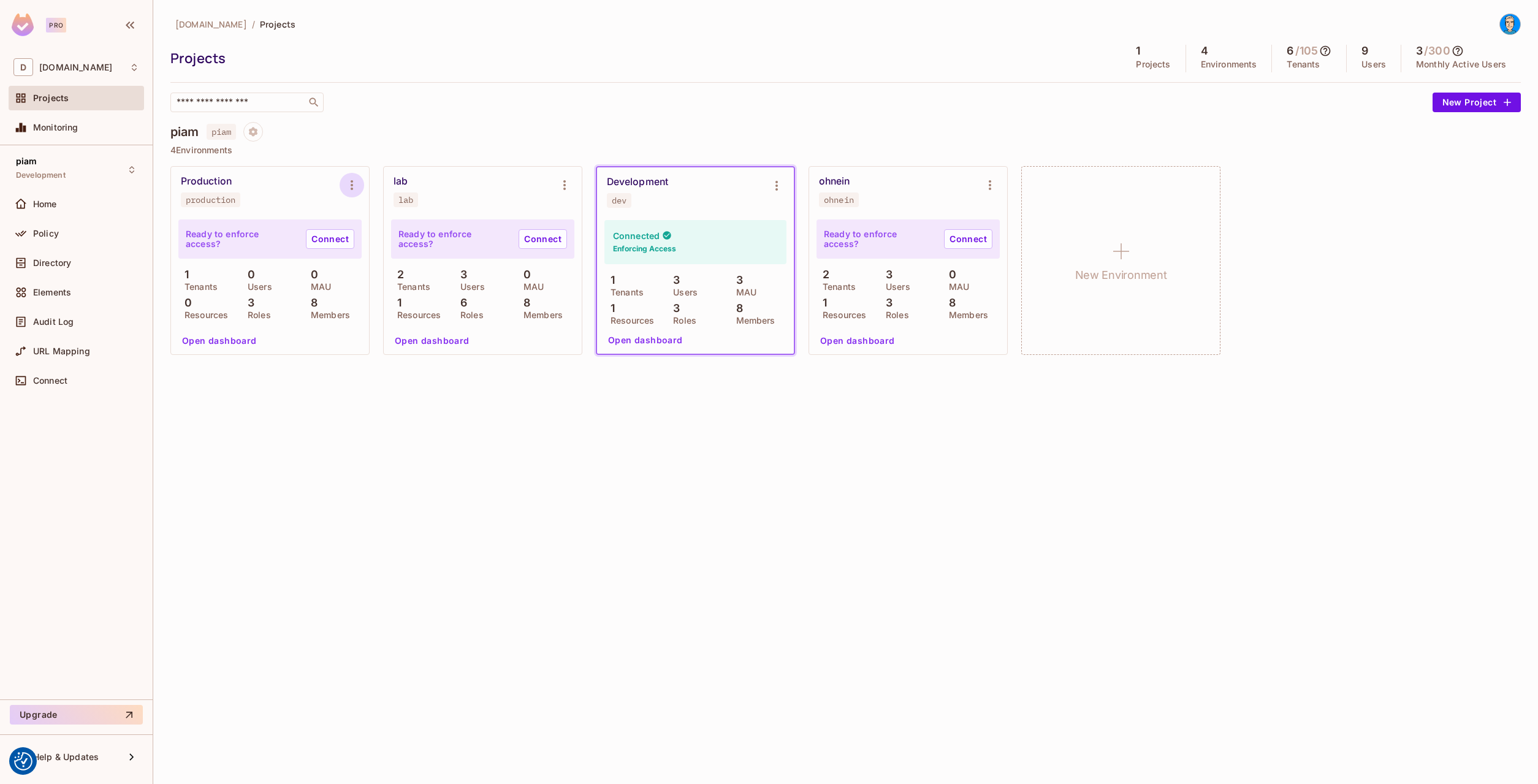
click at [351, 181] on icon "Environment settings" at bounding box center [351, 185] width 14 height 14
click at [575, 187] on div at bounding box center [769, 392] width 1538 height 784
click at [564, 185] on div "production Copy API Key Rotate API Key Edit Environment Delete Environment" at bounding box center [769, 392] width 1538 height 784
click at [565, 185] on icon "Environment settings" at bounding box center [564, 185] width 2 height 10
click at [625, 288] on div "Edit Environment" at bounding box center [634, 289] width 70 height 12
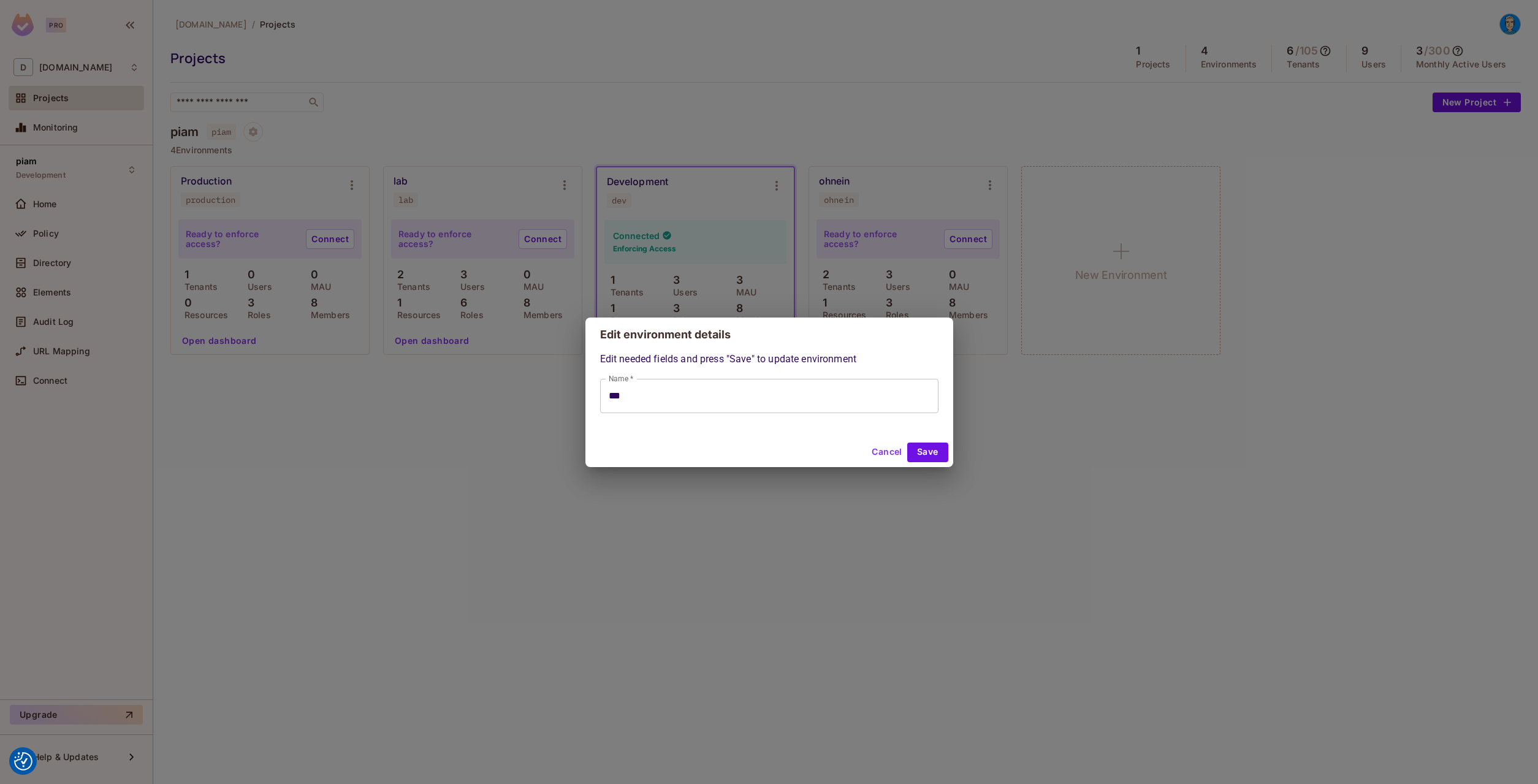
click at [896, 457] on button "Cancel" at bounding box center [887, 452] width 40 height 20
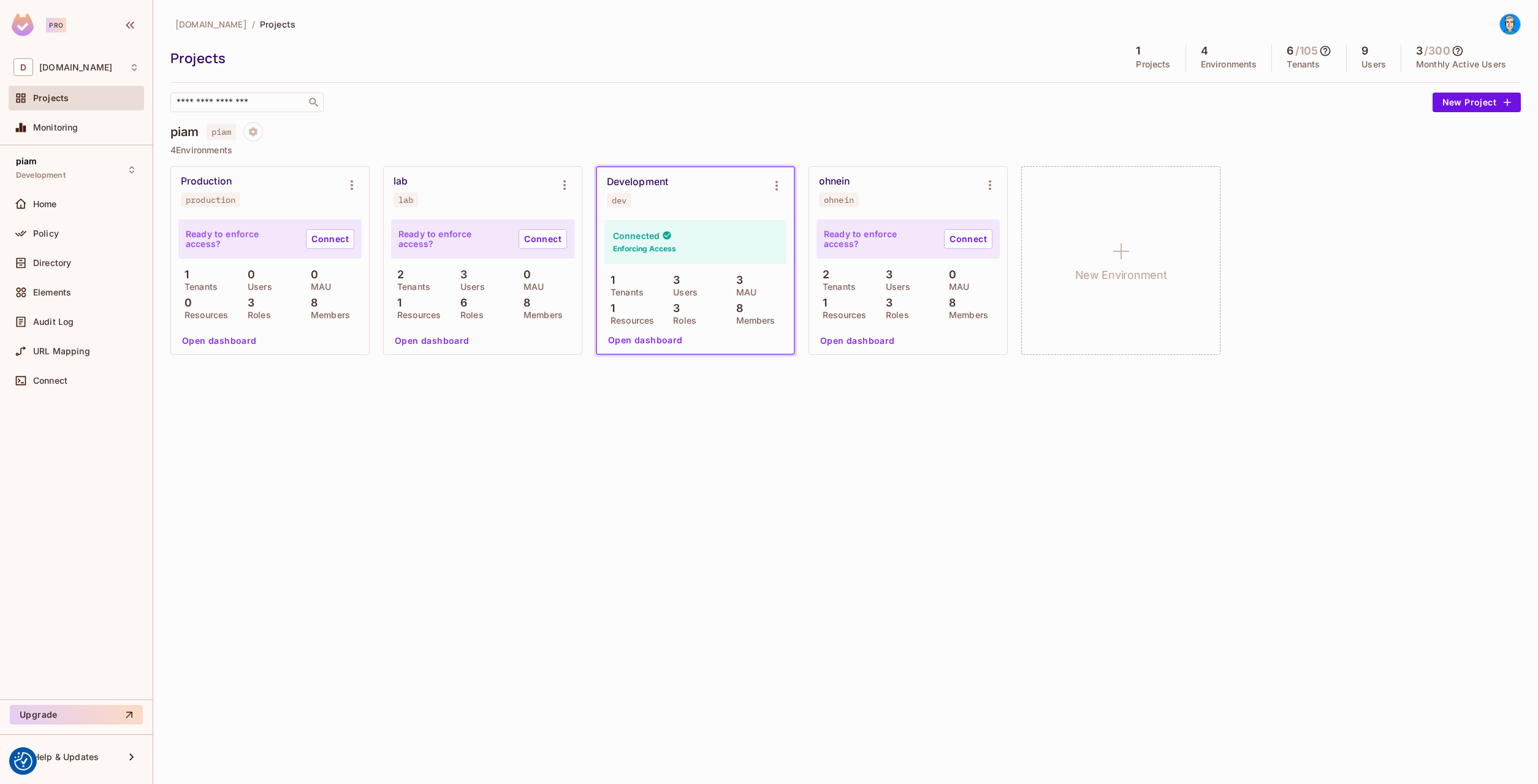
type input "***"
click at [779, 179] on icon "Environment settings" at bounding box center [776, 186] width 14 height 14
click at [800, 243] on icon at bounding box center [794, 237] width 14 height 14
click at [516, 476] on div "datev.de / Projects Projects 1 Projects 4 Environments 6 / 105 Tenants 9 Users …" at bounding box center [846, 392] width 1385 height 784
click at [1032, 62] on div "Projects" at bounding box center [642, 58] width 944 height 18
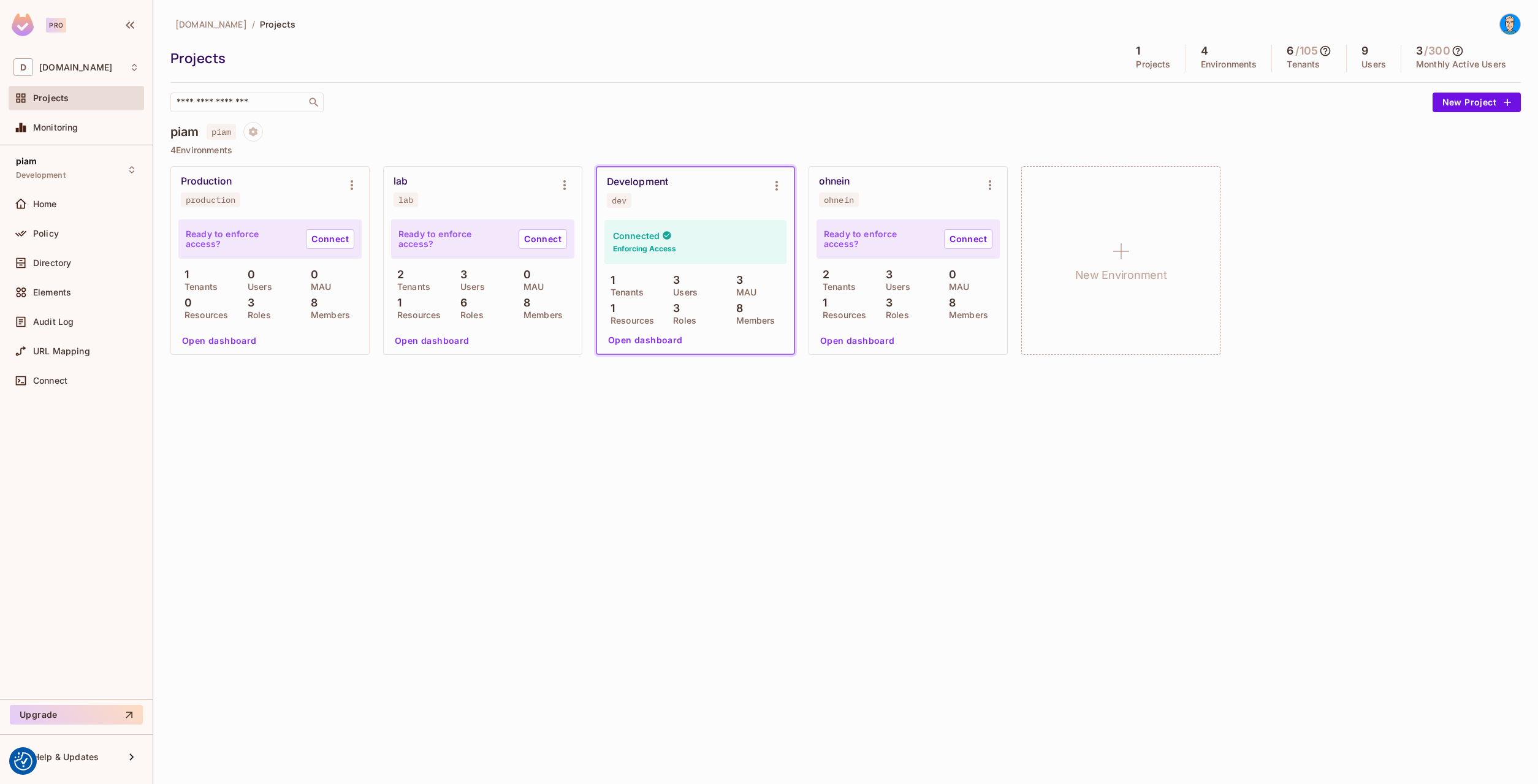
click at [1155, 102] on div "​" at bounding box center [798, 102] width 1256 height 20
click at [567, 179] on icon "Environment settings" at bounding box center [564, 185] width 14 height 14
click at [600, 295] on div "Edit Environment" at bounding box center [634, 289] width 70 height 12
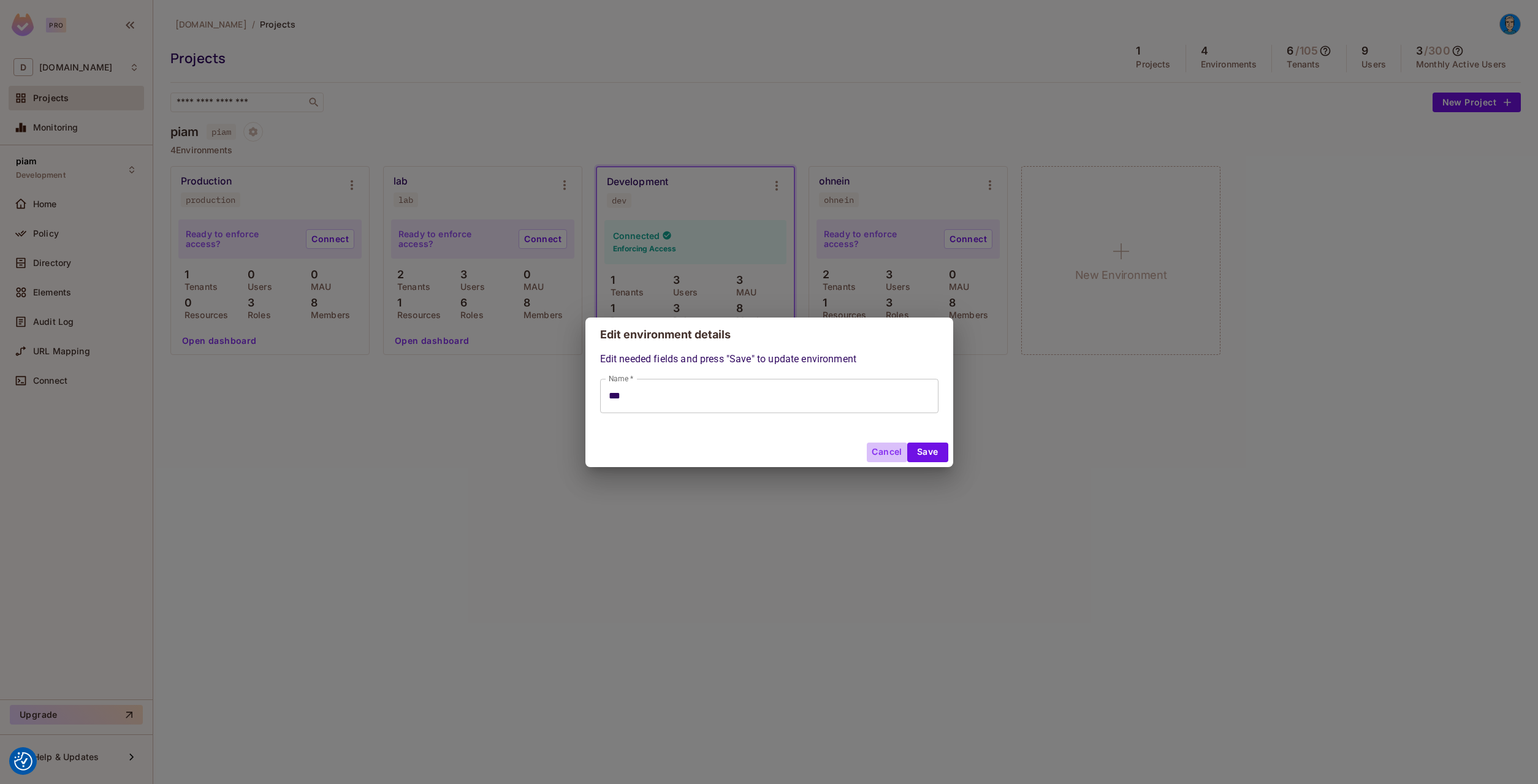
click at [876, 448] on button "Cancel" at bounding box center [887, 452] width 40 height 20
type input "***"
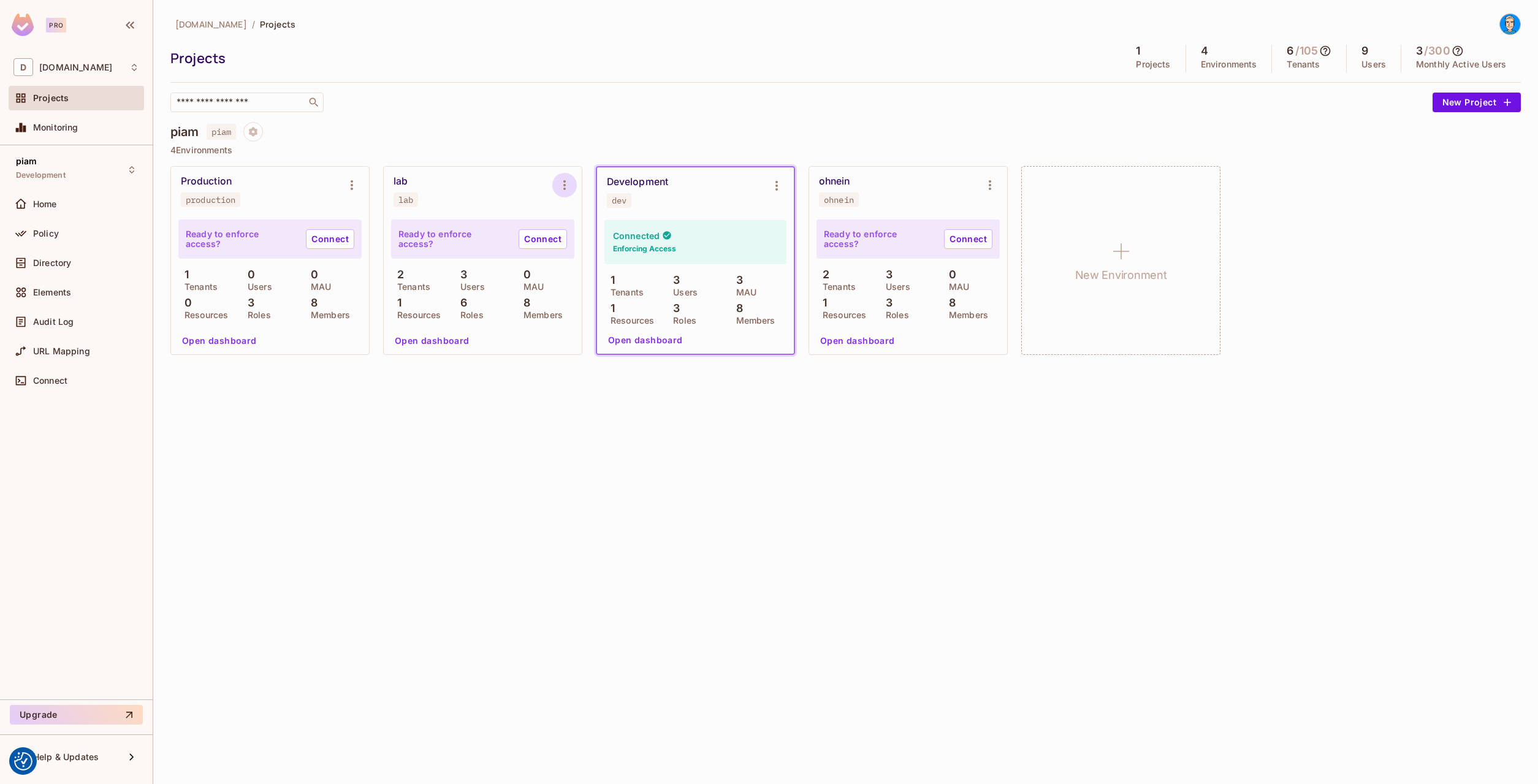
click at [564, 183] on icon "Environment settings" at bounding box center [564, 185] width 14 height 14
drag, startPoint x: 512, startPoint y: 126, endPoint x: 472, endPoint y: 123, distance: 40.1
click at [512, 125] on div at bounding box center [769, 392] width 1538 height 784
click at [31, 129] on div at bounding box center [23, 127] width 20 height 14
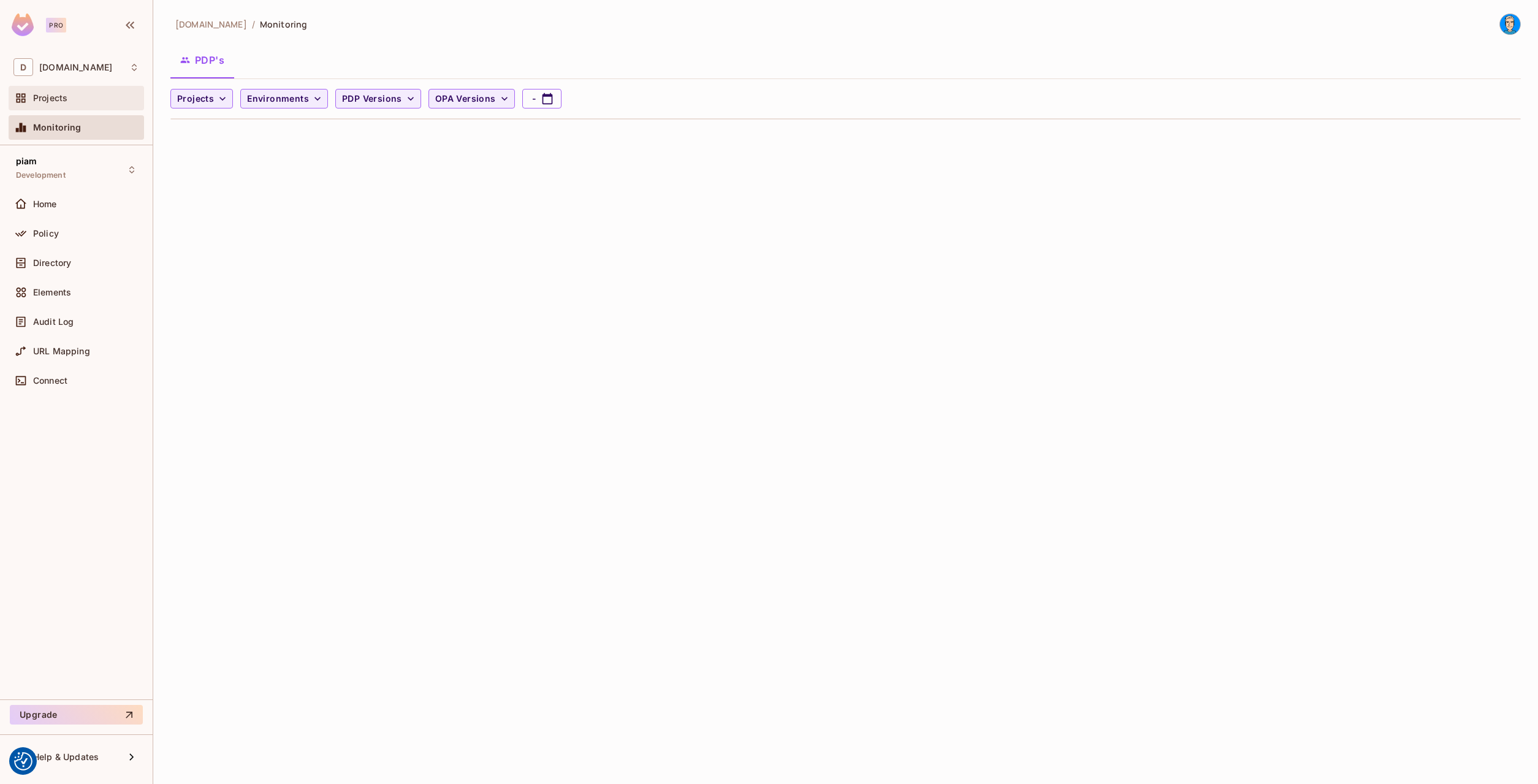
click at [45, 105] on div "Projects" at bounding box center [77, 98] width 126 height 14
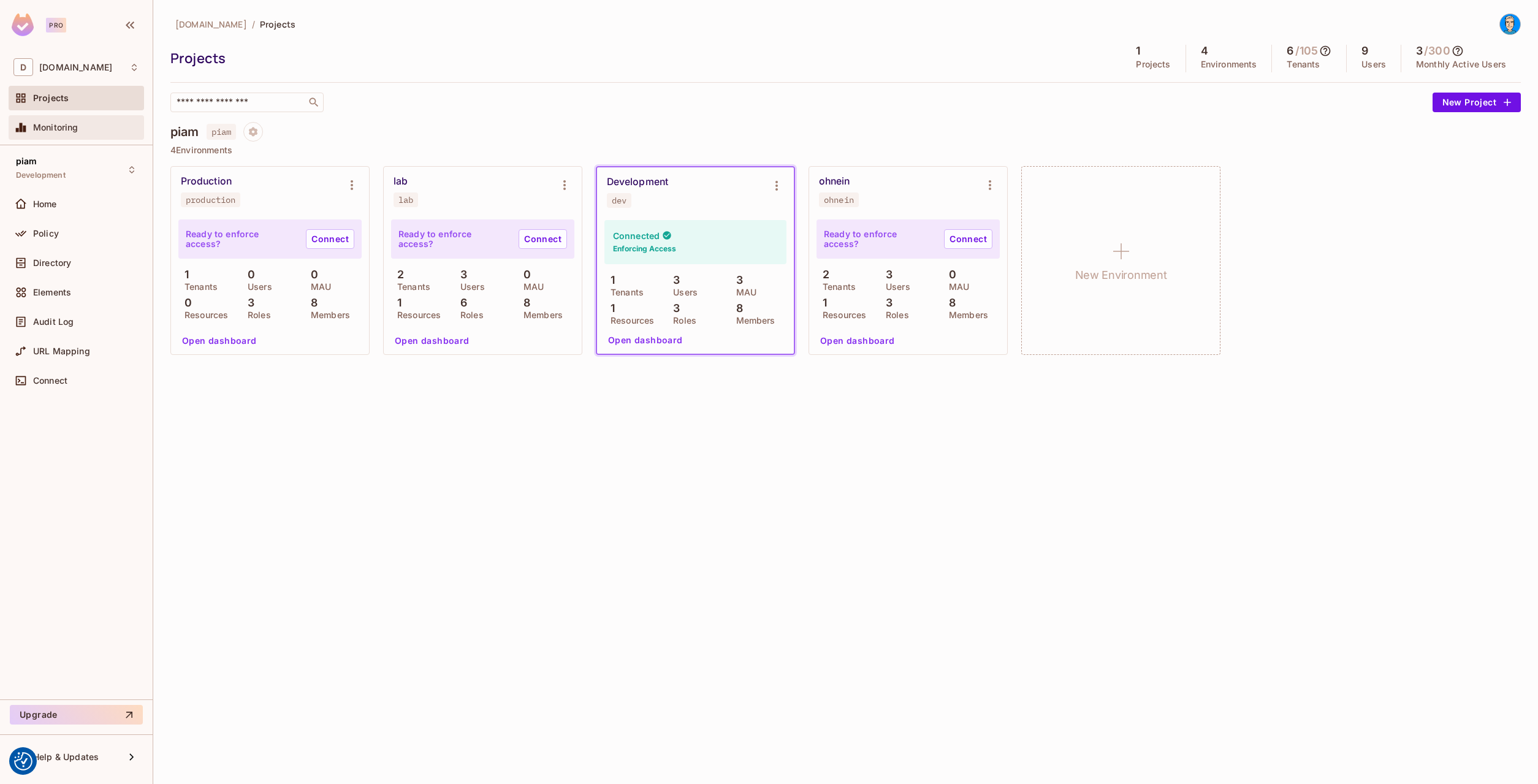
click at [65, 118] on div "Monitoring" at bounding box center [77, 127] width 135 height 25
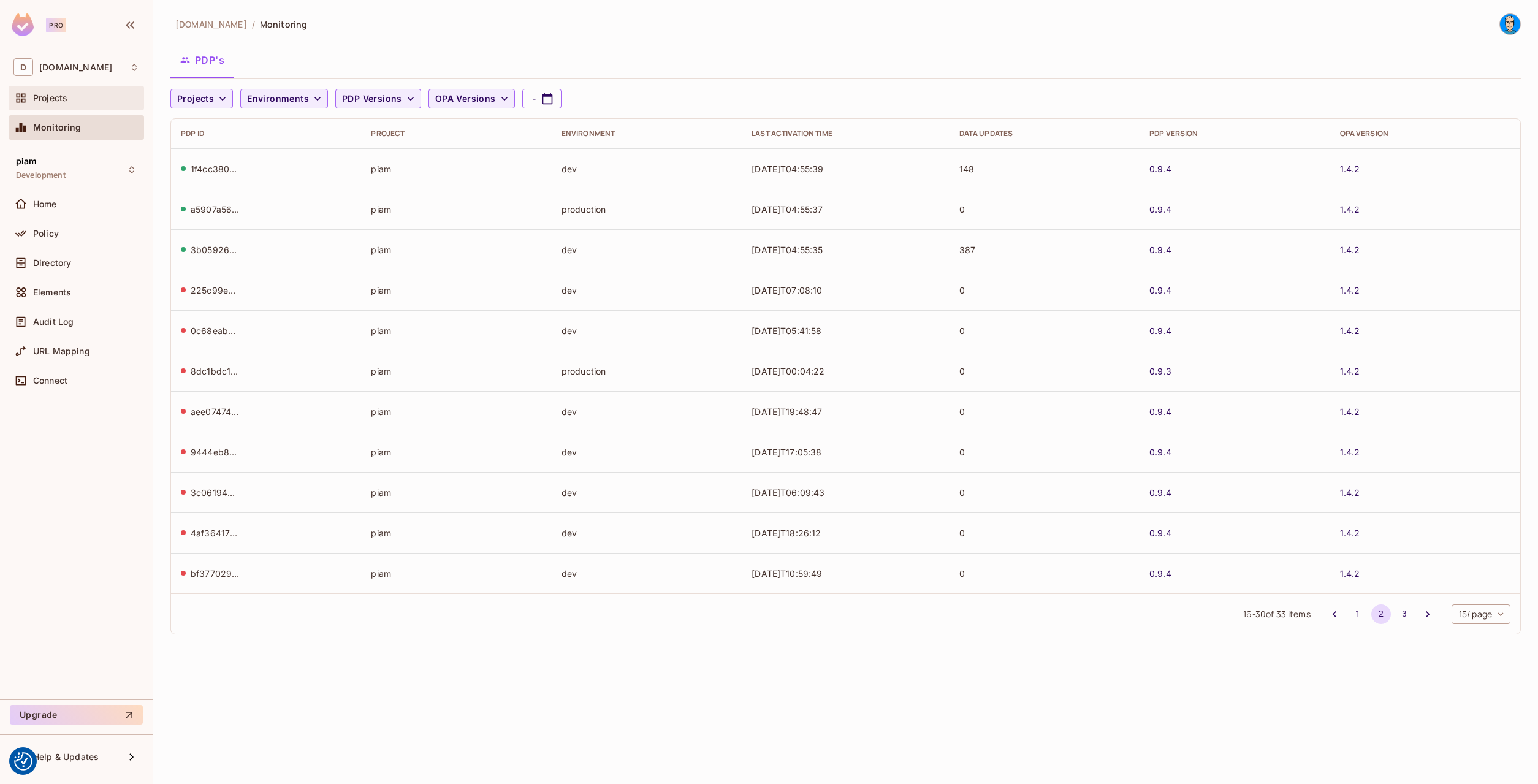
click at [60, 98] on span "Projects" at bounding box center [50, 98] width 34 height 10
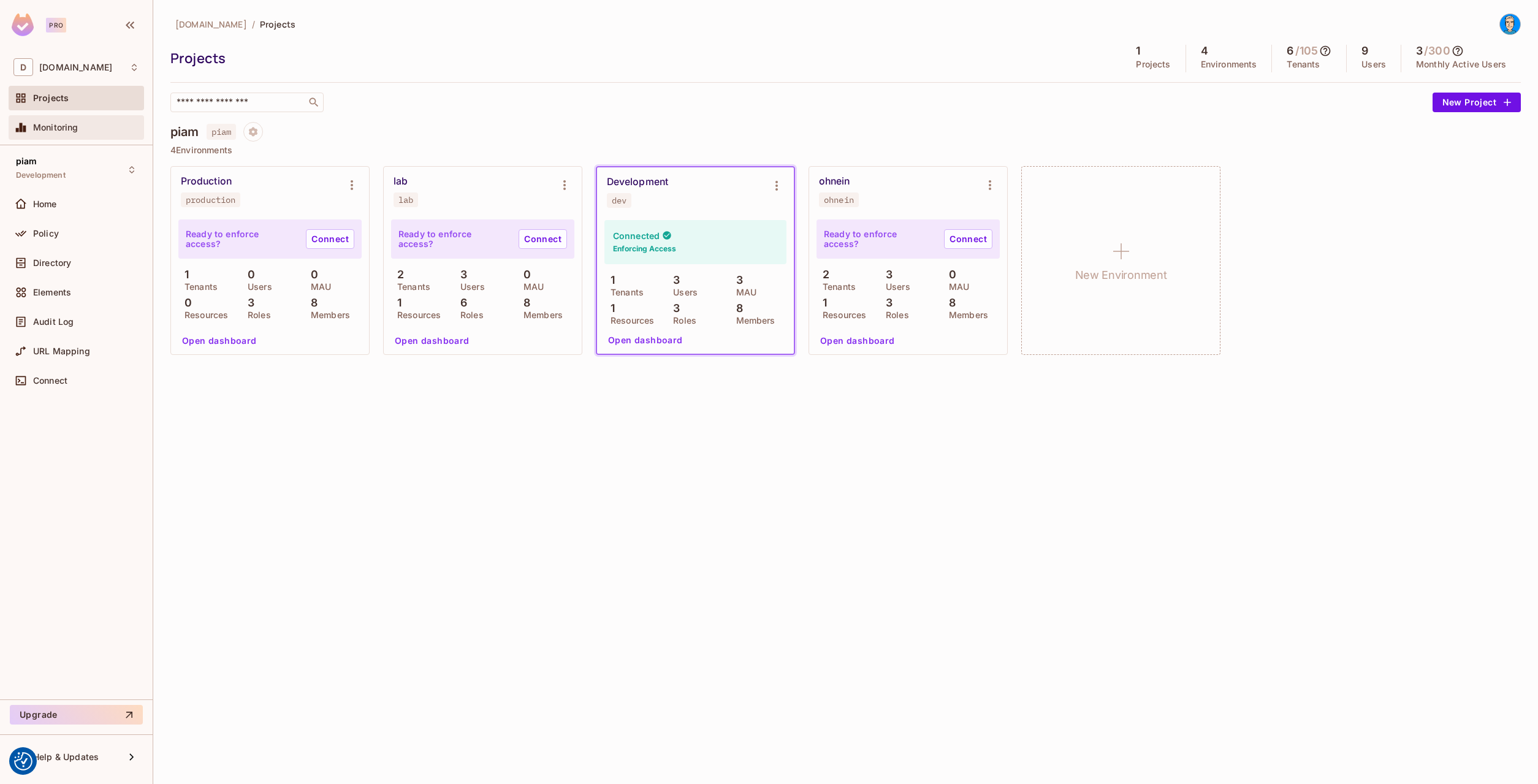
click at [65, 123] on span "Monitoring" at bounding box center [56, 127] width 45 height 10
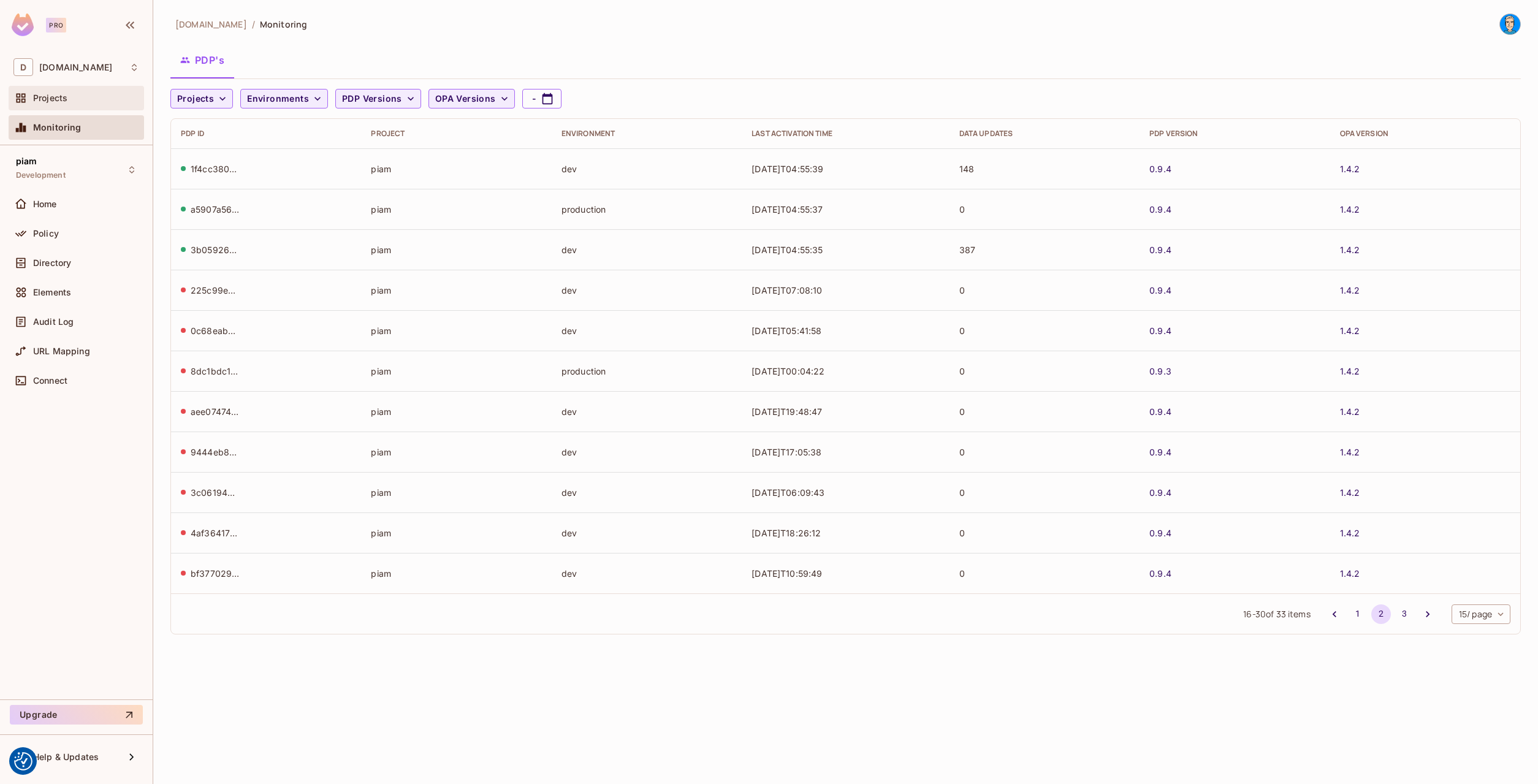
click at [59, 105] on div "Projects" at bounding box center [77, 98] width 126 height 14
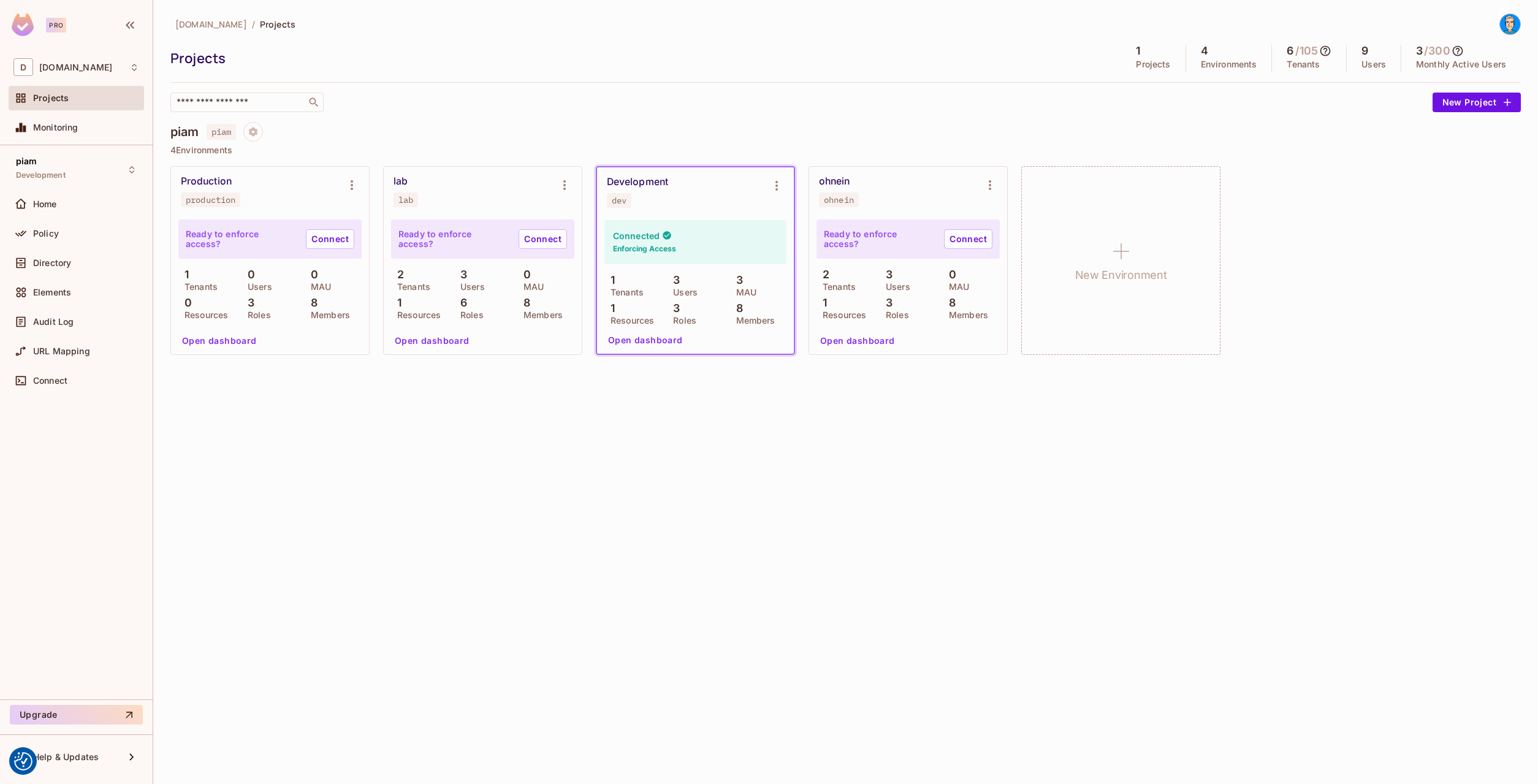
drag, startPoint x: 241, startPoint y: 64, endPoint x: 236, endPoint y: 58, distance: 7.8
click at [241, 63] on div "Projects" at bounding box center [642, 58] width 944 height 18
click at [252, 130] on icon "Project settings" at bounding box center [253, 131] width 9 height 10
click at [178, 133] on div at bounding box center [769, 392] width 1538 height 784
click at [251, 135] on icon "Project settings" at bounding box center [253, 131] width 11 height 11
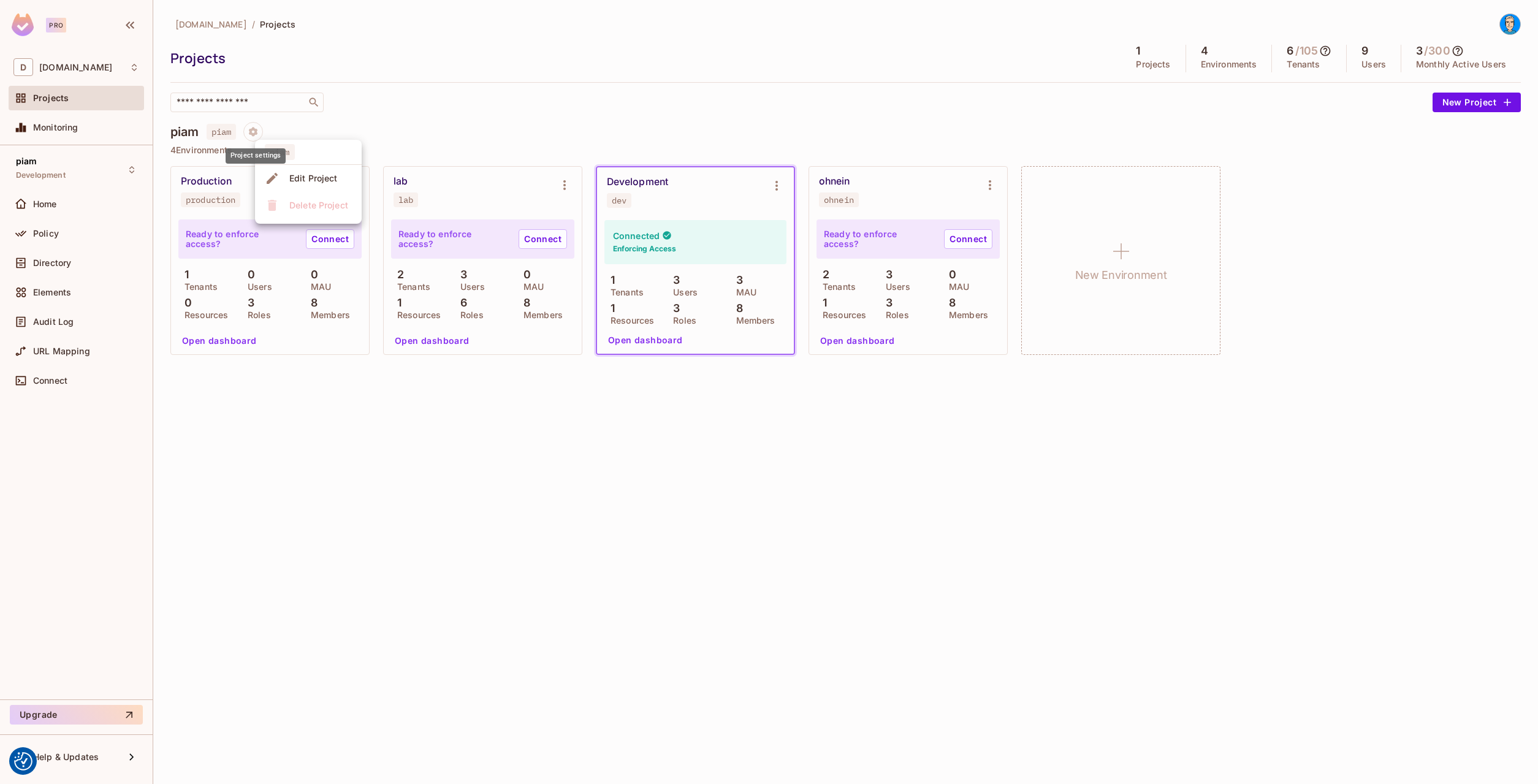
click at [249, 134] on div at bounding box center [769, 392] width 1538 height 784
click at [259, 131] on icon "Project settings" at bounding box center [253, 131] width 11 height 11
click at [261, 127] on div at bounding box center [769, 392] width 1538 height 784
click at [54, 76] on div "Workspace: datev.de" at bounding box center [71, 84] width 102 height 24
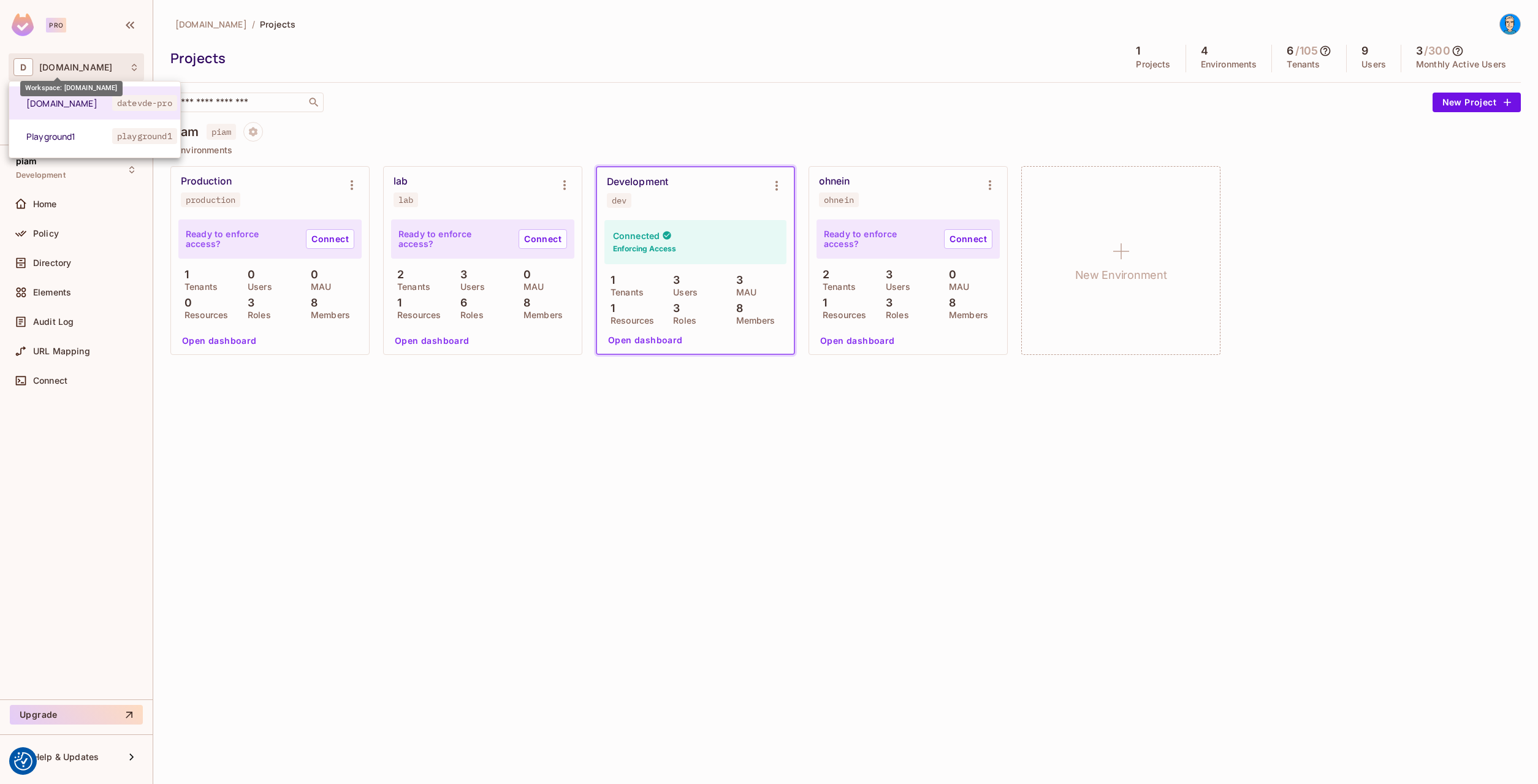
click at [53, 68] on div at bounding box center [769, 392] width 1538 height 784
click at [206, 26] on span "[DOMAIN_NAME]" at bounding box center [211, 24] width 72 height 12
click at [710, 138] on div "piam piam" at bounding box center [846, 131] width 1351 height 20
click at [106, 171] on div "piam Development" at bounding box center [77, 170] width 135 height 33
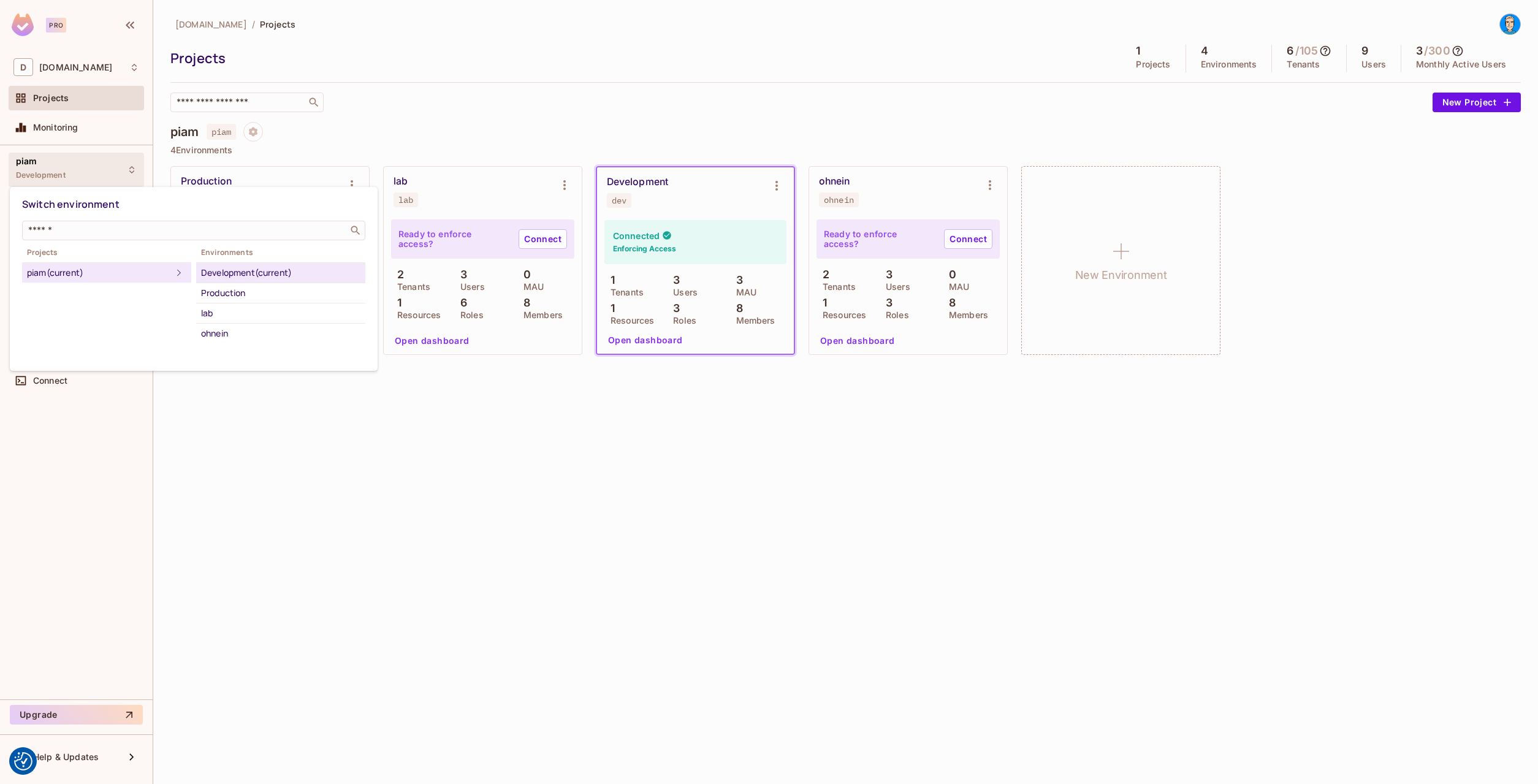
click at [92, 161] on div at bounding box center [769, 392] width 1538 height 784
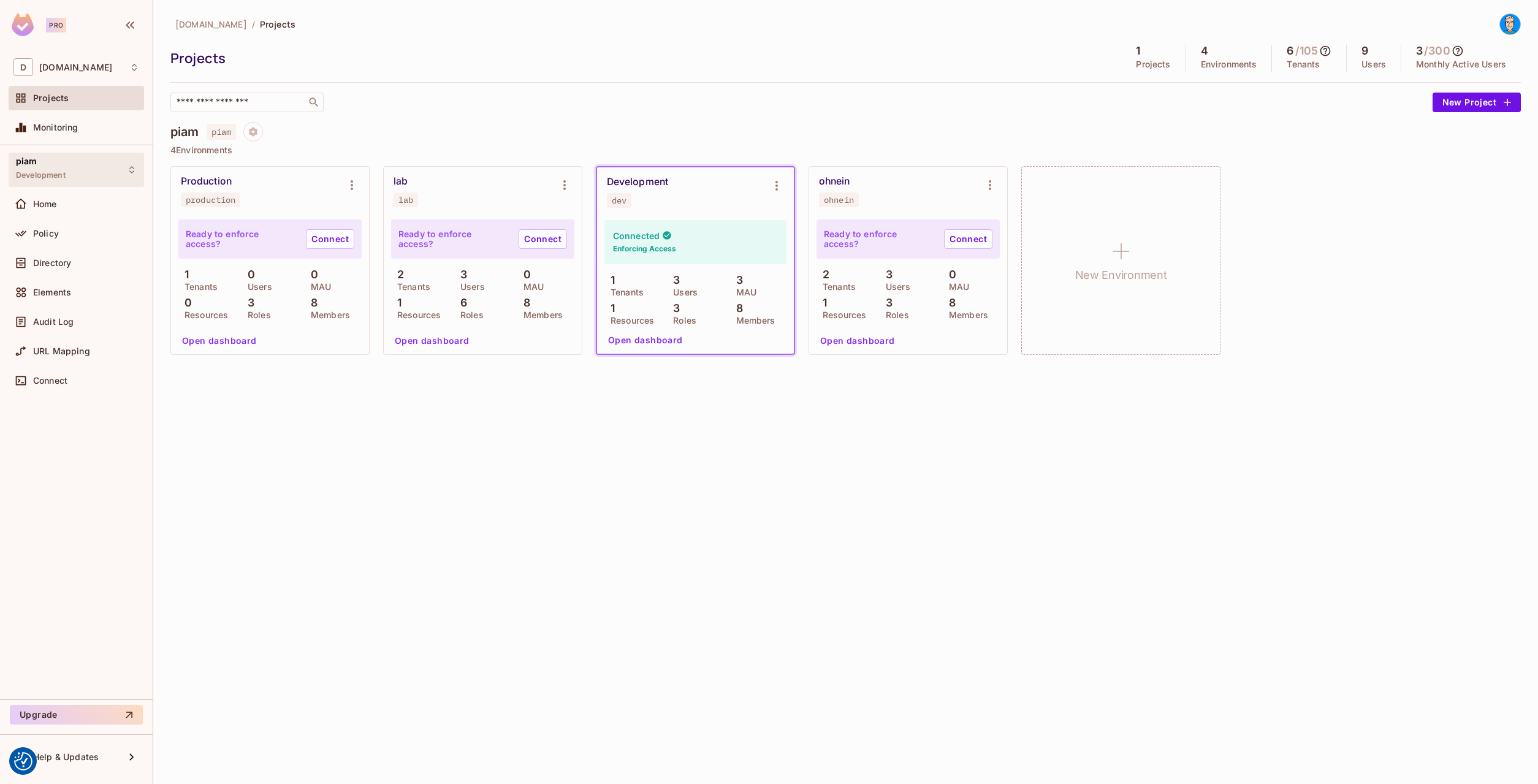
click at [82, 155] on div "piam Development" at bounding box center [77, 170] width 135 height 33
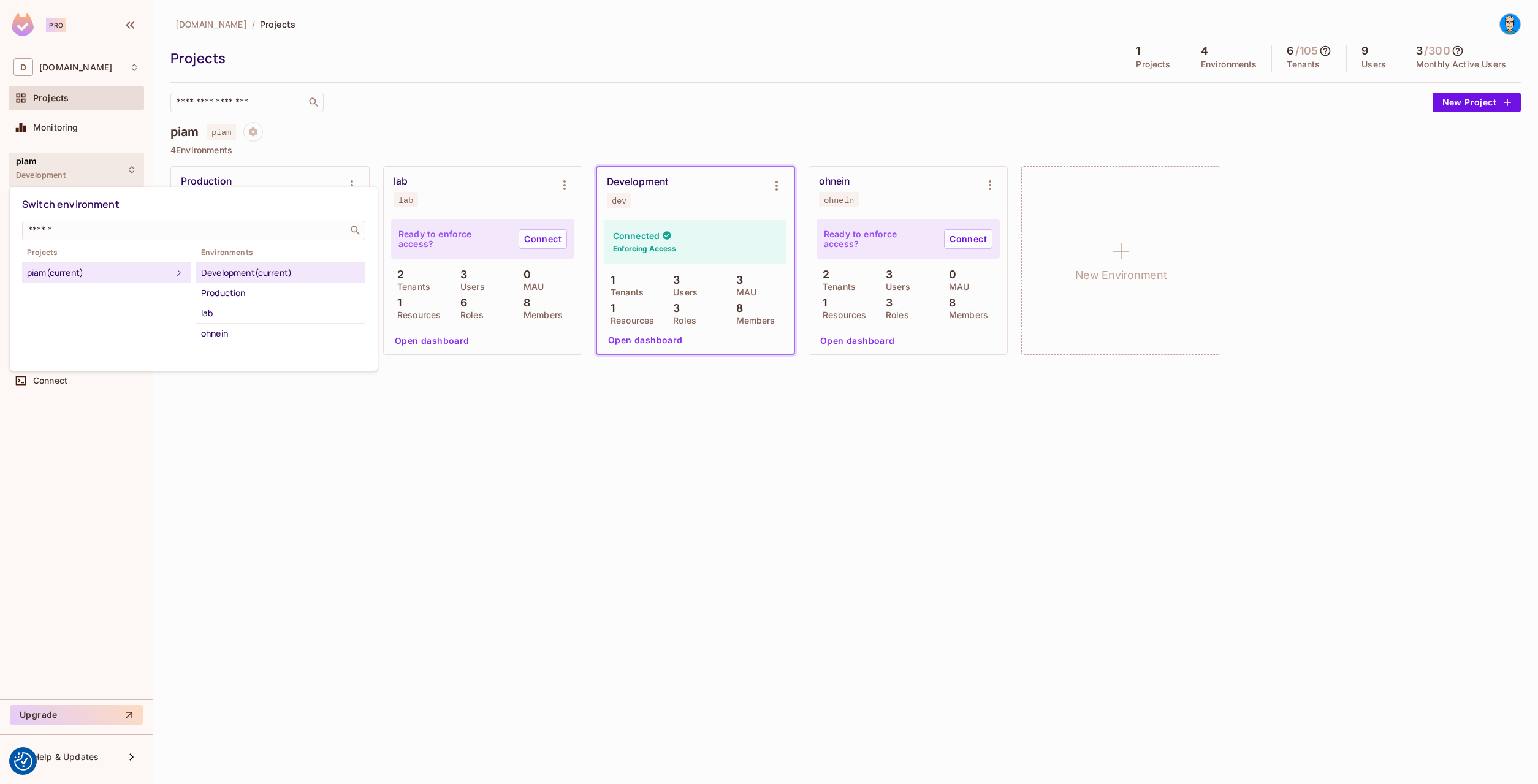
click at [78, 137] on div at bounding box center [769, 392] width 1538 height 784
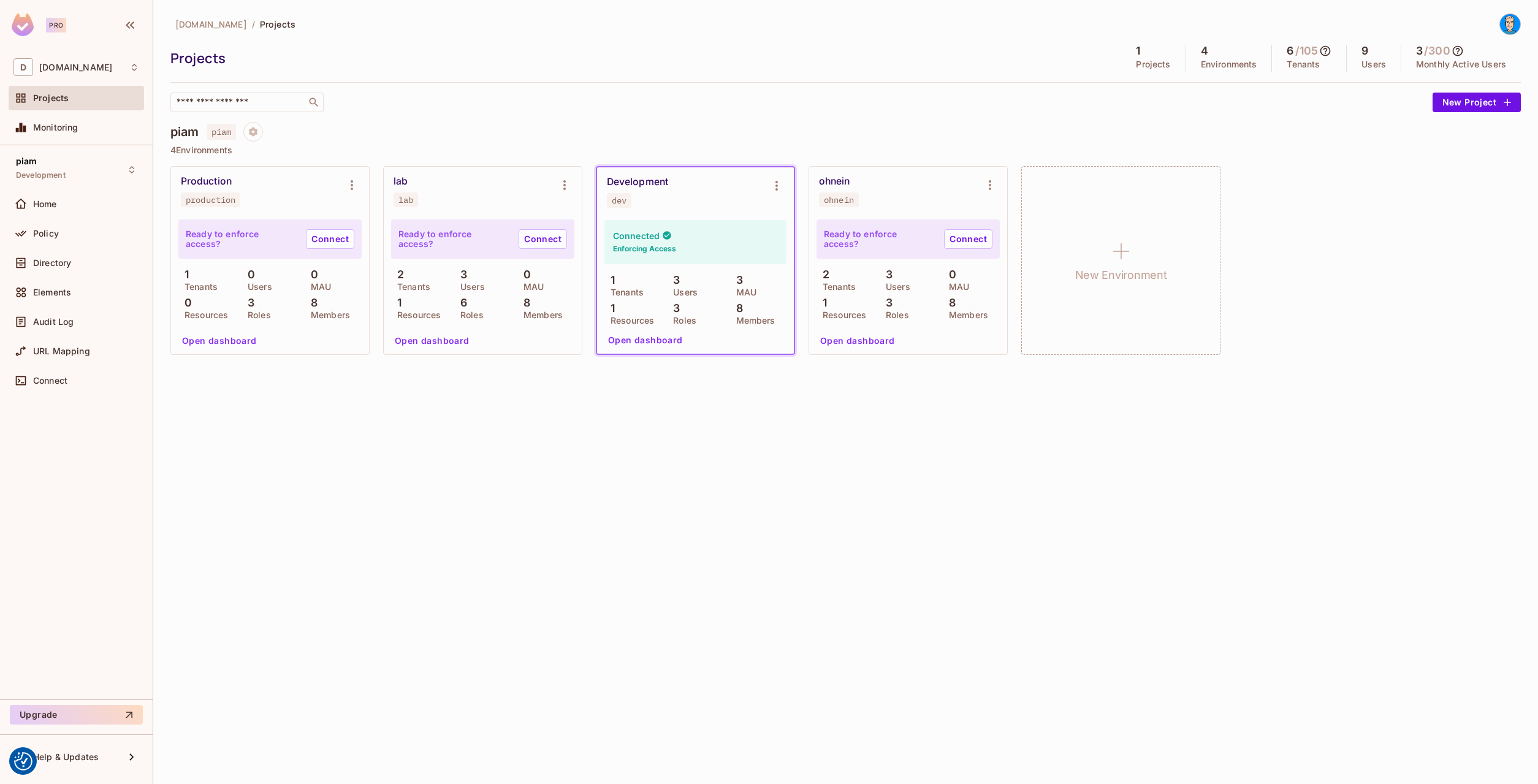
click at [72, 125] on div "Switch environment ​ Projects piam (current) Environments Development (current)…" at bounding box center [769, 392] width 1538 height 784
click at [76, 127] on span "Monitoring" at bounding box center [56, 127] width 45 height 10
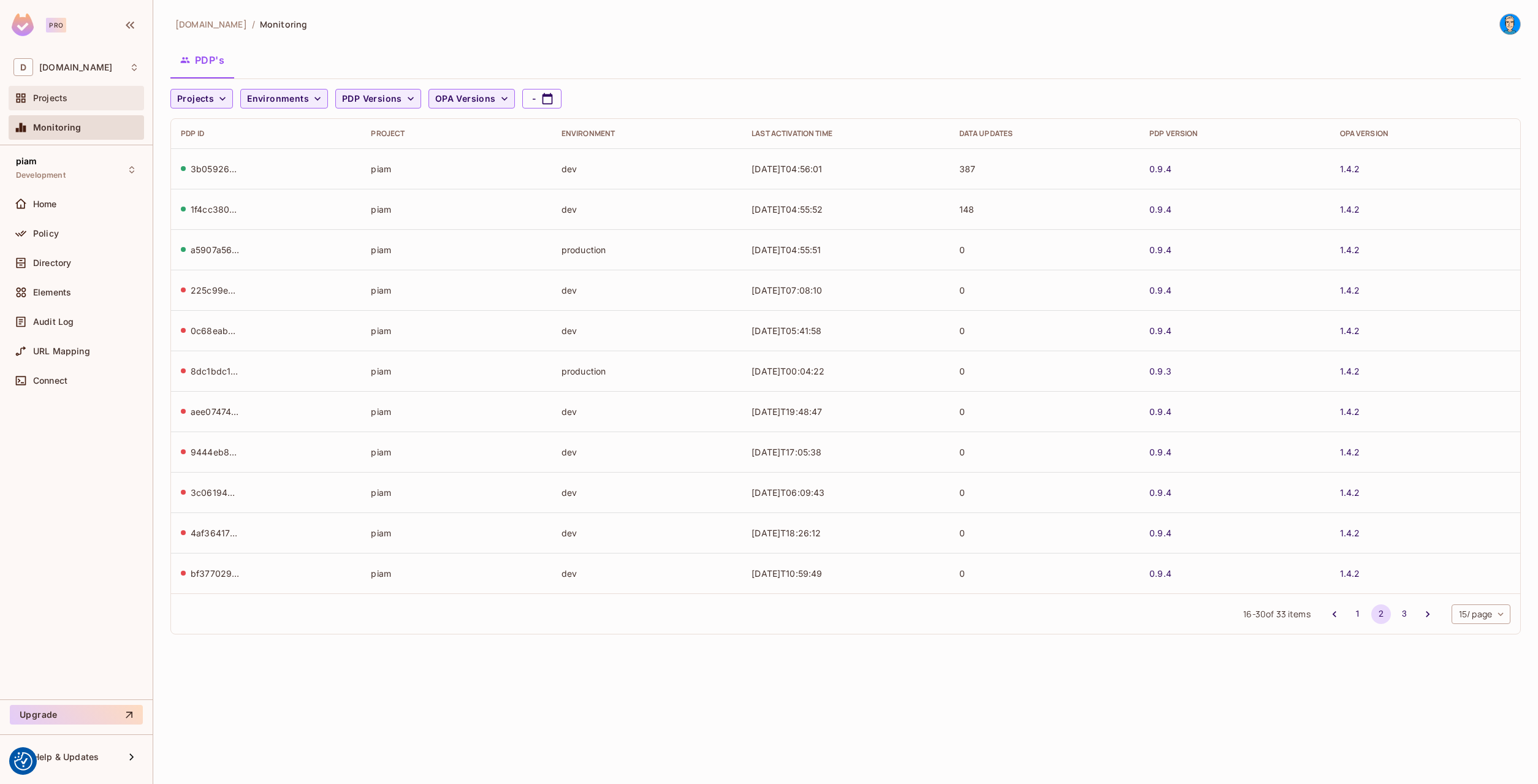
click at [82, 109] on div "Projects" at bounding box center [77, 98] width 135 height 25
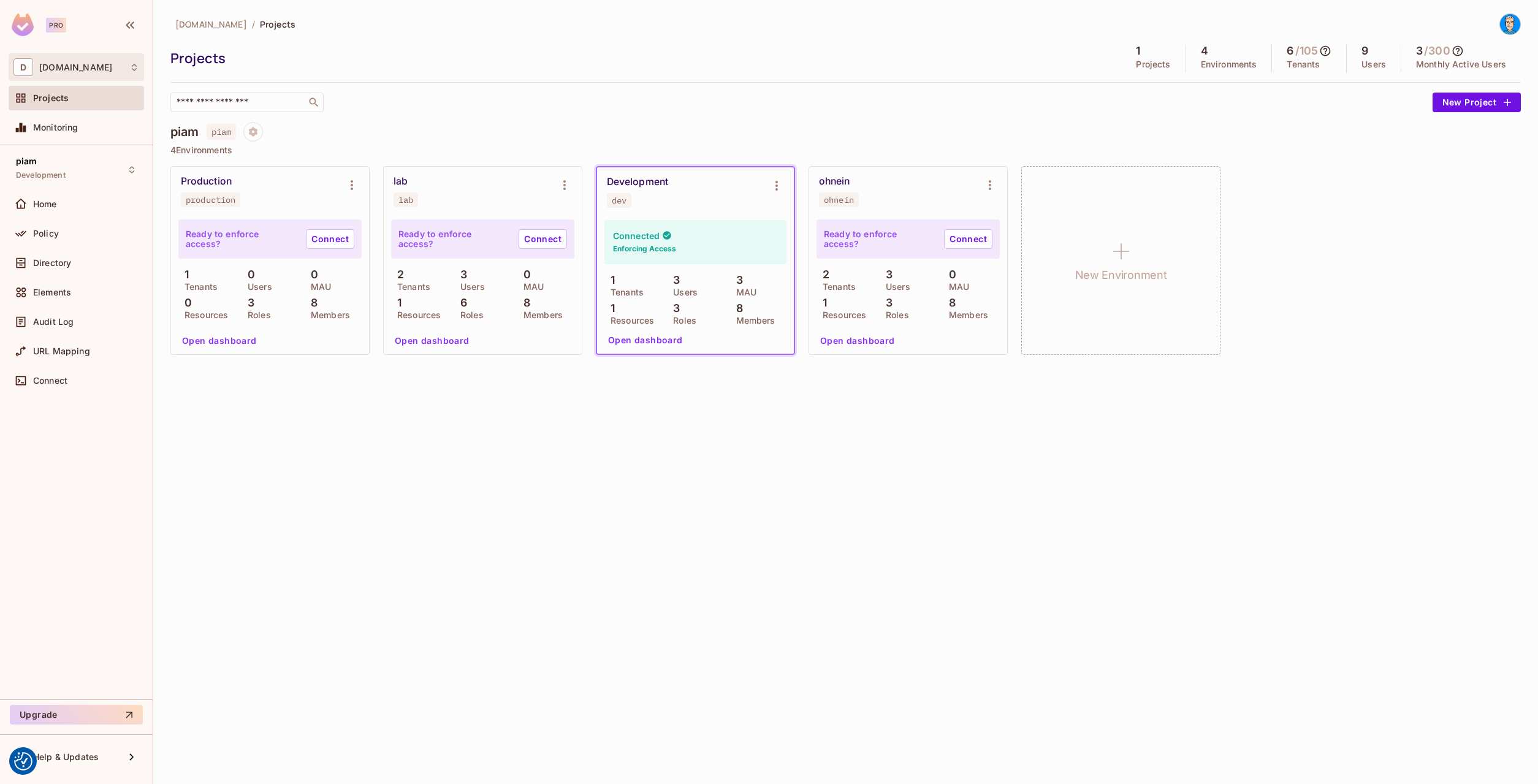
click at [75, 79] on div "D datev.de" at bounding box center [77, 67] width 135 height 28
click at [77, 76] on div at bounding box center [769, 392] width 1538 height 784
click at [249, 132] on button "Project settings" at bounding box center [253, 131] width 20 height 20
click at [566, 193] on div at bounding box center [769, 392] width 1538 height 784
click at [564, 186] on icon "Environment settings" at bounding box center [564, 185] width 14 height 14
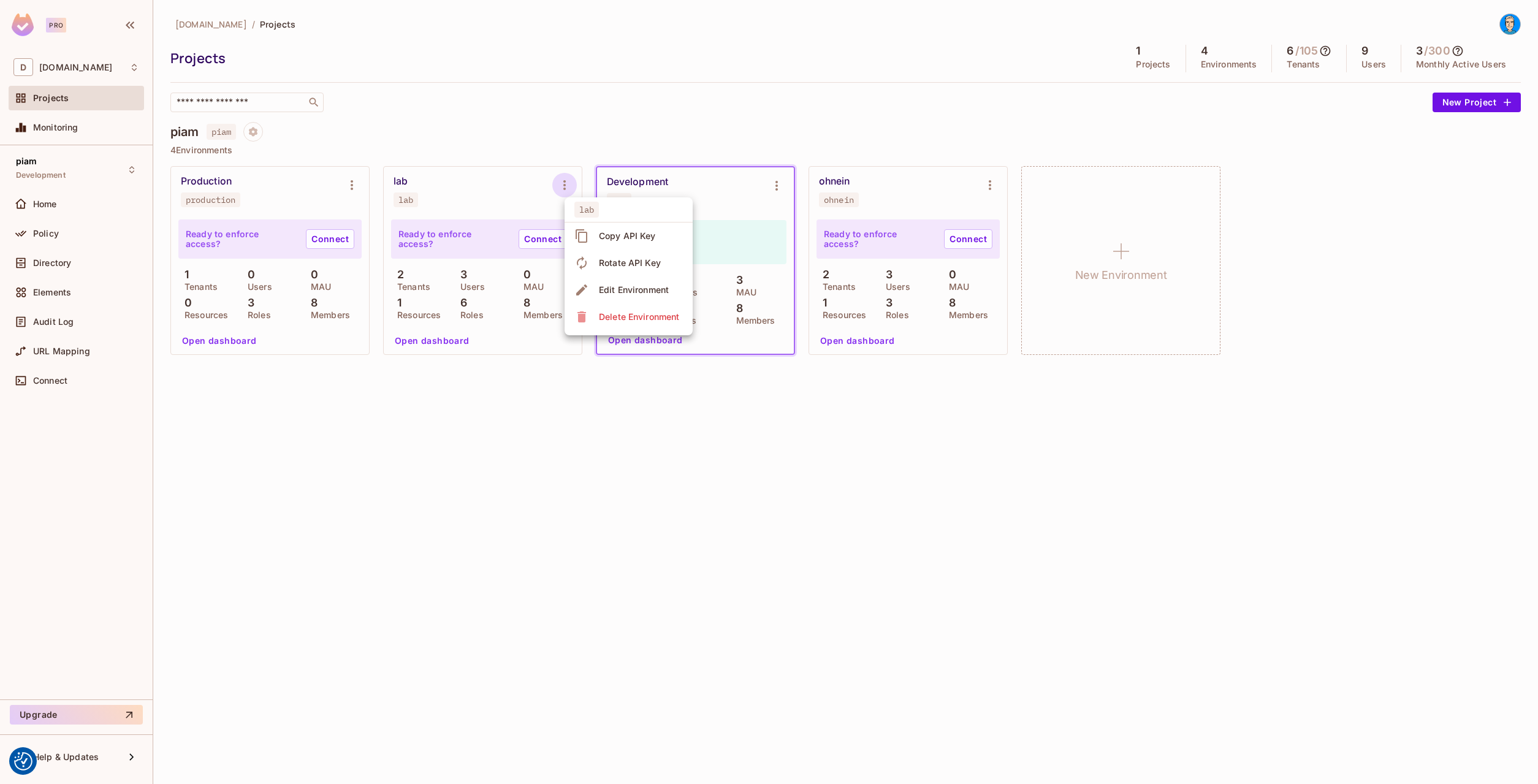
click at [997, 189] on div at bounding box center [769, 392] width 1538 height 784
click at [990, 184] on div "lab Copy API Key Rotate API Key Edit Environment Delete Environment" at bounding box center [769, 392] width 1538 height 784
click at [988, 185] on icon "Environment settings" at bounding box center [990, 185] width 14 height 14
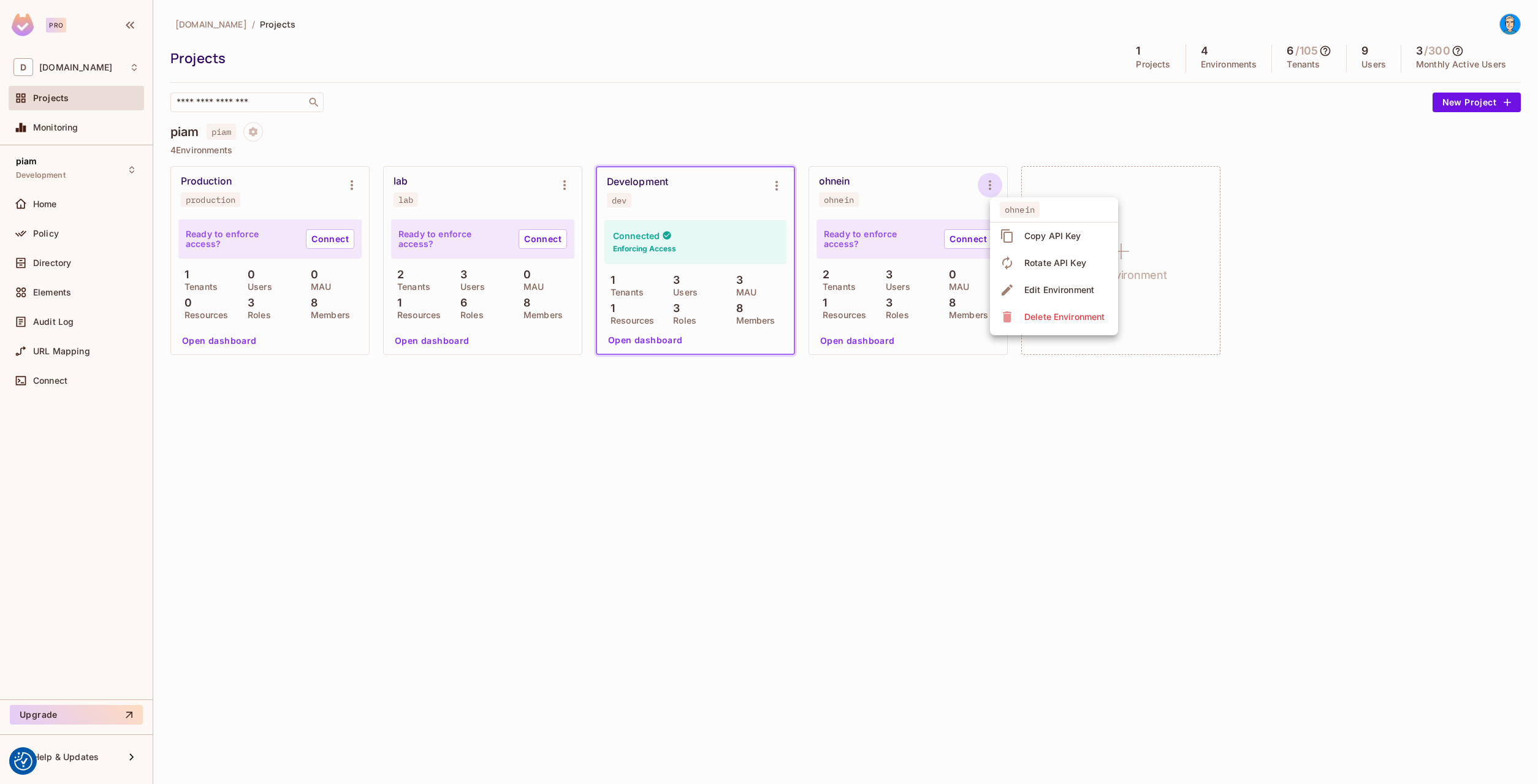
click at [995, 142] on div at bounding box center [769, 392] width 1538 height 784
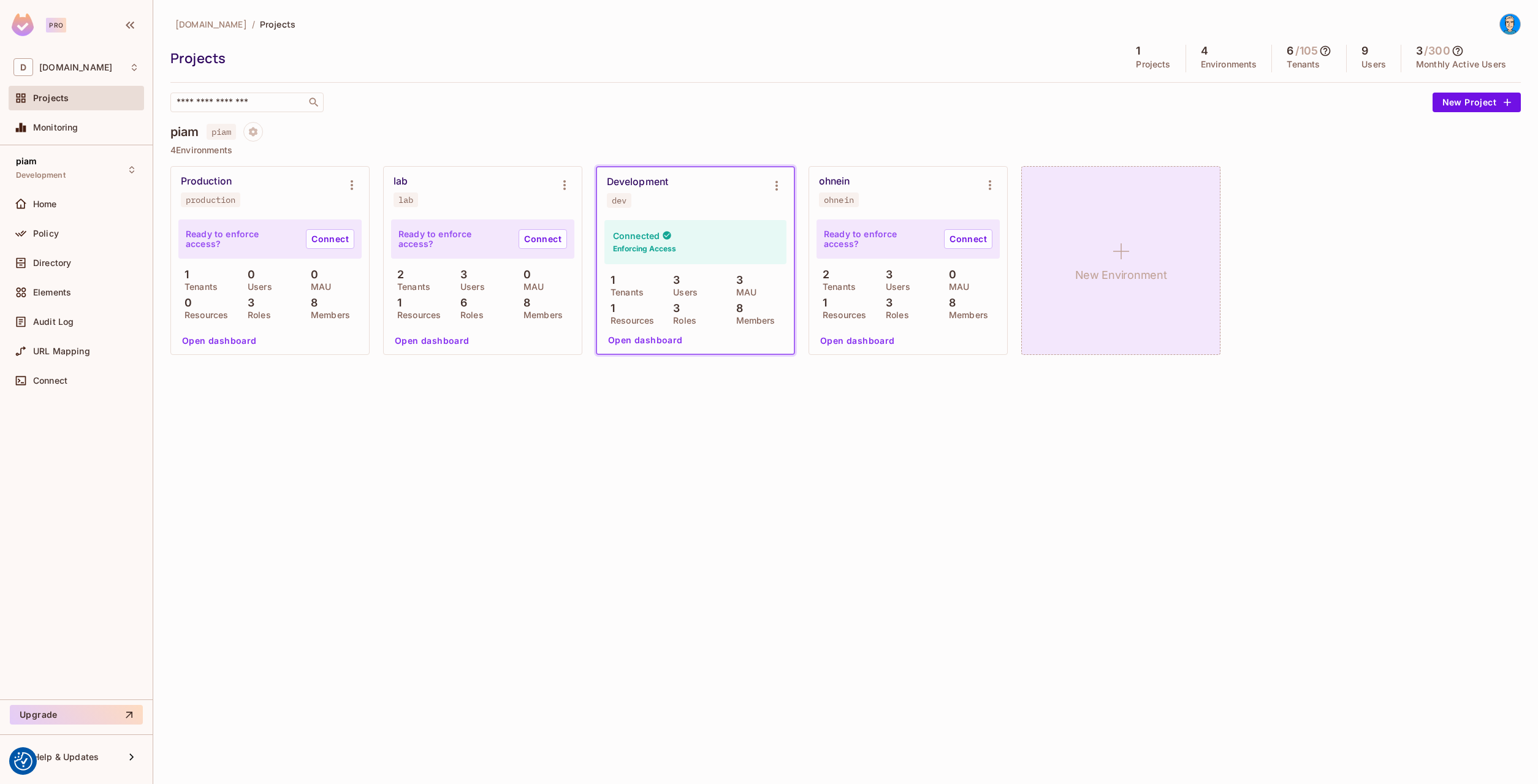
click at [1101, 254] on div "New Environment" at bounding box center [1121, 260] width 199 height 189
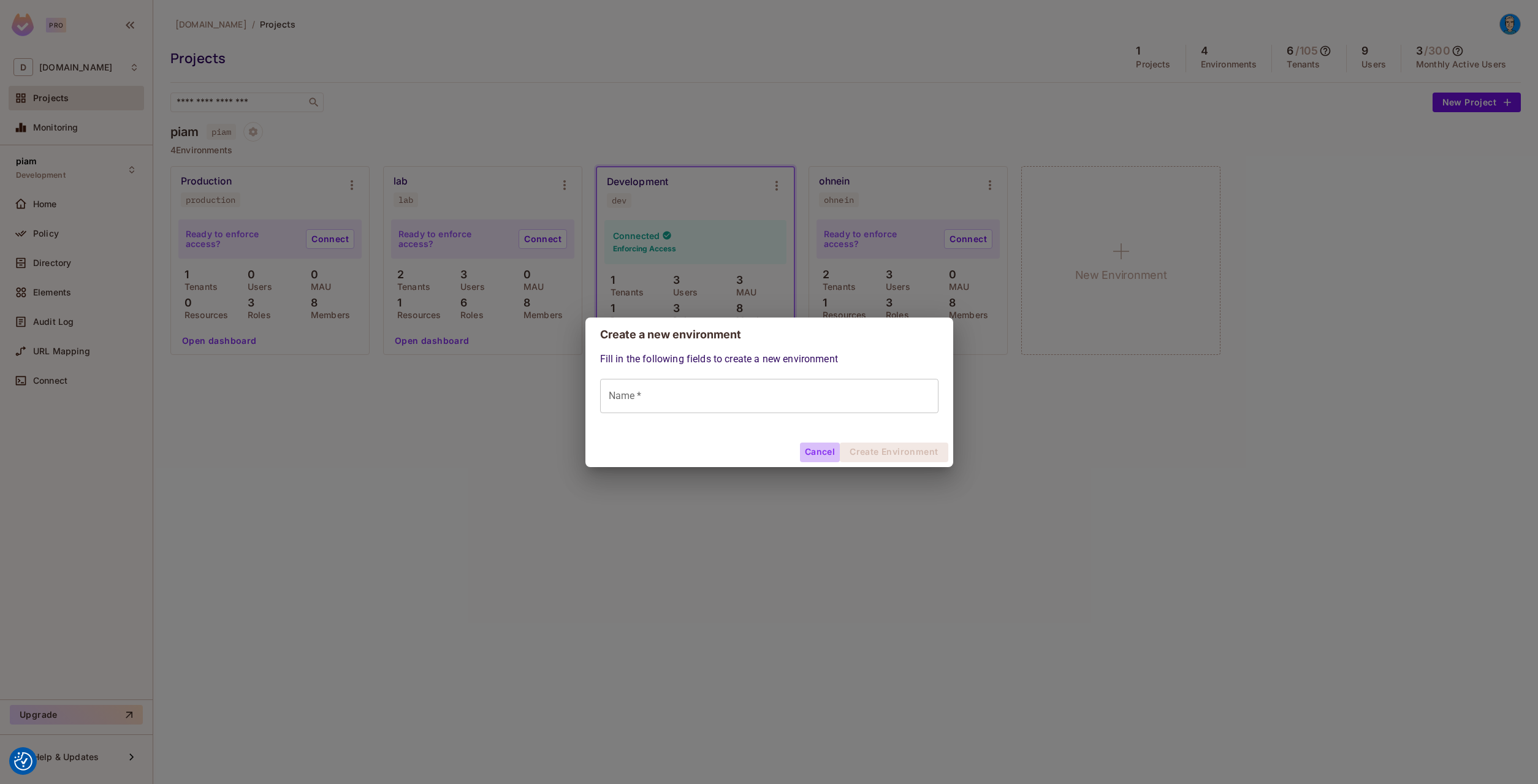
click at [806, 452] on button "Cancel" at bounding box center [820, 452] width 40 height 20
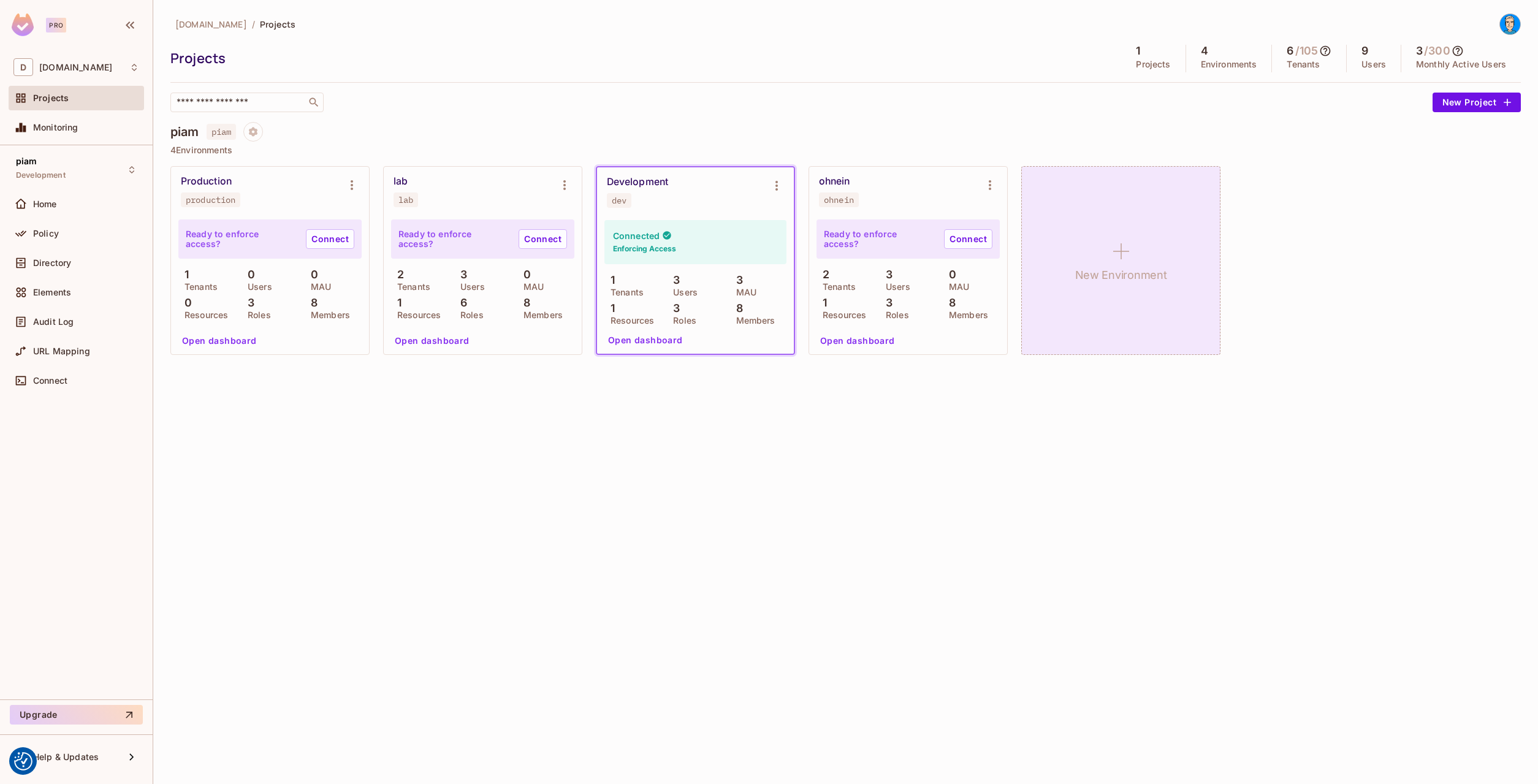
click at [1097, 250] on div "New Environment" at bounding box center [1121, 260] width 199 height 189
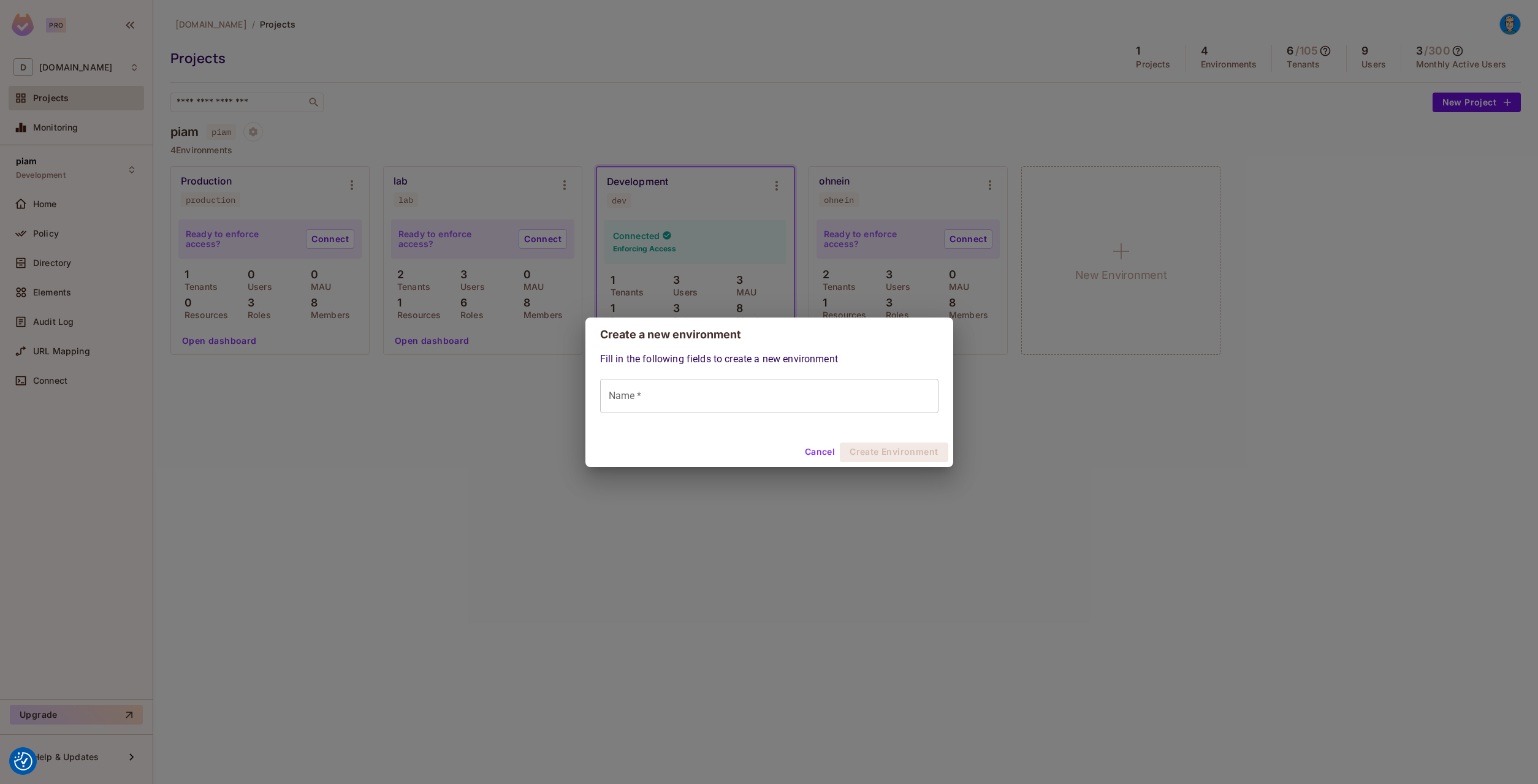
click at [764, 402] on input "Name *" at bounding box center [769, 395] width 339 height 34
type input "****"
click at [891, 457] on button "Create Environment" at bounding box center [893, 452] width 108 height 20
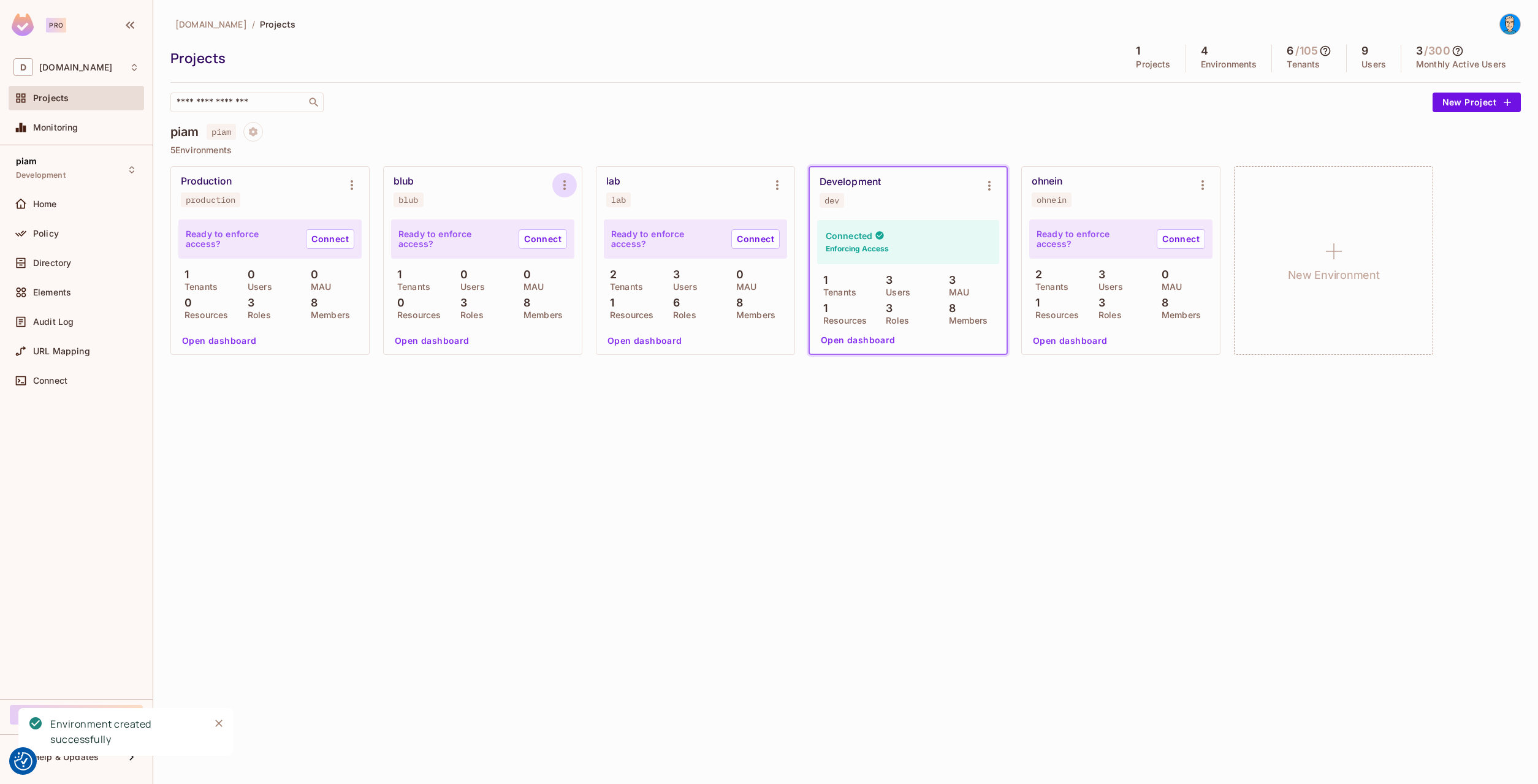
click at [565, 182] on icon "Environment settings" at bounding box center [564, 185] width 14 height 14
click at [591, 315] on div "Delete Environment" at bounding box center [629, 316] width 108 height 20
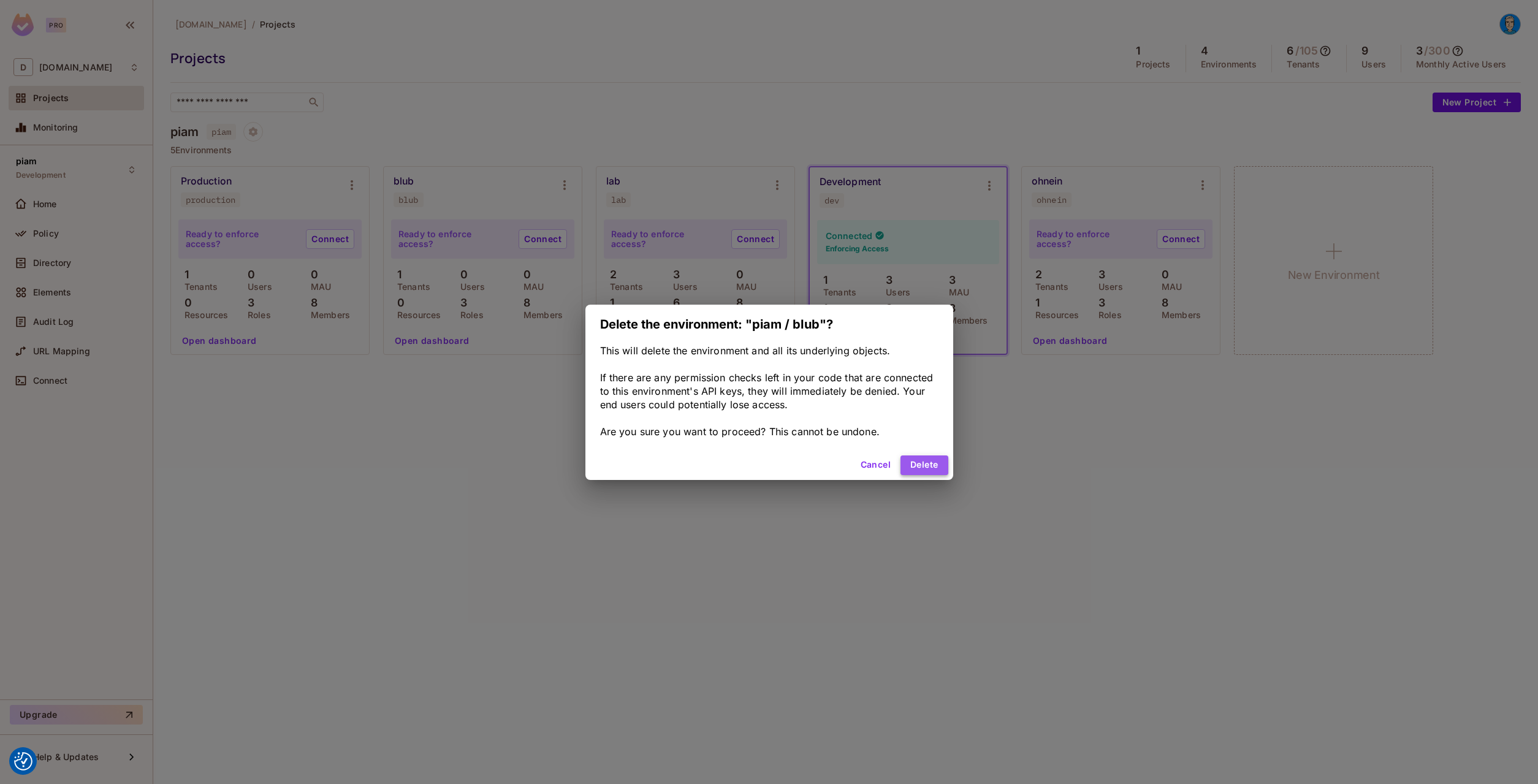
click at [907, 461] on button "Delete" at bounding box center [924, 465] width 47 height 20
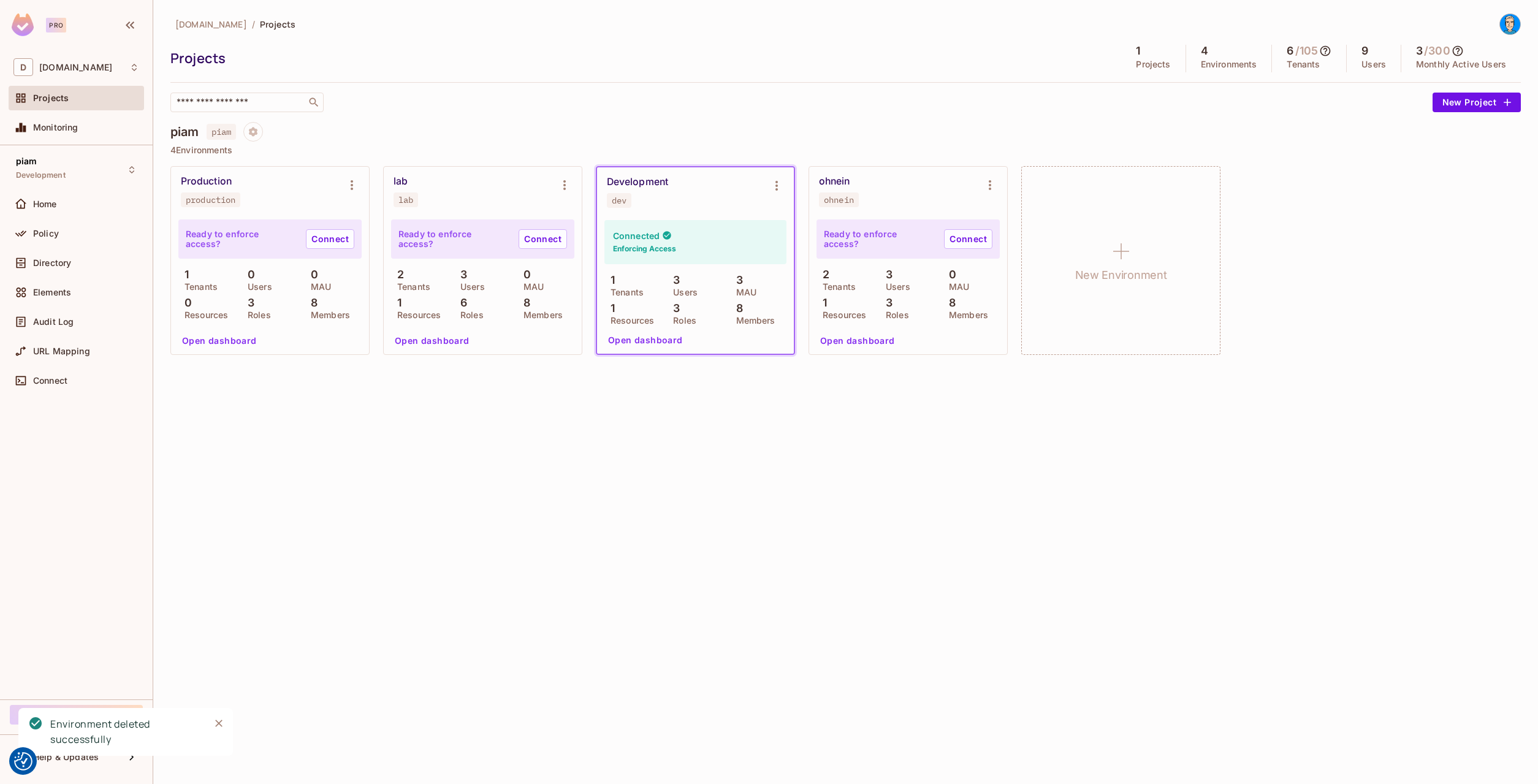
click at [615, 519] on div "datev.de / Projects Projects 1 Projects 4 Environments 6 / 105 Tenants 9 Users …" at bounding box center [846, 392] width 1385 height 784
click at [1022, 116] on div "datev.de / Projects Projects 1 Projects 4 Environments 6 / 105 Tenants 9 Users …" at bounding box center [846, 190] width 1351 height 355
click at [1324, 48] on icon at bounding box center [1324, 50] width 12 height 12
click at [1516, 25] on div at bounding box center [769, 392] width 1538 height 784
click at [1506, 25] on img at bounding box center [1509, 24] width 20 height 20
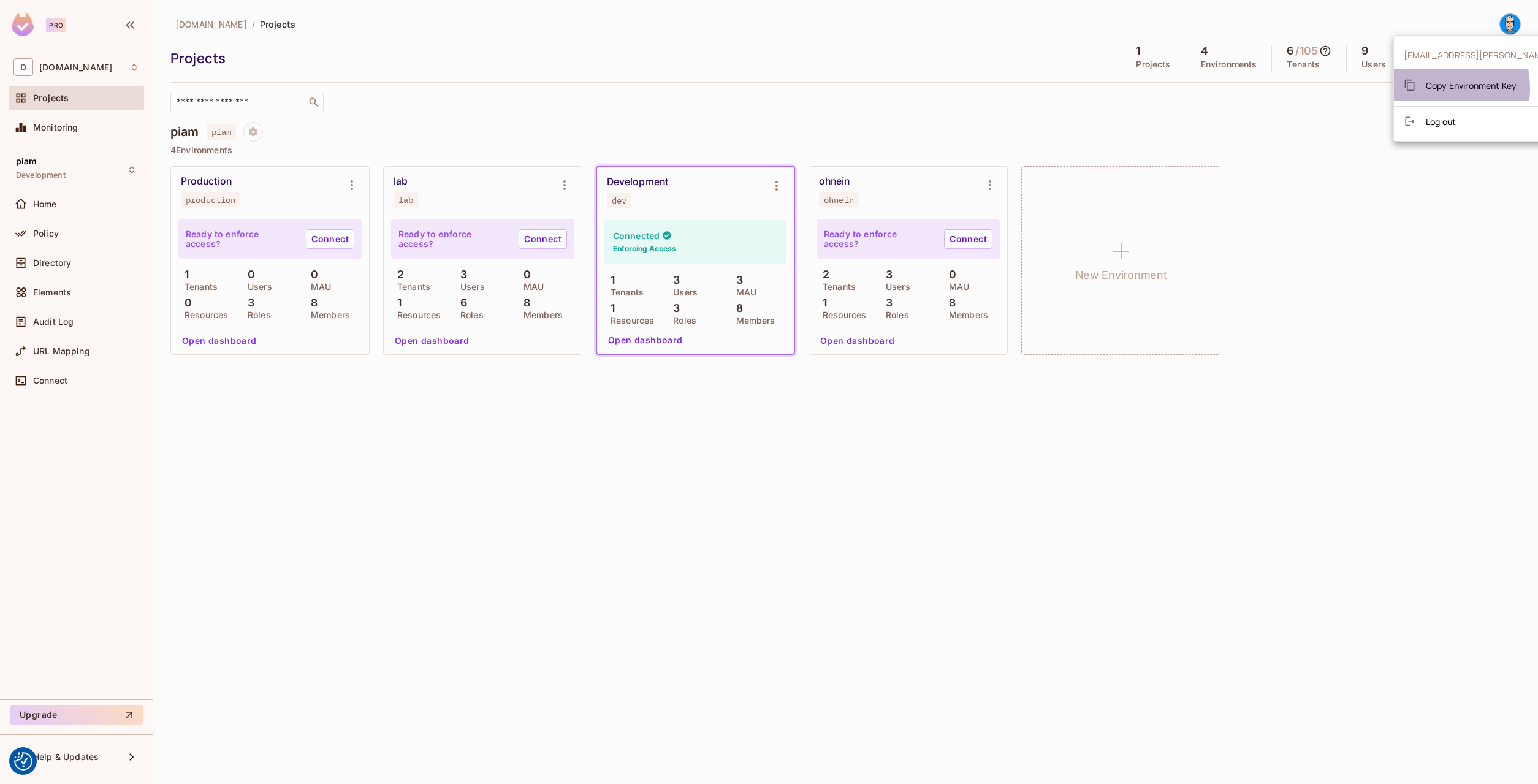
click at [1423, 88] on div at bounding box center [1415, 84] width 22 height 12
click at [1430, 90] on span "Copy Environment Key" at bounding box center [1471, 85] width 91 height 12
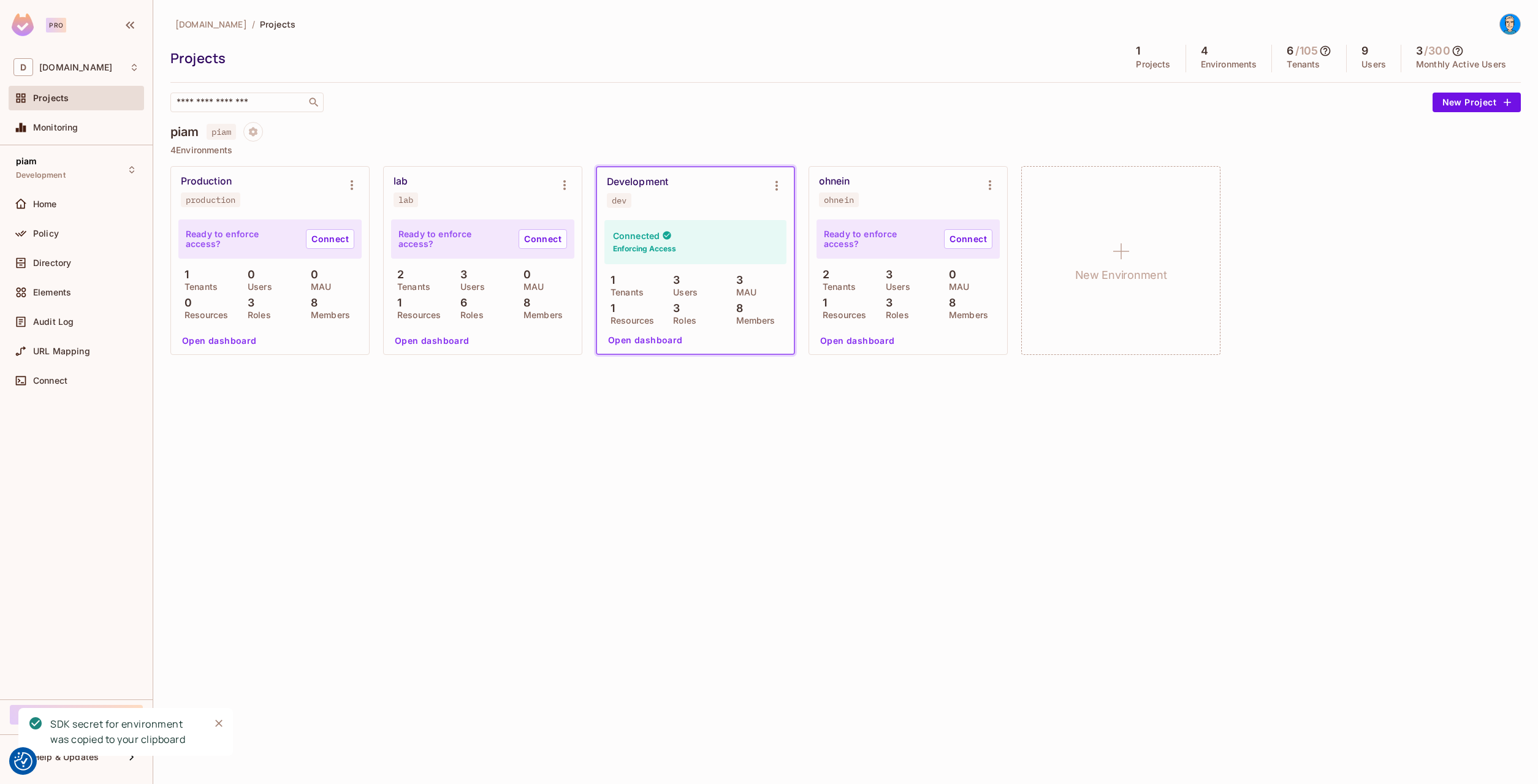
click at [1430, 70] on div "Copy Environment Key" at bounding box center [1470, 64] width 84 height 14
click at [775, 178] on button "Environment settings" at bounding box center [776, 186] width 25 height 25
click at [801, 237] on div "Copy API Key" at bounding box center [829, 237] width 85 height 20
click at [990, 180] on icon "Environment settings" at bounding box center [990, 185] width 2 height 10
click at [1007, 243] on icon at bounding box center [1007, 236] width 14 height 14
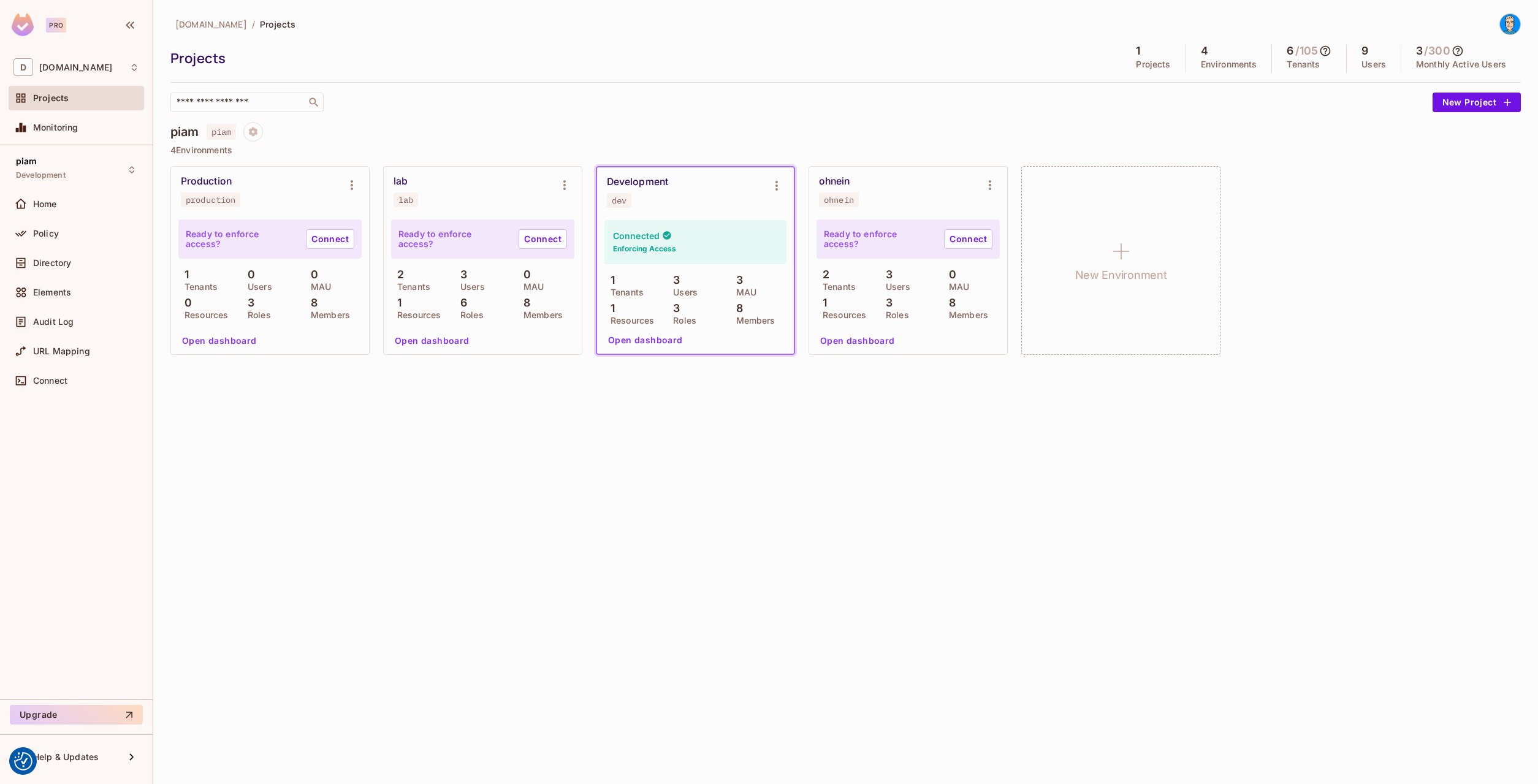
click at [1396, 325] on div "Production production Ready to enforce access? Connect 1 Tenants 0 Users 0 MAU …" at bounding box center [846, 260] width 1351 height 189
click at [1518, 22] on img at bounding box center [1509, 24] width 20 height 20
click at [1427, 4] on div at bounding box center [769, 392] width 1538 height 784
click at [1322, 52] on icon at bounding box center [1324, 50] width 12 height 12
click at [1070, 59] on div at bounding box center [769, 392] width 1538 height 784
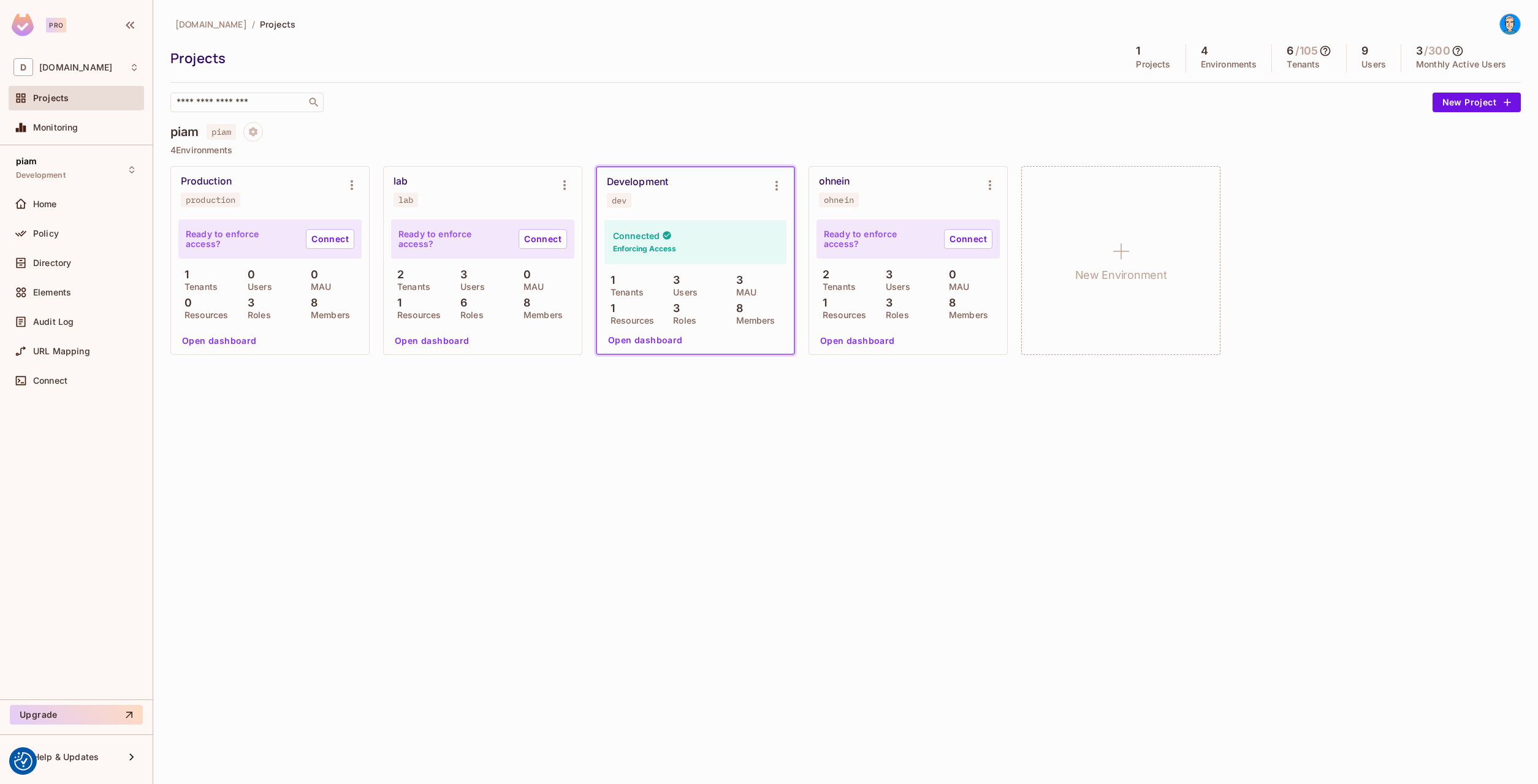
drag, startPoint x: 1318, startPoint y: 54, endPoint x: 1327, endPoint y: 57, distance: 9.5
click at [1327, 57] on div "6 / 105 Tenants" at bounding box center [1309, 58] width 75 height 28
click at [1328, 52] on icon at bounding box center [1324, 50] width 12 height 12
click at [1328, 52] on div at bounding box center [769, 392] width 1538 height 784
click at [1195, 61] on div "4 Environments" at bounding box center [1229, 58] width 86 height 28
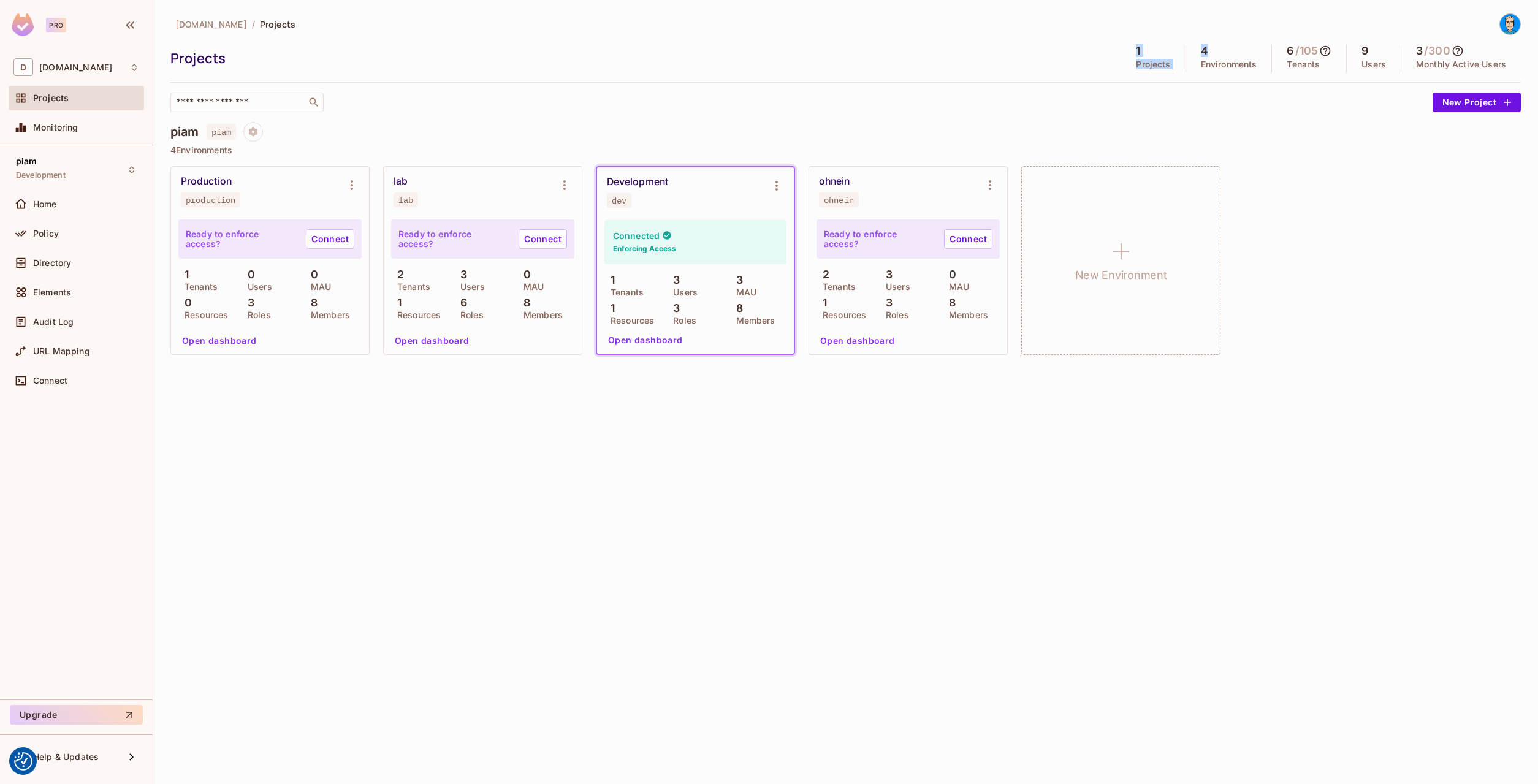
drag, startPoint x: 1203, startPoint y: 53, endPoint x: 1102, endPoint y: 45, distance: 101.3
click at [1102, 45] on div "Projects 1 Projects 4 Environments 6 / 105 Tenants 9 Users 3 / 300 Monthly Acti…" at bounding box center [846, 58] width 1351 height 28
drag, startPoint x: 227, startPoint y: 60, endPoint x: 168, endPoint y: 53, distance: 59.4
click at [168, 53] on div "datev.de / Projects Projects 1 Projects 4 Environments 6 / 105 Tenants 9 Users …" at bounding box center [846, 392] width 1385 height 784
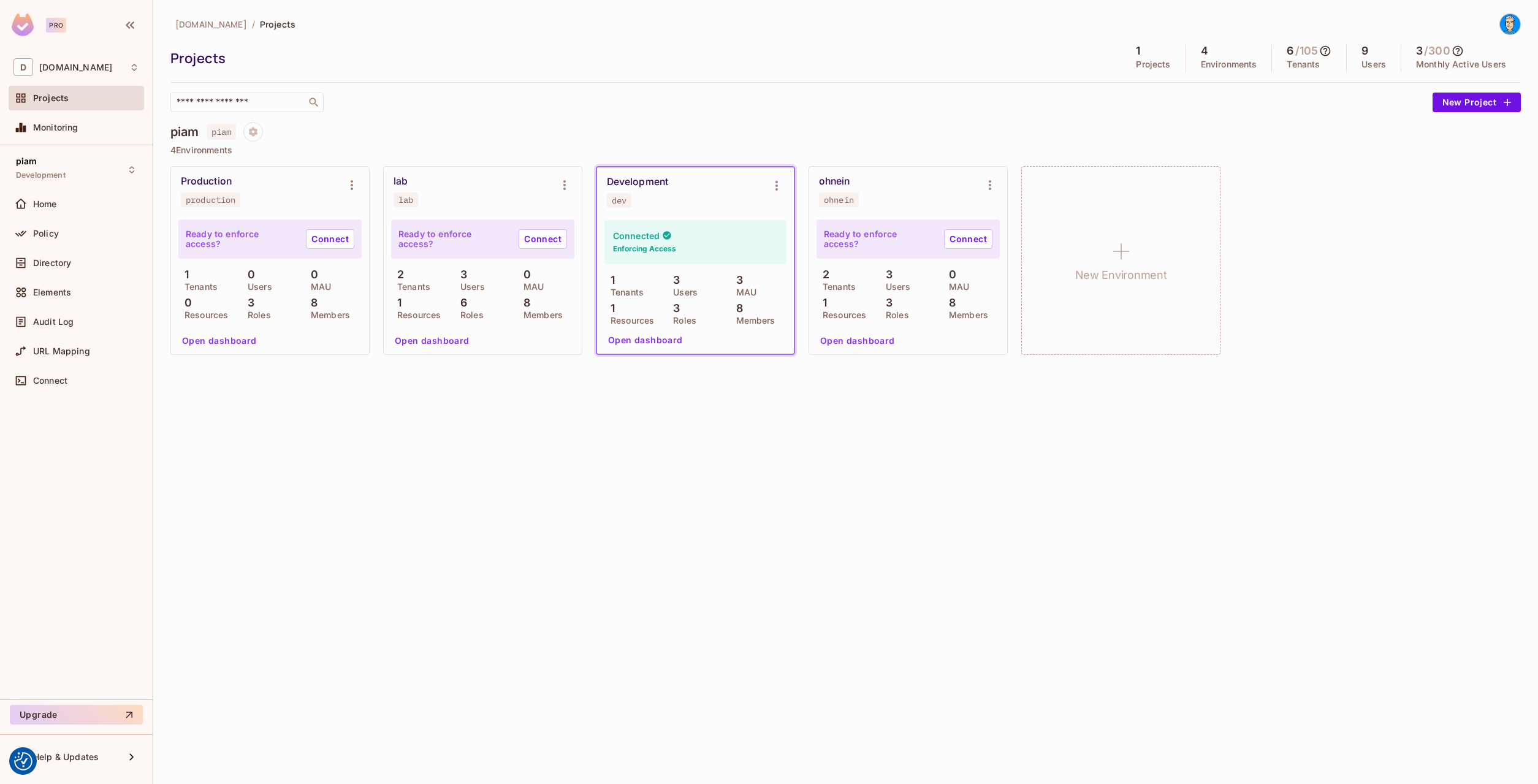
click at [169, 53] on div "datev.de / Projects Projects 1 Projects 4 Environments 6 / 105 Tenants 9 Users …" at bounding box center [846, 392] width 1385 height 784
click at [74, 76] on div "D datev.de" at bounding box center [77, 67] width 126 height 18
click at [70, 73] on div at bounding box center [769, 392] width 1538 height 784
click at [68, 69] on span "[DOMAIN_NAME]" at bounding box center [76, 67] width 73 height 10
click at [68, 69] on div at bounding box center [769, 392] width 1538 height 784
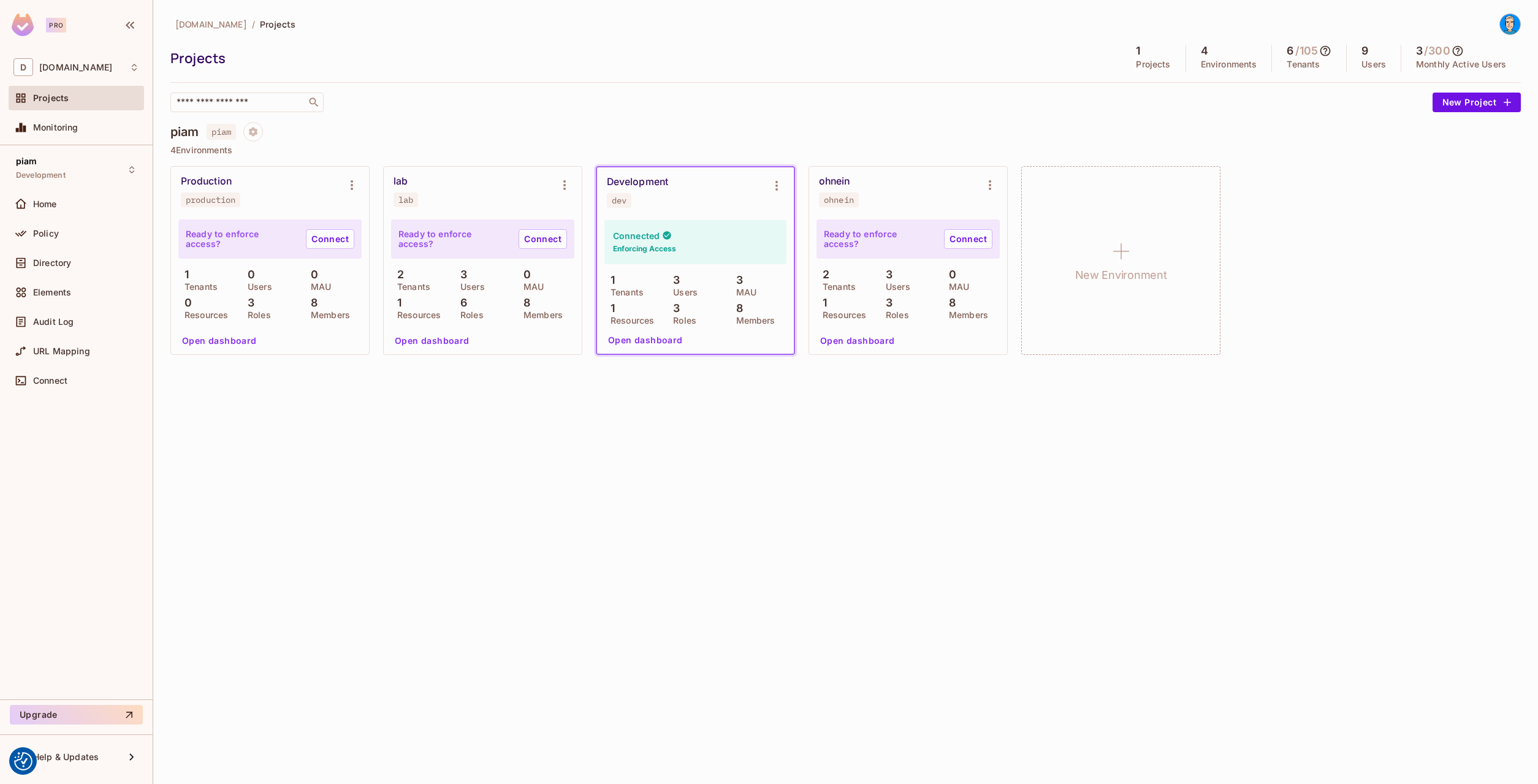
click at [63, 102] on span "Projects" at bounding box center [51, 98] width 36 height 10
click at [62, 127] on span "Monitoring" at bounding box center [56, 127] width 45 height 10
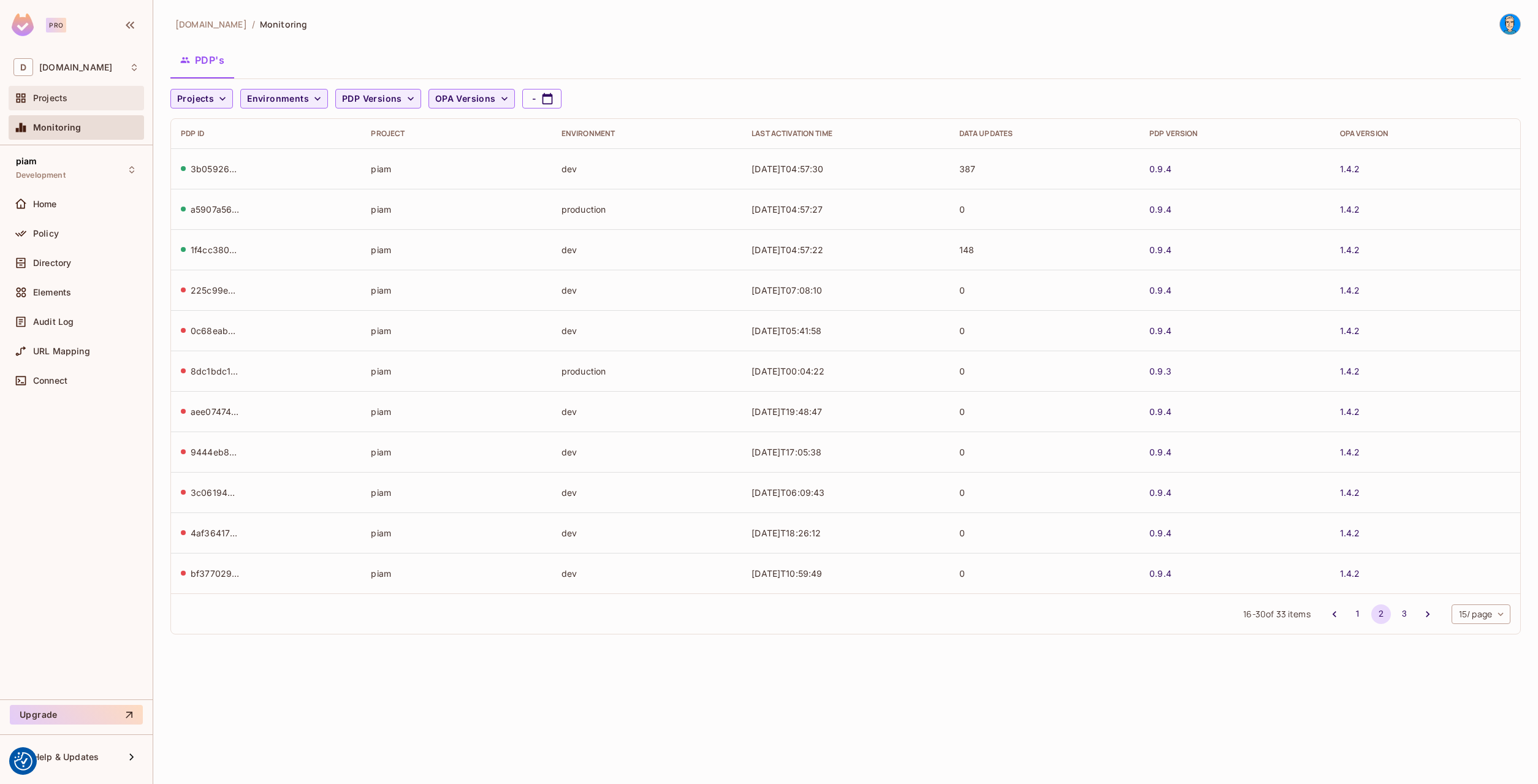
click at [77, 105] on div "Projects" at bounding box center [77, 98] width 135 height 25
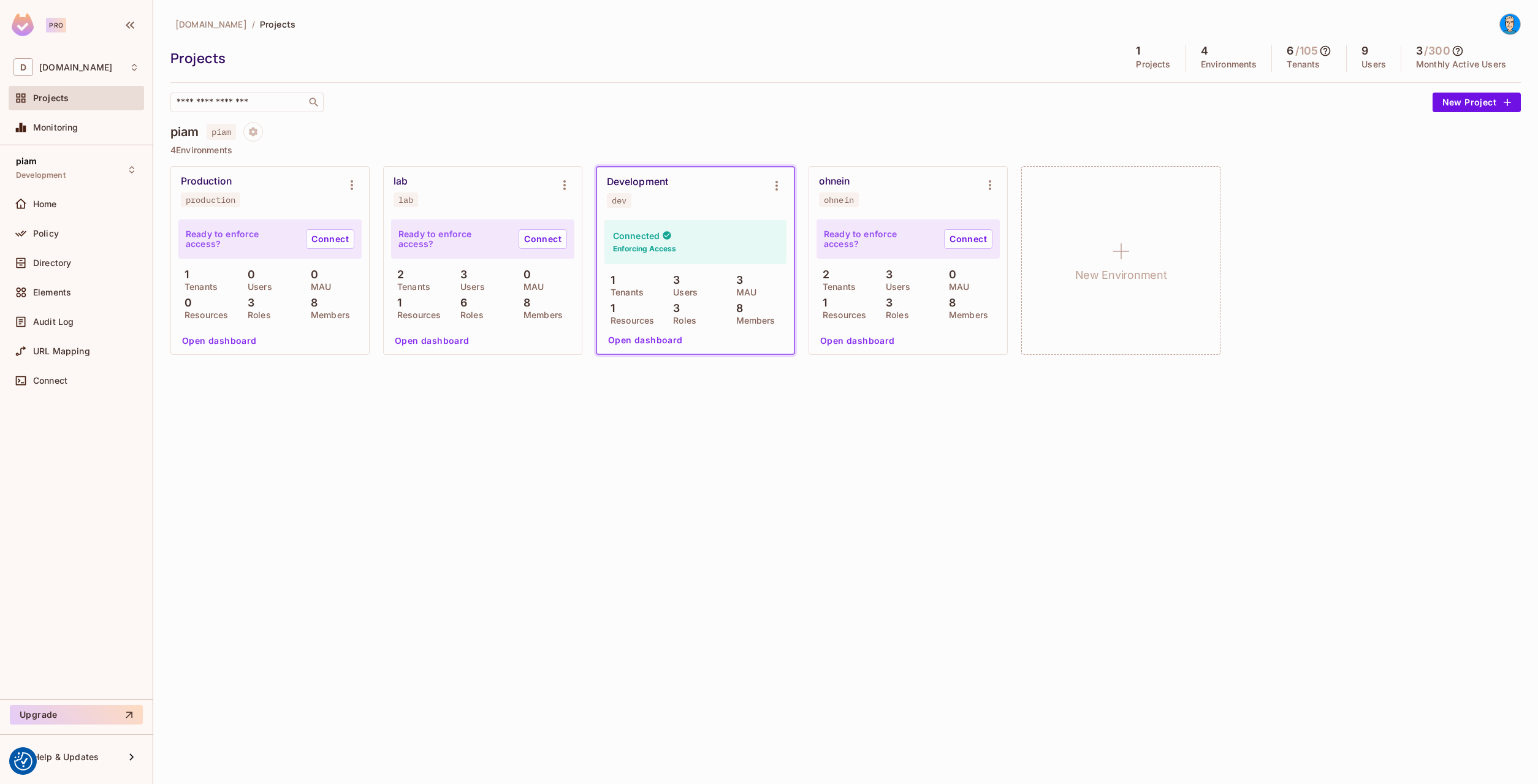
drag, startPoint x: 62, startPoint y: 124, endPoint x: 49, endPoint y: 150, distance: 29.1
click at [62, 125] on span "Monitoring" at bounding box center [56, 127] width 45 height 10
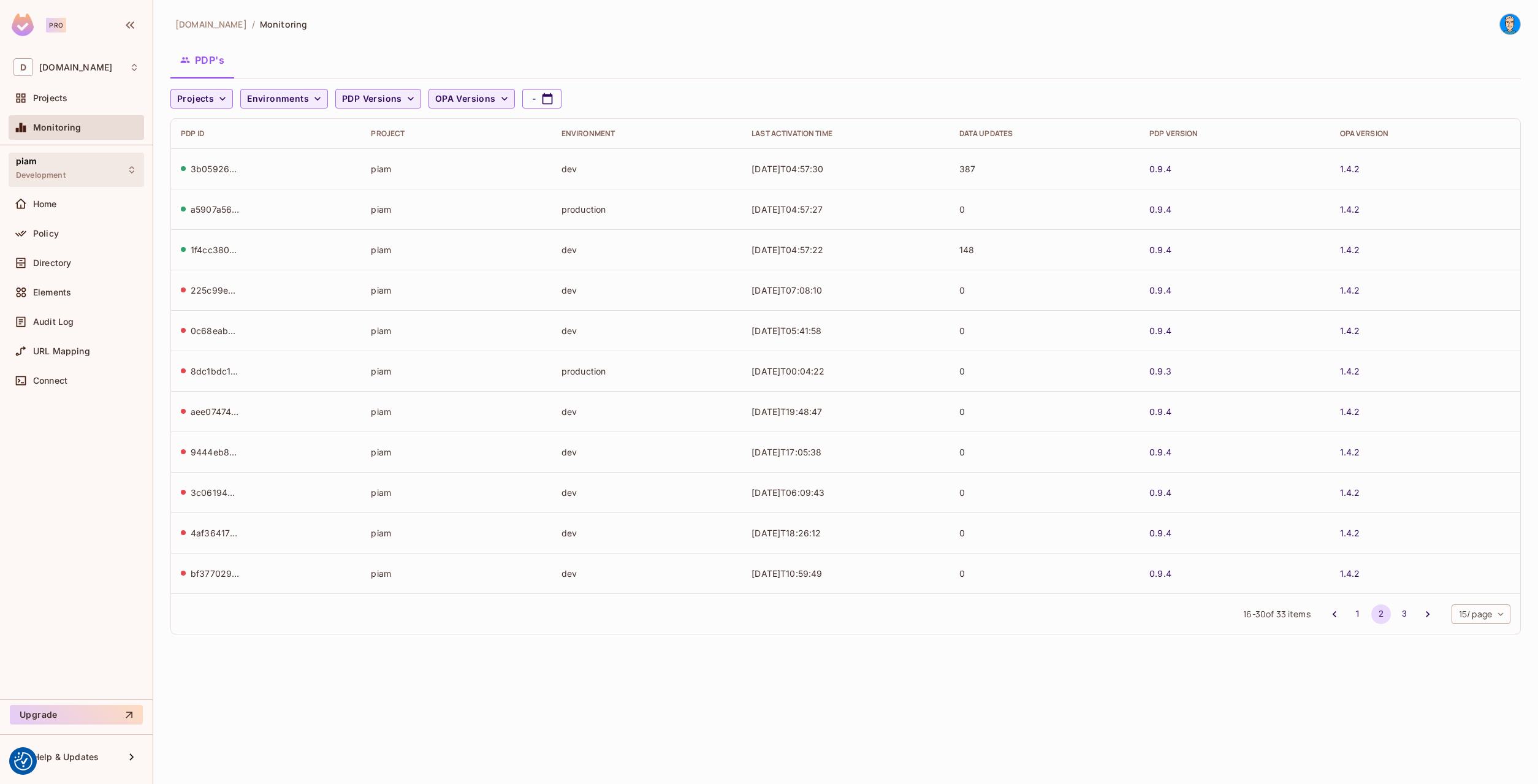
click at [45, 165] on div "piam Development" at bounding box center [41, 169] width 49 height 26
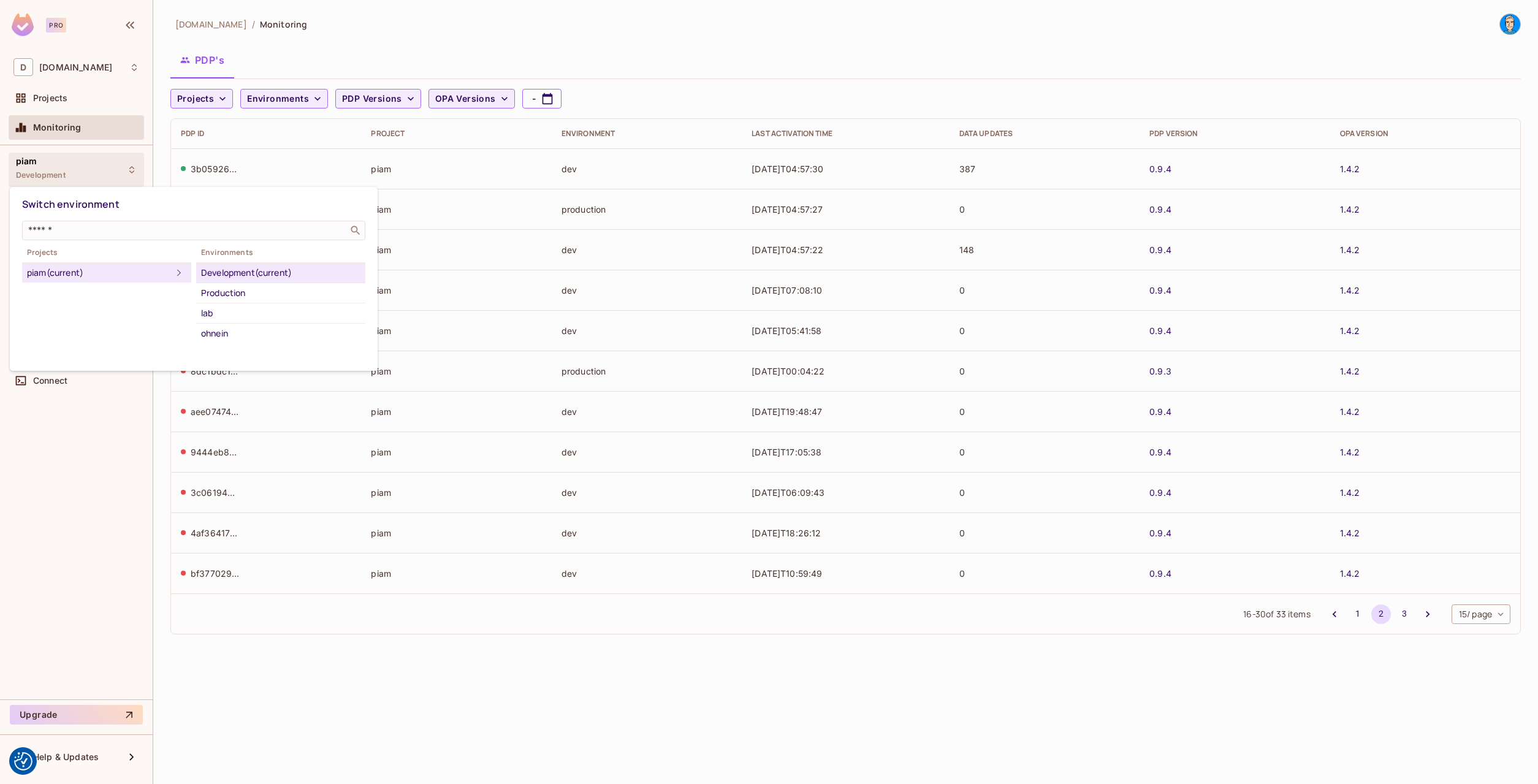
click at [46, 172] on div at bounding box center [769, 392] width 1538 height 784
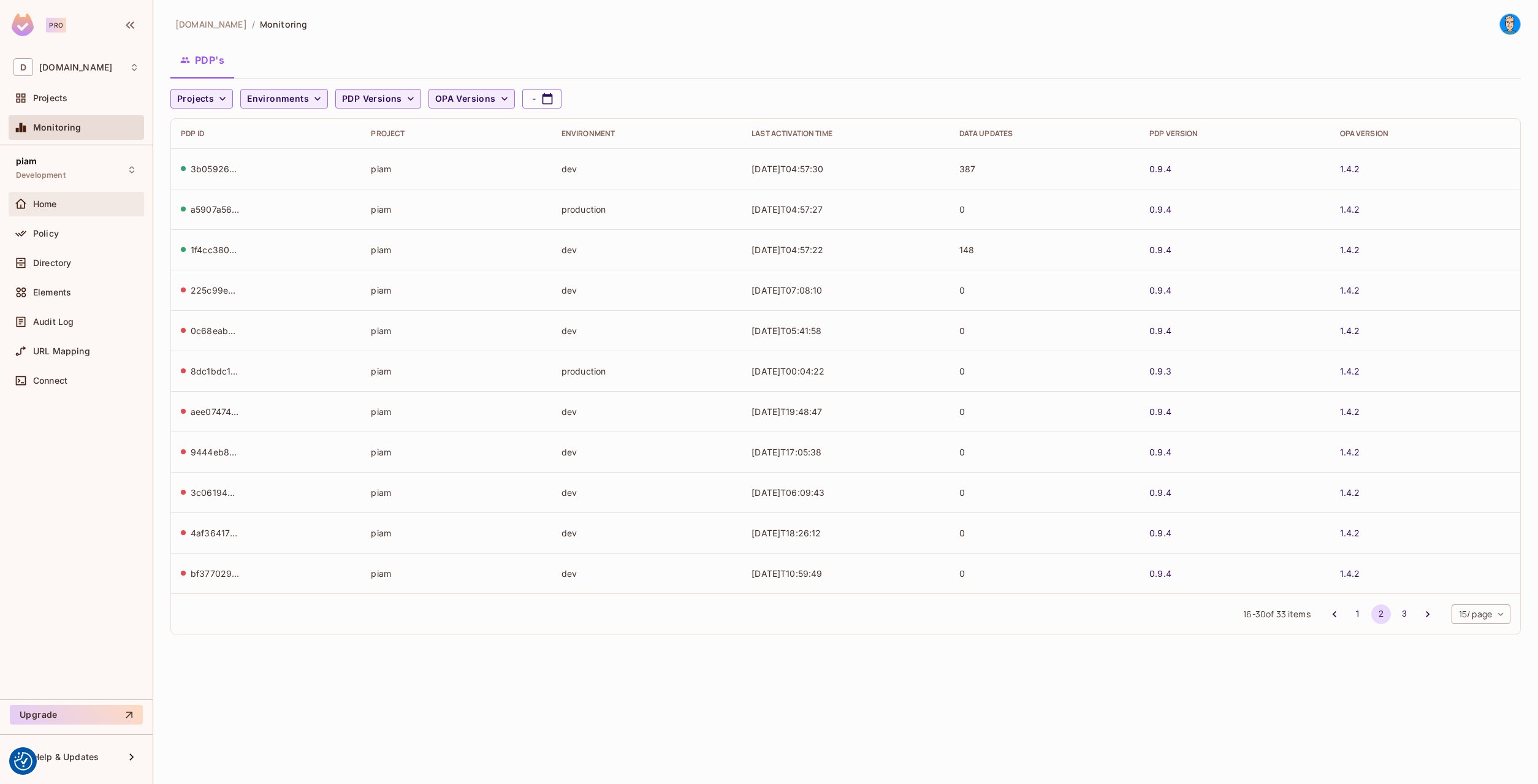
click at [46, 202] on span "Home" at bounding box center [45, 204] width 24 height 10
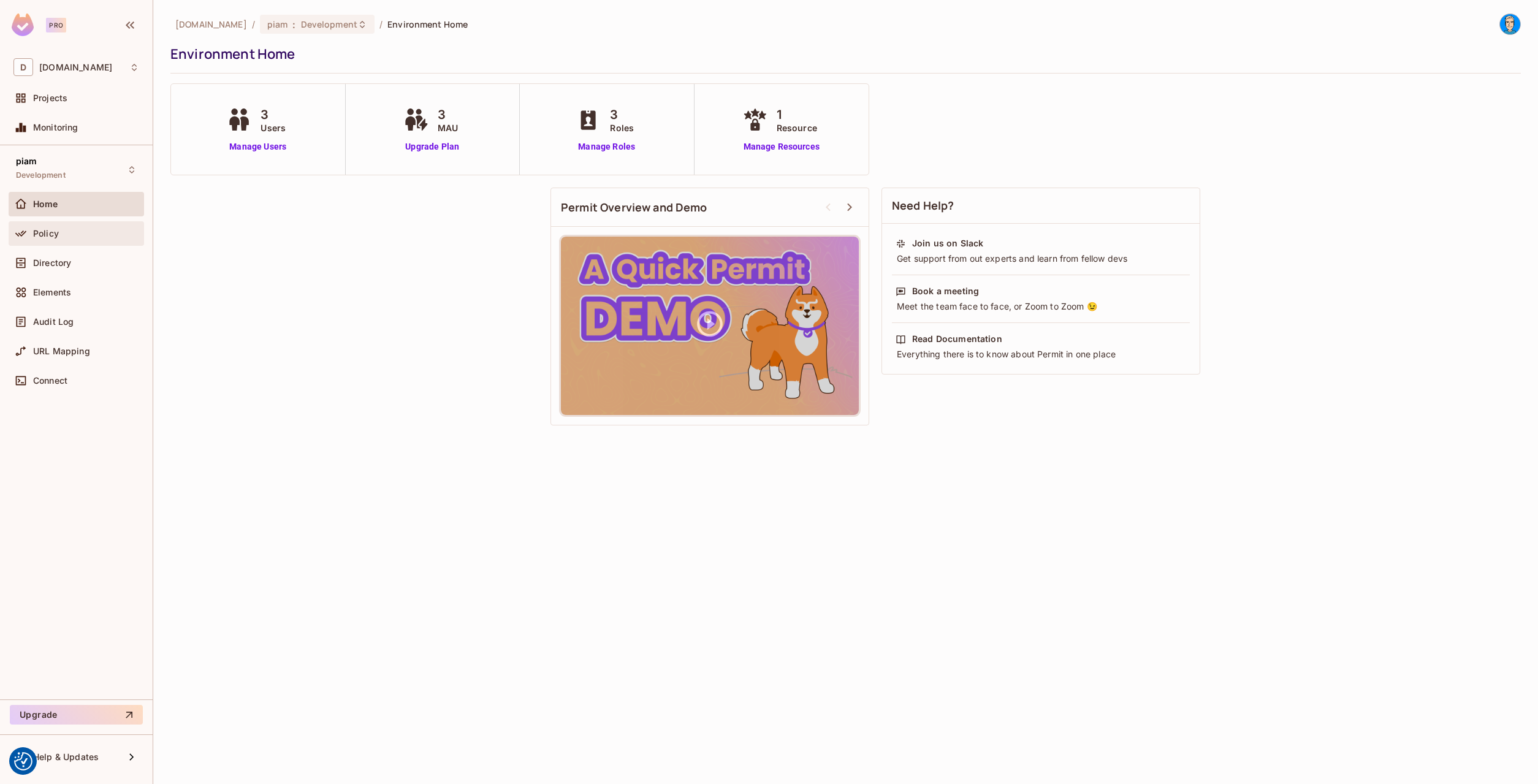
click at [56, 231] on span "Policy" at bounding box center [46, 233] width 26 height 10
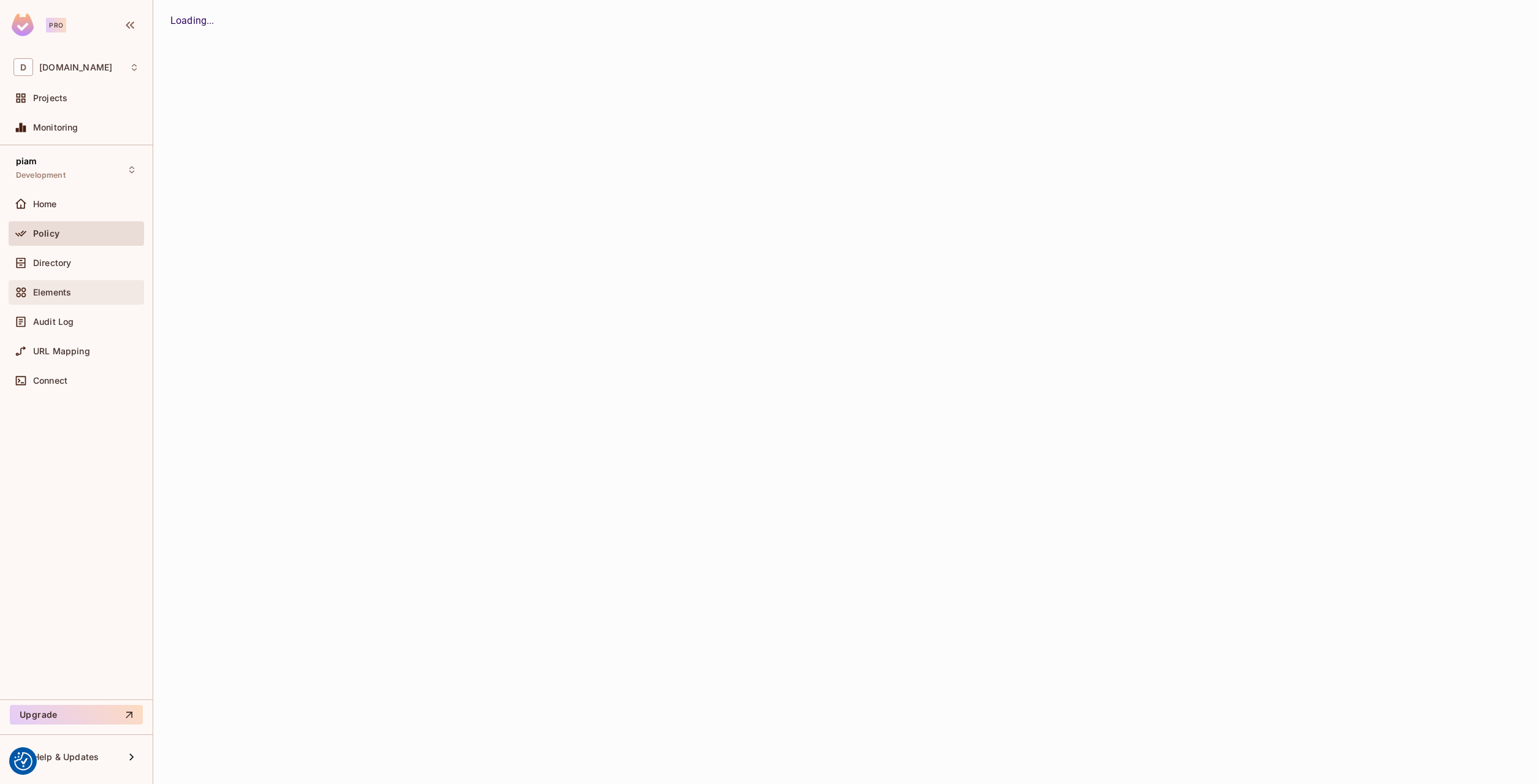
click at [94, 280] on div "Elements" at bounding box center [77, 292] width 135 height 25
click at [88, 258] on div "Directory" at bounding box center [86, 263] width 106 height 10
click at [84, 234] on div "Policy" at bounding box center [86, 233] width 106 height 10
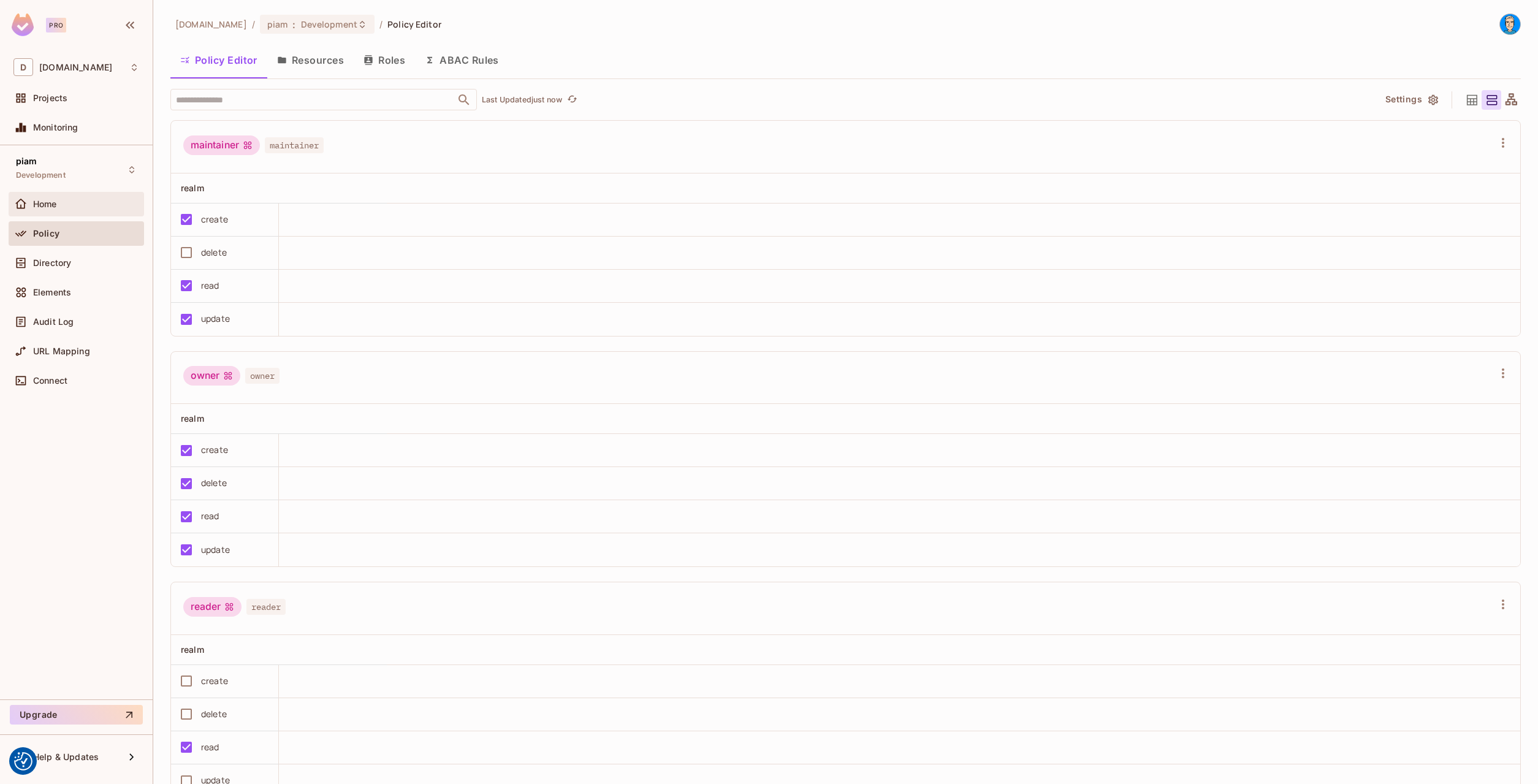
click at [77, 209] on div "Home" at bounding box center [86, 204] width 106 height 10
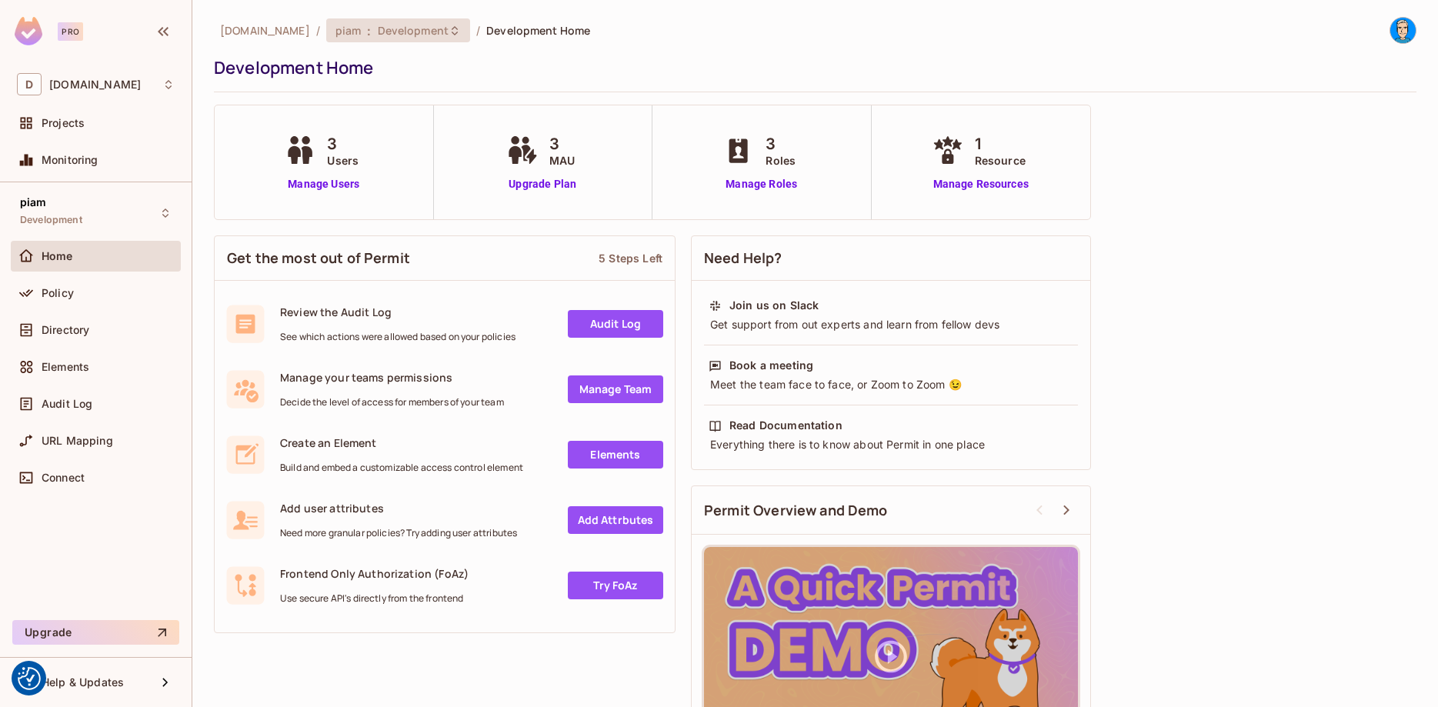
click at [335, 25] on div "piam : Development" at bounding box center [388, 30] width 107 height 15
